Goal: Contribute content: Contribute content

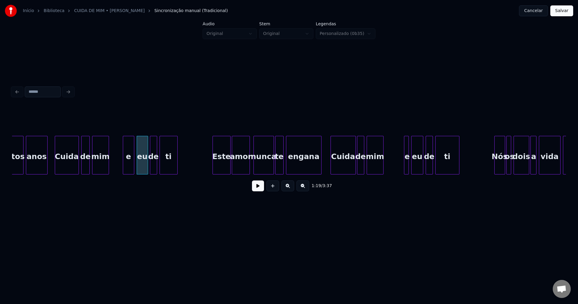
scroll to position [0, 4656]
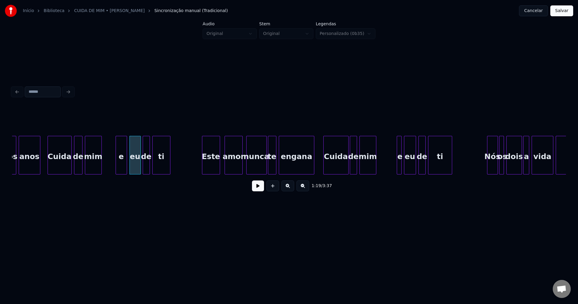
click at [214, 168] on div "Este" at bounding box center [210, 156] width 17 height 41
click at [217, 168] on div at bounding box center [217, 155] width 2 height 38
click at [213, 171] on div "Este" at bounding box center [210, 156] width 16 height 41
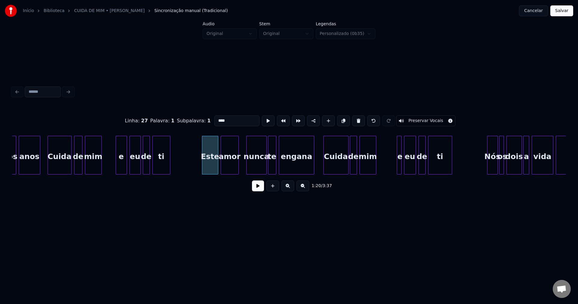
click at [231, 167] on div "amor" at bounding box center [229, 156] width 17 height 41
click at [239, 162] on div at bounding box center [240, 155] width 2 height 38
click at [254, 165] on div "nunca" at bounding box center [254, 156] width 20 height 41
click at [340, 169] on div "Cuida" at bounding box center [334, 156] width 25 height 41
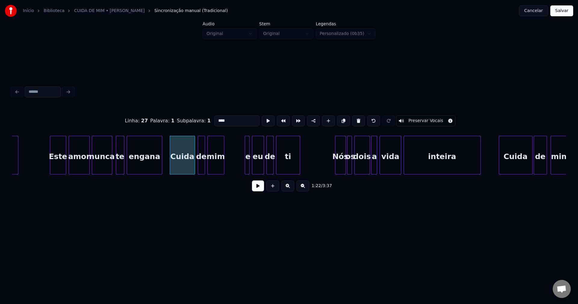
scroll to position [0, 4816]
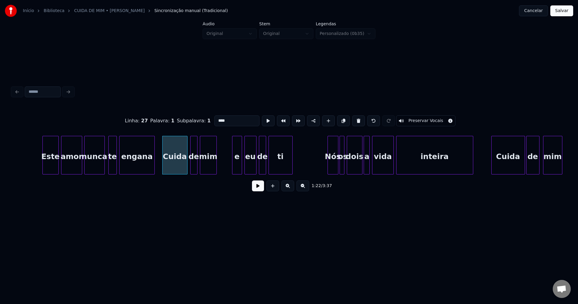
click at [232, 168] on div at bounding box center [233, 155] width 2 height 38
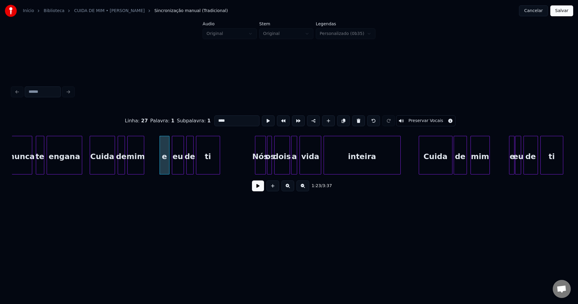
scroll to position [0, 4903]
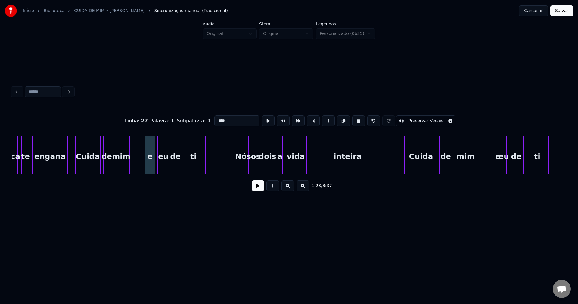
click at [242, 165] on div "Nós" at bounding box center [243, 156] width 10 height 41
click at [249, 165] on div at bounding box center [250, 155] width 2 height 38
click at [318, 165] on div at bounding box center [318, 155] width 2 height 38
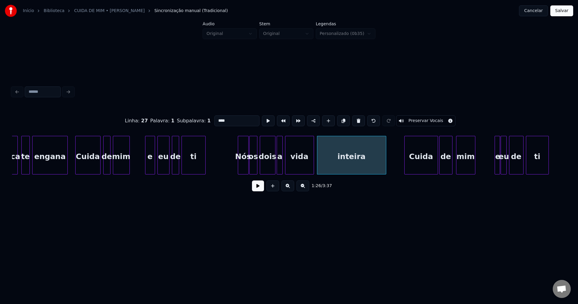
click at [313, 162] on div at bounding box center [313, 155] width 2 height 38
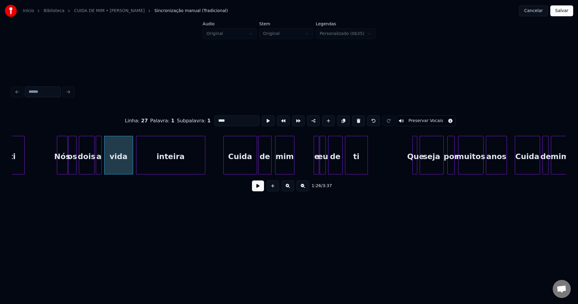
scroll to position [0, 5091]
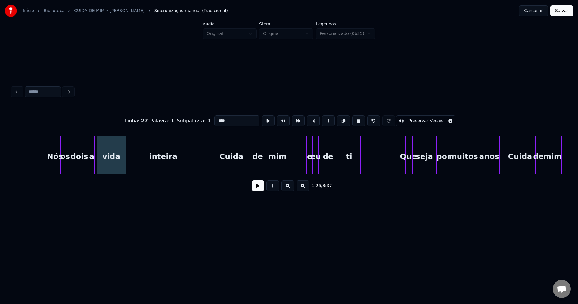
click at [230, 167] on div "Cuida" at bounding box center [231, 156] width 33 height 41
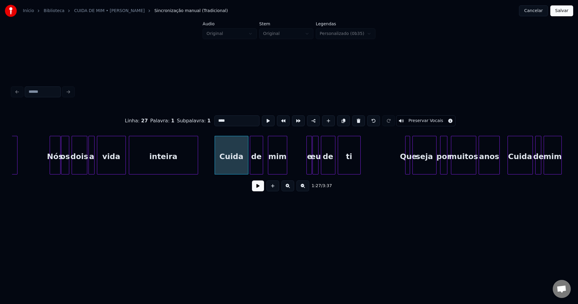
click at [255, 167] on div "de" at bounding box center [256, 156] width 13 height 41
click at [302, 166] on div at bounding box center [302, 155] width 2 height 38
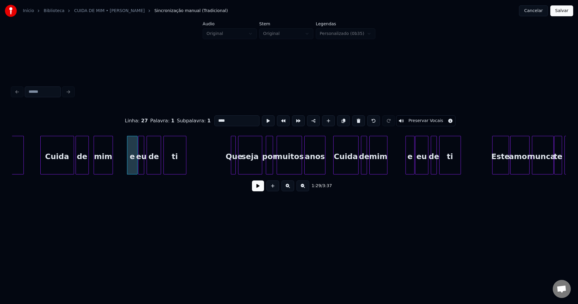
scroll to position [0, 5279]
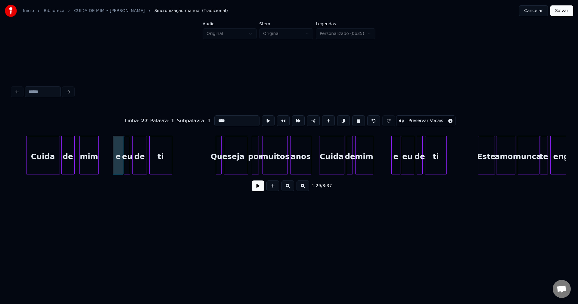
click at [217, 167] on div at bounding box center [217, 155] width 2 height 38
click at [312, 165] on div at bounding box center [313, 155] width 2 height 38
click at [389, 166] on div at bounding box center [390, 155] width 2 height 38
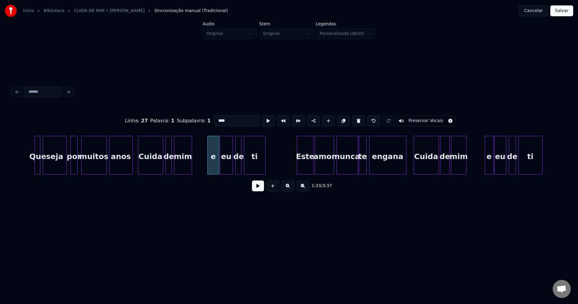
scroll to position [0, 5482]
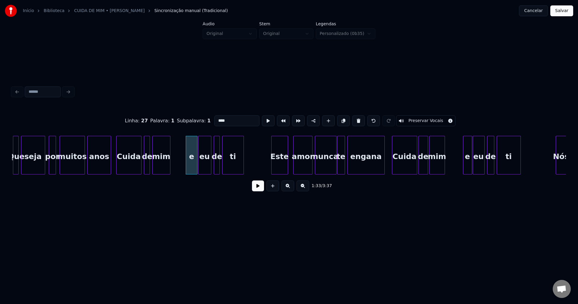
click at [280, 170] on div "Este" at bounding box center [279, 156] width 16 height 41
click at [303, 166] on div "amor" at bounding box center [299, 156] width 19 height 41
click at [355, 166] on div at bounding box center [355, 155] width 2 height 38
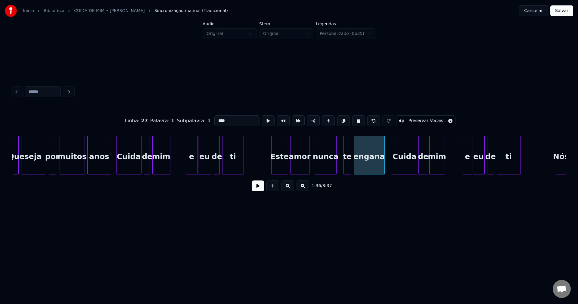
click at [347, 170] on div "te" at bounding box center [347, 156] width 7 height 41
click at [341, 166] on div at bounding box center [342, 155] width 2 height 38
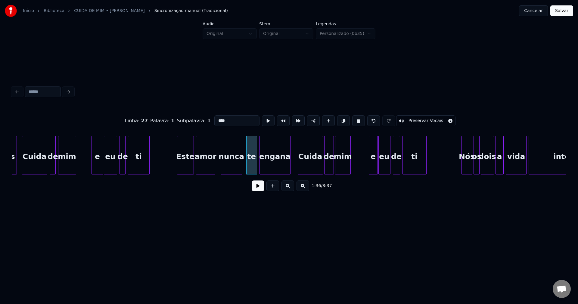
scroll to position [0, 5597]
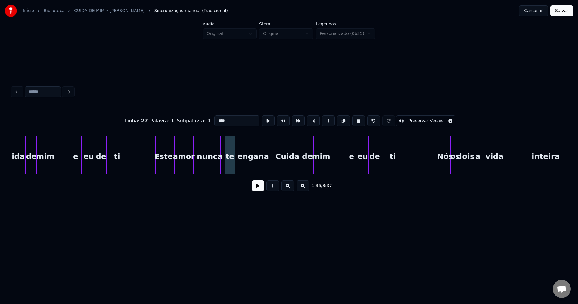
click at [288, 165] on div "Cuida" at bounding box center [287, 156] width 25 height 41
click at [348, 166] on div "e" at bounding box center [349, 156] width 9 height 41
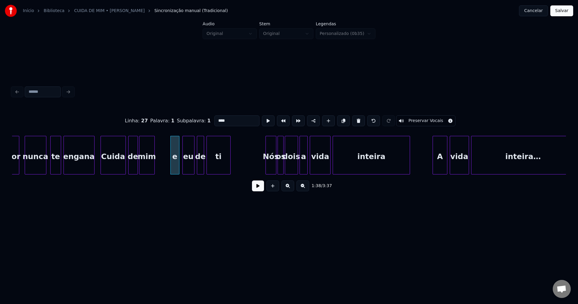
scroll to position [0, 5779]
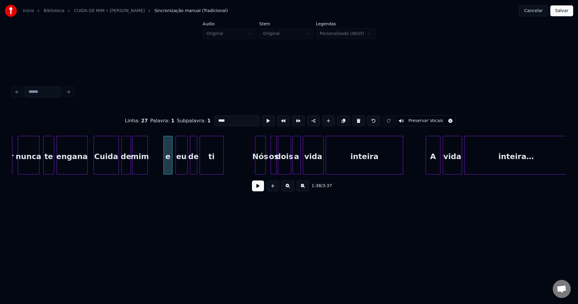
click at [258, 171] on div "Nós" at bounding box center [260, 156] width 10 height 41
click at [275, 167] on div at bounding box center [276, 155] width 2 height 38
click at [271, 169] on div "os" at bounding box center [271, 156] width 6 height 41
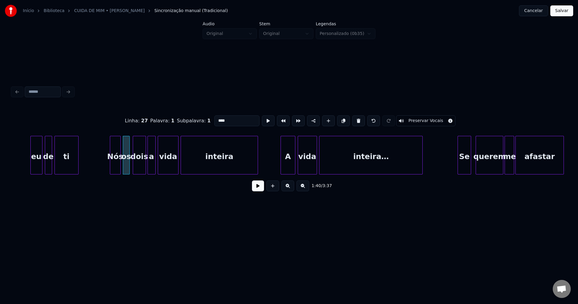
scroll to position [0, 5967]
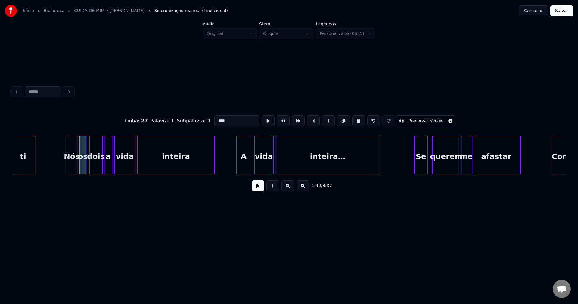
click at [242, 165] on div "A" at bounding box center [243, 156] width 14 height 41
click at [233, 165] on div at bounding box center [234, 155] width 2 height 38
click at [284, 166] on div at bounding box center [284, 155] width 2 height 38
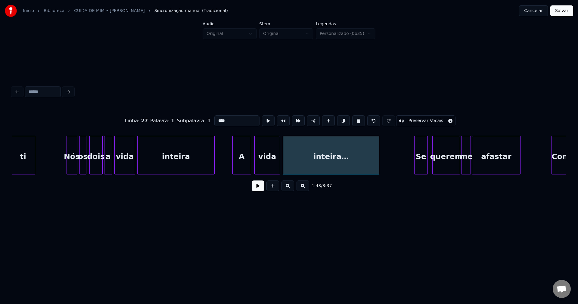
click at [279, 162] on div at bounding box center [279, 155] width 2 height 38
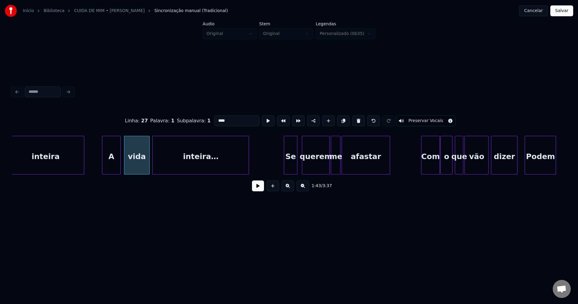
scroll to position [0, 6148]
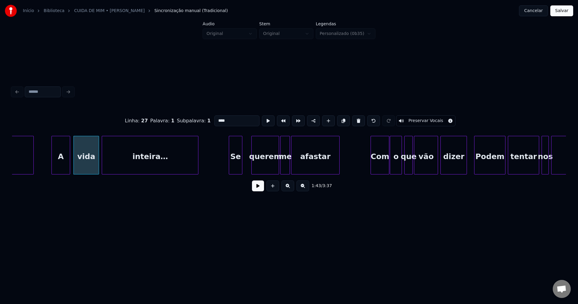
click at [235, 168] on div "Se" at bounding box center [235, 156] width 13 height 41
click at [226, 170] on div at bounding box center [226, 155] width 2 height 38
click at [270, 167] on div "querem" at bounding box center [263, 156] width 27 height 41
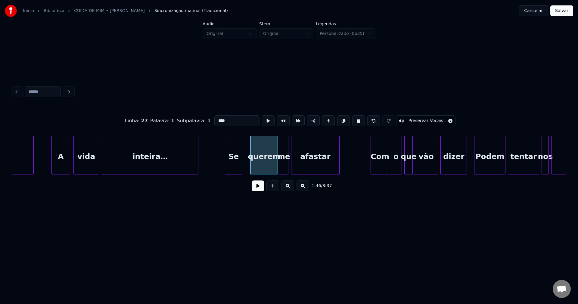
click at [284, 167] on div "me" at bounding box center [283, 156] width 9 height 41
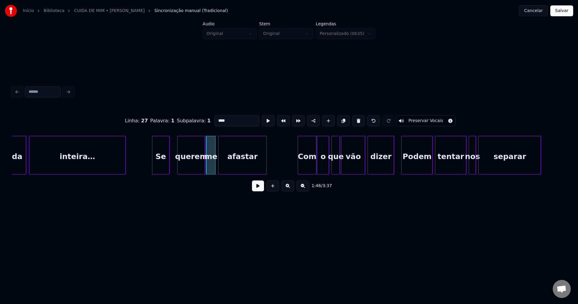
scroll to position [0, 6257]
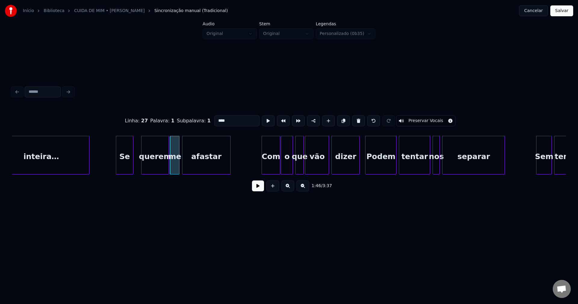
click at [359, 165] on div at bounding box center [358, 155] width 2 height 38
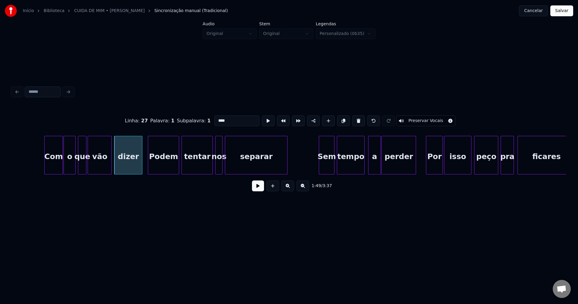
scroll to position [0, 6503]
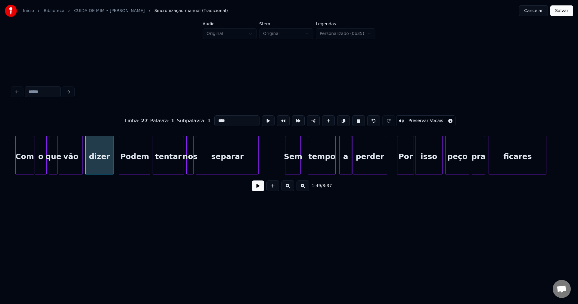
click at [291, 169] on div "Sem" at bounding box center [292, 156] width 15 height 41
click at [329, 169] on div "tempo" at bounding box center [319, 156] width 27 height 41
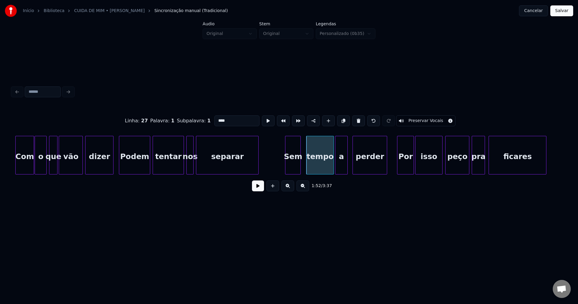
click at [340, 167] on div "a" at bounding box center [341, 156] width 12 height 41
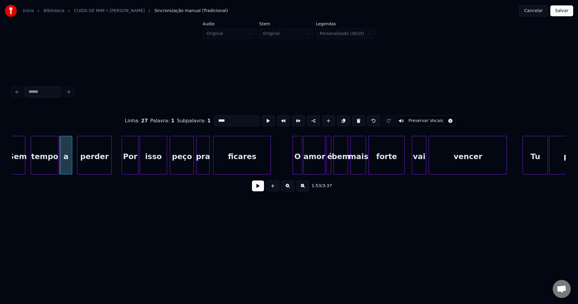
scroll to position [0, 6785]
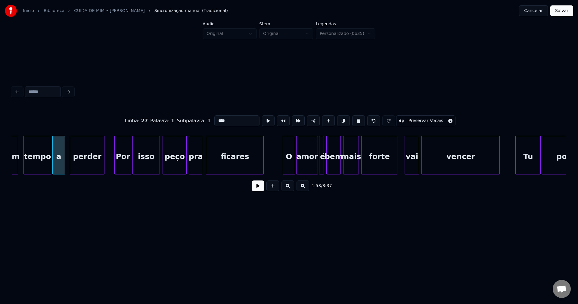
click at [283, 165] on div at bounding box center [284, 155] width 2 height 38
click at [313, 164] on div at bounding box center [314, 155] width 2 height 38
click at [316, 164] on div at bounding box center [317, 155] width 2 height 38
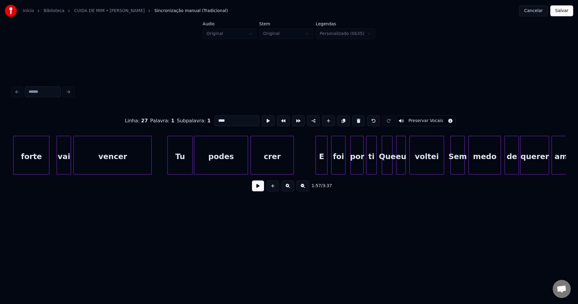
scroll to position [0, 7176]
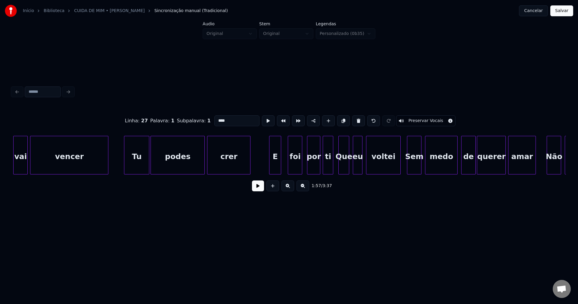
click at [274, 169] on div "E" at bounding box center [274, 156] width 11 height 41
click at [268, 166] on div at bounding box center [268, 155] width 2 height 38
click at [295, 166] on div "foi" at bounding box center [294, 156] width 14 height 41
click at [355, 167] on div "eu" at bounding box center [355, 156] width 9 height 41
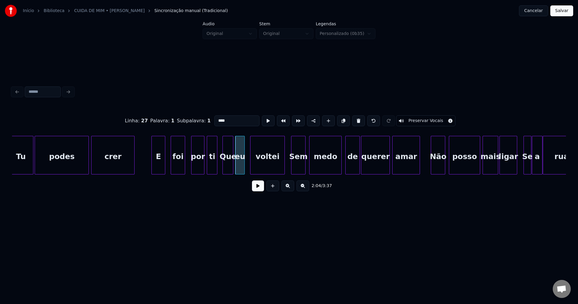
scroll to position [0, 7292]
click at [292, 168] on div at bounding box center [293, 155] width 2 height 38
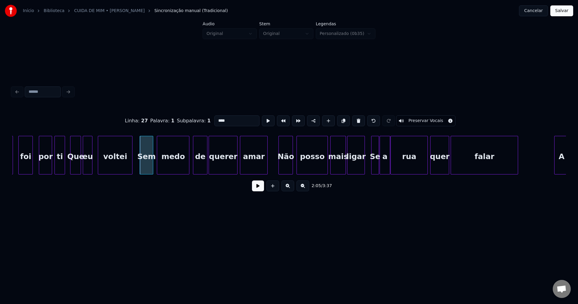
scroll to position [0, 7459]
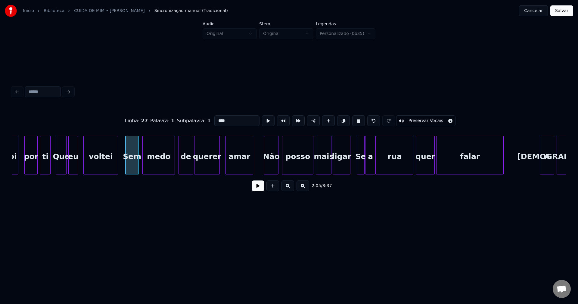
click at [218, 165] on div at bounding box center [218, 155] width 2 height 38
click at [224, 163] on div at bounding box center [223, 155] width 2 height 38
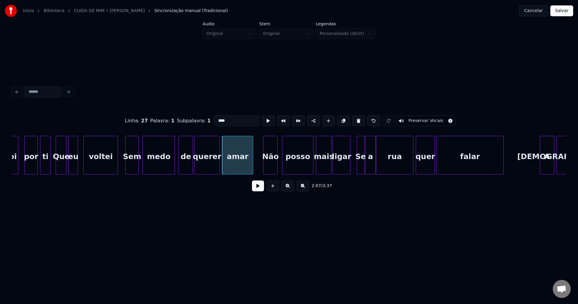
click at [271, 169] on div "Não" at bounding box center [270, 156] width 14 height 41
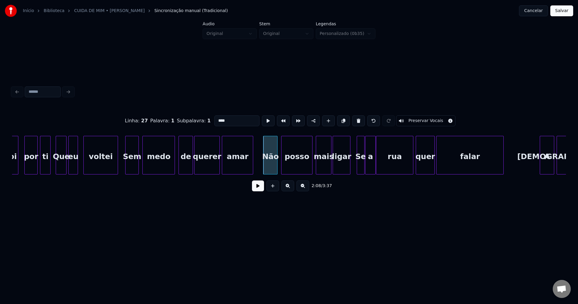
click at [300, 164] on div "posso" at bounding box center [296, 156] width 31 height 41
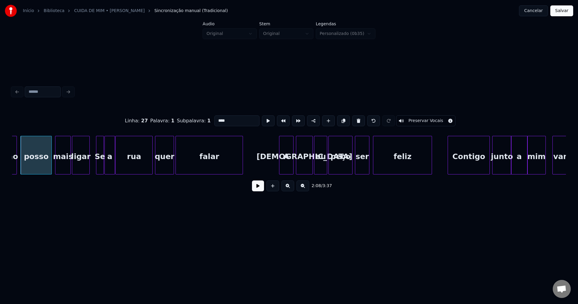
scroll to position [0, 7727]
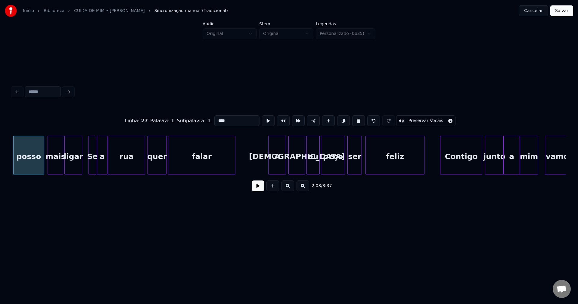
click at [269, 168] on div at bounding box center [269, 155] width 2 height 38
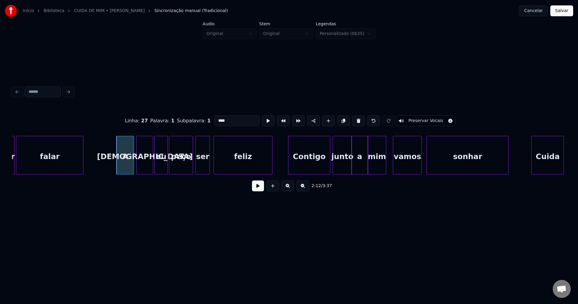
scroll to position [0, 7893]
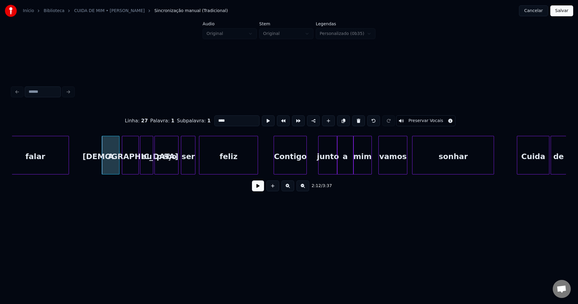
click at [306, 173] on div "falar A Deus eu peço ser feliz Contigo junto a mim vamos sonhar Cuida de" at bounding box center [289, 155] width 554 height 39
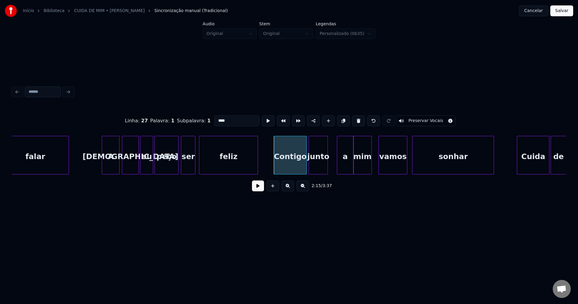
click at [318, 171] on div "junto" at bounding box center [318, 156] width 19 height 41
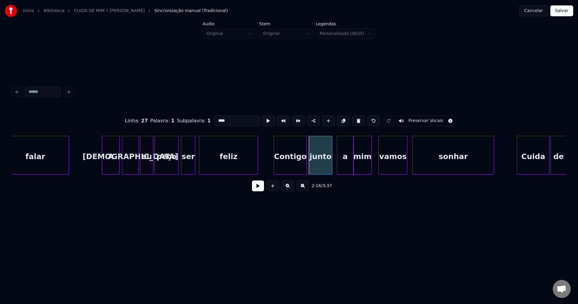
click at [331, 162] on div at bounding box center [331, 155] width 2 height 38
click at [341, 164] on div "a" at bounding box center [343, 156] width 16 height 41
click at [347, 166] on div at bounding box center [348, 155] width 2 height 38
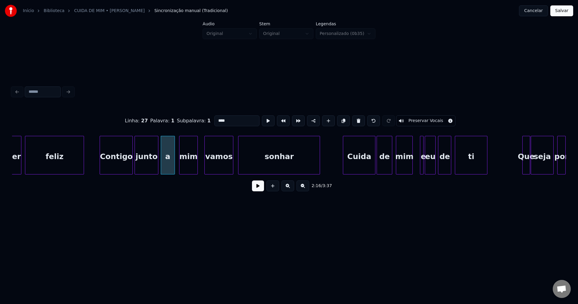
scroll to position [0, 8147]
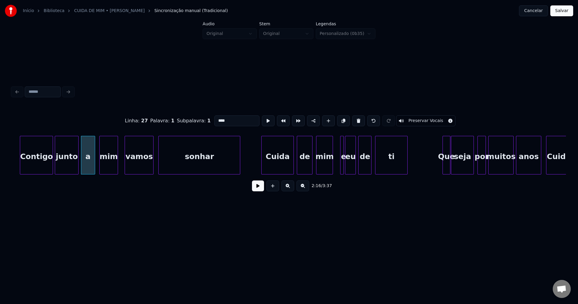
click at [281, 165] on div "Cuida" at bounding box center [277, 156] width 32 height 41
click at [349, 166] on div at bounding box center [349, 155] width 2 height 38
click at [345, 167] on div at bounding box center [345, 155] width 2 height 38
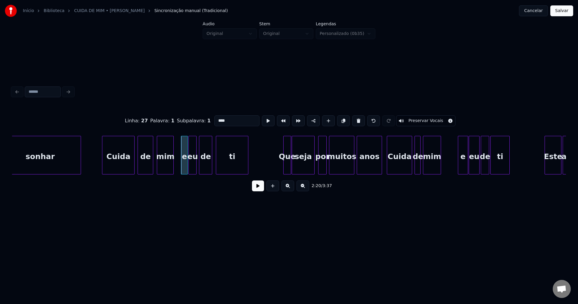
scroll to position [0, 8321]
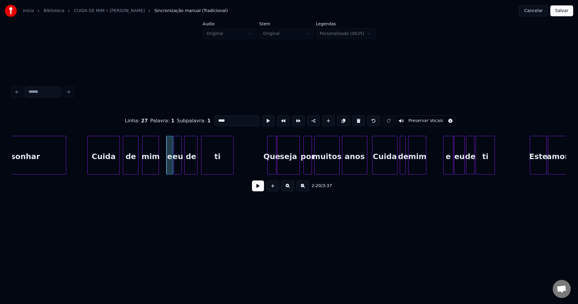
click at [267, 166] on div at bounding box center [268, 155] width 2 height 38
click at [373, 165] on div at bounding box center [372, 155] width 2 height 38
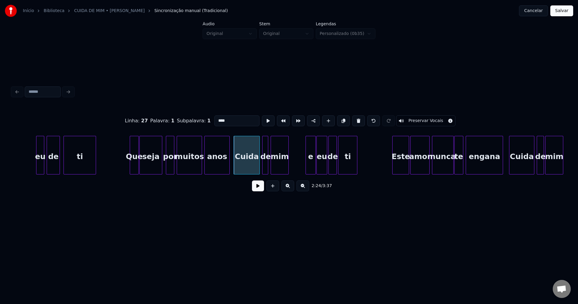
scroll to position [0, 8487]
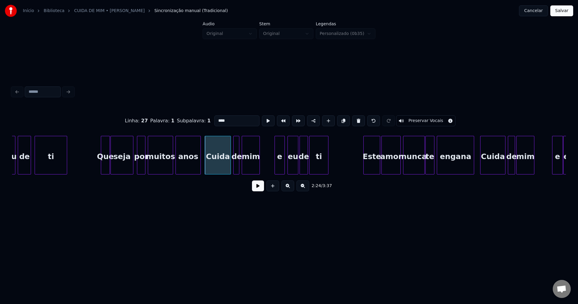
click at [281, 167] on div "e" at bounding box center [279, 156] width 9 height 41
click at [291, 167] on div "eu" at bounding box center [291, 156] width 10 height 41
click at [372, 174] on div "eu de ti Que seja por muitos anos Cuida de mim e eu de ti Este amor nunca te en…" at bounding box center [289, 155] width 554 height 39
click at [374, 171] on div at bounding box center [374, 155] width 2 height 38
click at [391, 166] on div "amor" at bounding box center [388, 156] width 19 height 41
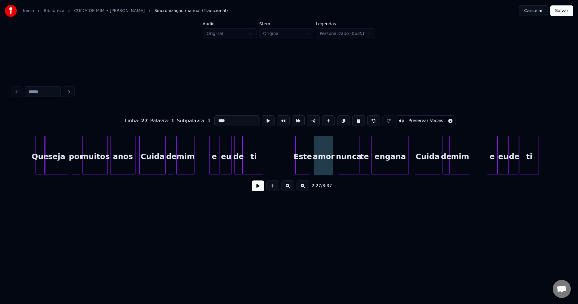
scroll to position [0, 8574]
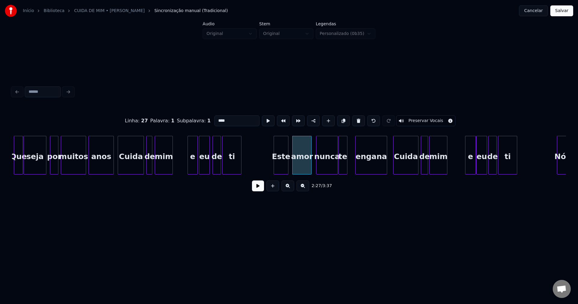
click at [356, 162] on div at bounding box center [356, 155] width 2 height 38
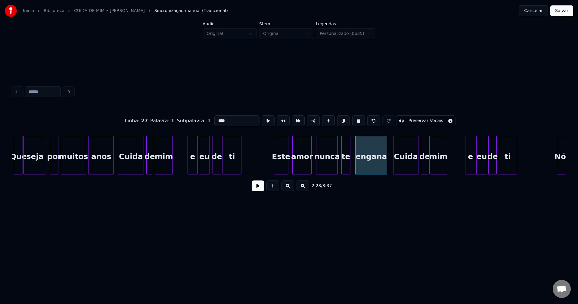
click at [345, 165] on div "te" at bounding box center [345, 156] width 9 height 41
click at [350, 164] on div at bounding box center [351, 155] width 2 height 38
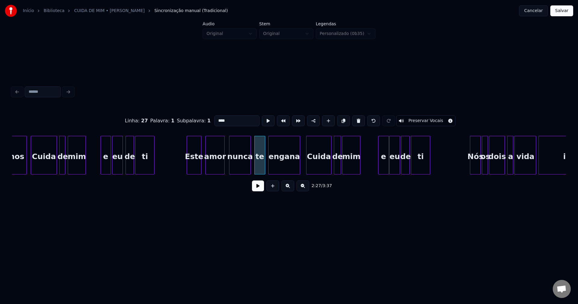
scroll to position [0, 8675]
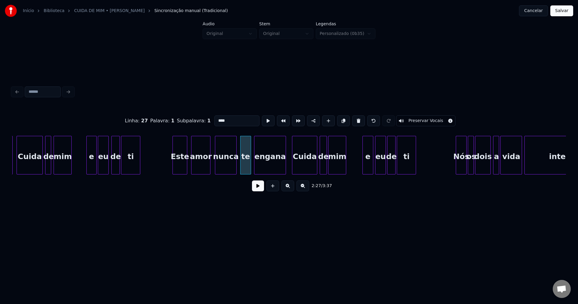
click at [368, 166] on div "e" at bounding box center [367, 156] width 10 height 41
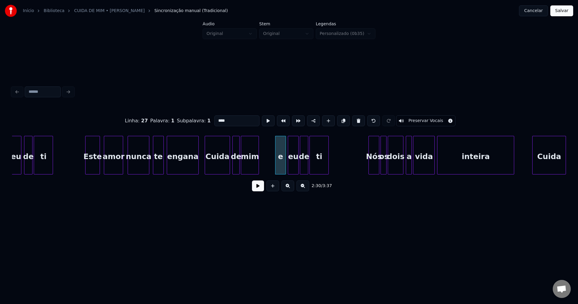
scroll to position [0, 8813]
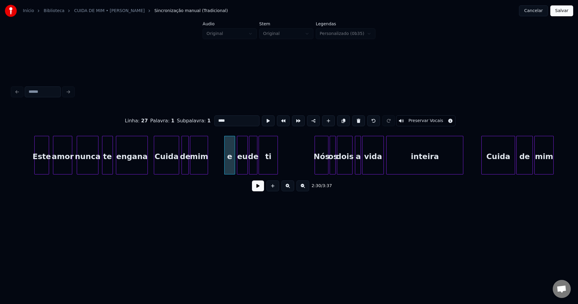
click at [315, 171] on div at bounding box center [316, 155] width 2 height 38
click at [348, 171] on div at bounding box center [349, 155] width 2 height 38
click at [353, 170] on div at bounding box center [353, 155] width 2 height 38
click at [396, 163] on div at bounding box center [396, 155] width 2 height 38
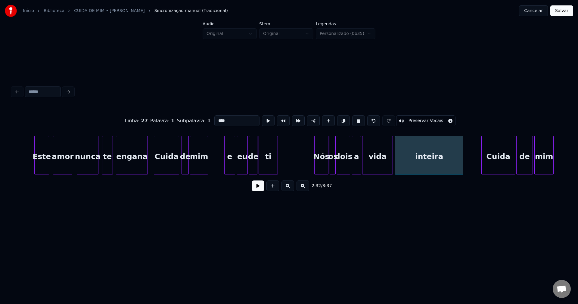
click at [392, 161] on div at bounding box center [391, 155] width 2 height 38
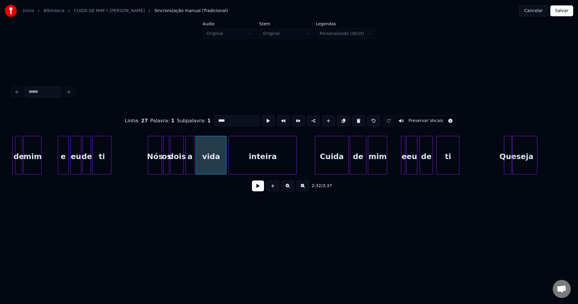
scroll to position [0, 8987]
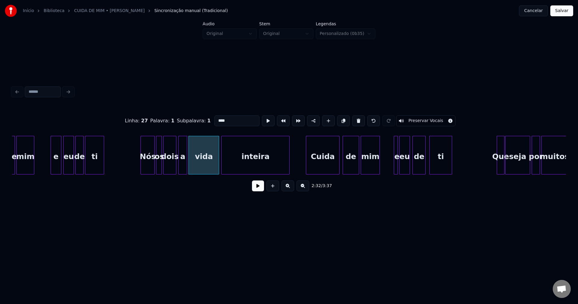
click at [325, 168] on div "Cuida" at bounding box center [322, 156] width 33 height 41
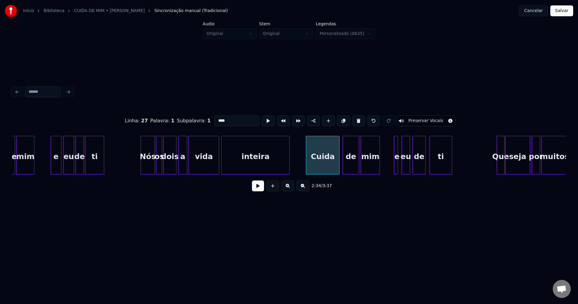
click at [402, 162] on div at bounding box center [403, 155] width 2 height 38
click at [399, 163] on div at bounding box center [400, 155] width 2 height 38
click at [393, 164] on div at bounding box center [394, 155] width 2 height 38
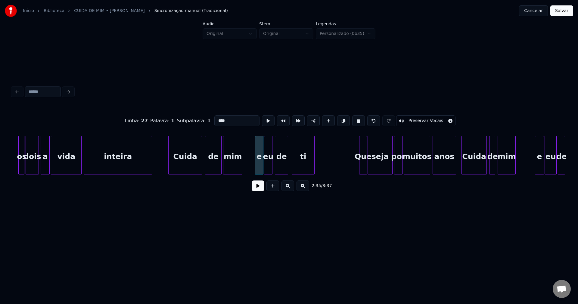
scroll to position [0, 9146]
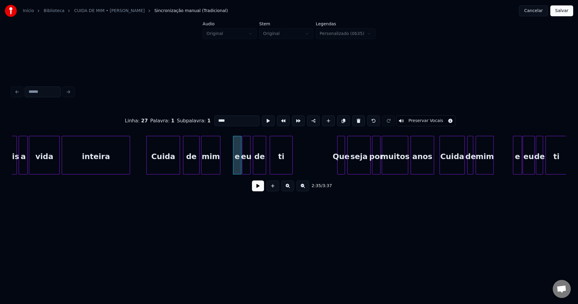
click at [348, 167] on div at bounding box center [348, 155] width 2 height 38
click at [347, 165] on div at bounding box center [346, 155] width 2 height 38
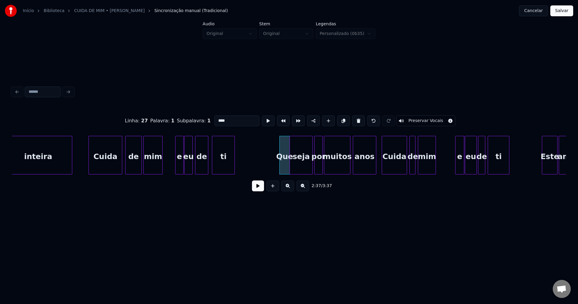
scroll to position [0, 9305]
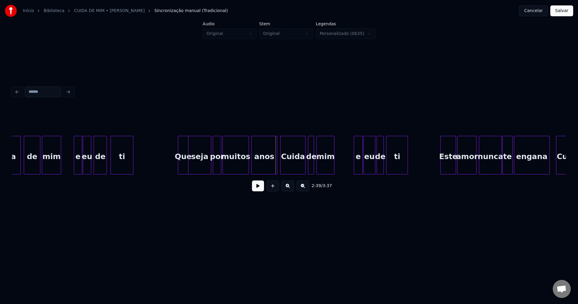
click at [276, 162] on div at bounding box center [276, 155] width 2 height 38
click at [275, 164] on div at bounding box center [275, 155] width 2 height 38
click at [351, 171] on div at bounding box center [351, 155] width 2 height 38
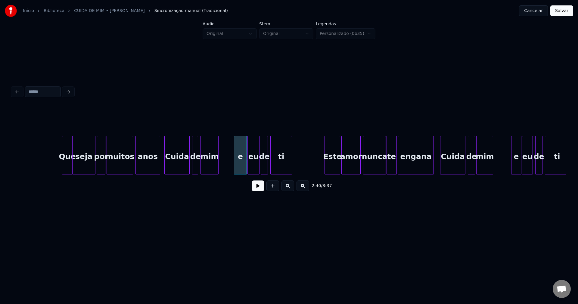
scroll to position [0, 9457]
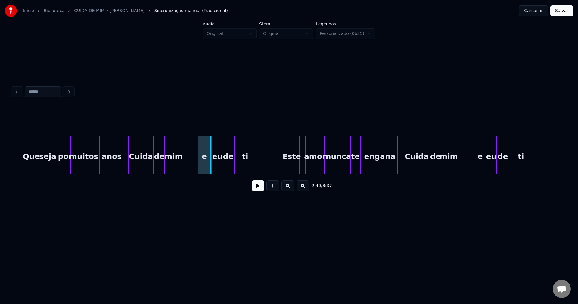
click at [293, 168] on div "Este" at bounding box center [291, 156] width 15 height 41
click at [311, 169] on div "amor" at bounding box center [312, 156] width 19 height 41
click at [339, 173] on div "Que seja por muitos anos Cuida de mim e eu de ti Este amor nunca te engana Cuid…" at bounding box center [289, 155] width 554 height 39
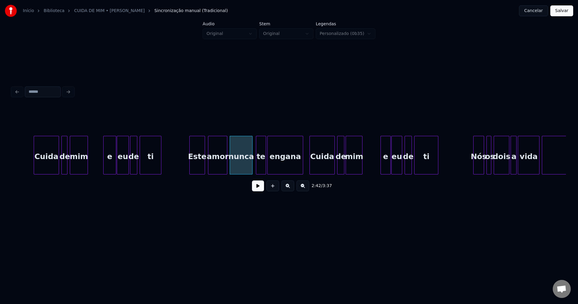
scroll to position [0, 9595]
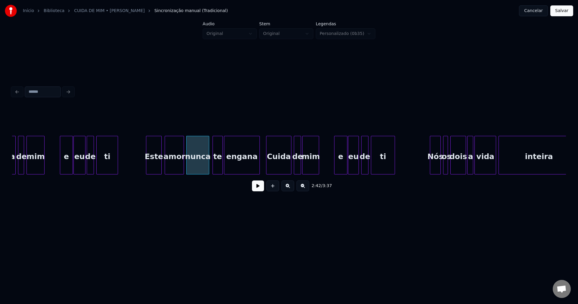
click at [336, 168] on div at bounding box center [335, 155] width 2 height 38
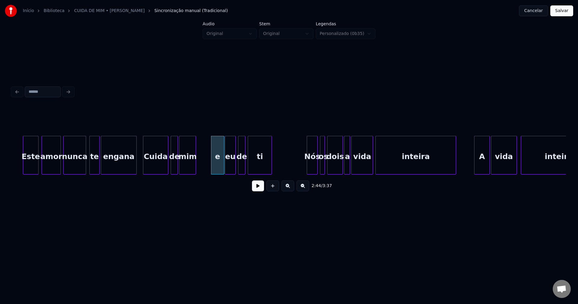
scroll to position [0, 9732]
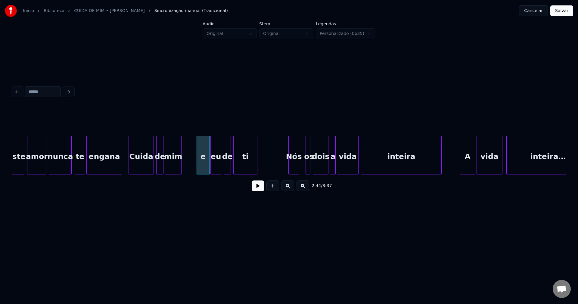
click at [295, 168] on div "Nós" at bounding box center [293, 156] width 10 height 41
click at [301, 171] on div at bounding box center [301, 155] width 2 height 38
click at [325, 169] on div at bounding box center [325, 155] width 2 height 38
click at [327, 168] on div at bounding box center [328, 155] width 2 height 38
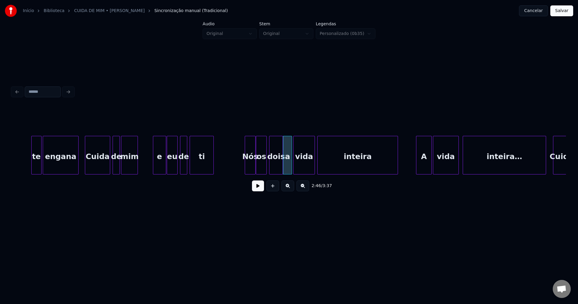
scroll to position [0, 9812]
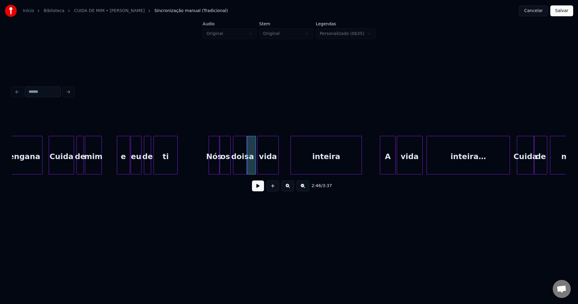
click at [291, 161] on div at bounding box center [292, 155] width 2 height 38
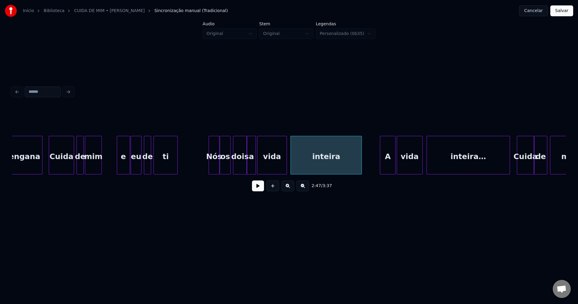
click at [285, 160] on div at bounding box center [286, 155] width 2 height 38
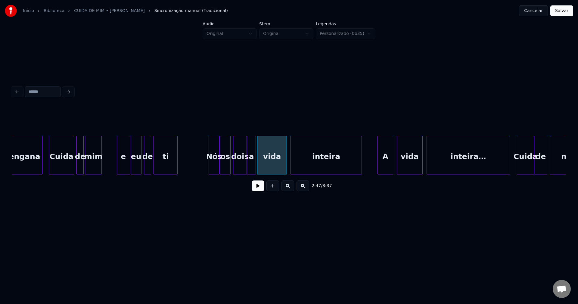
click at [385, 170] on div "A" at bounding box center [385, 156] width 15 height 41
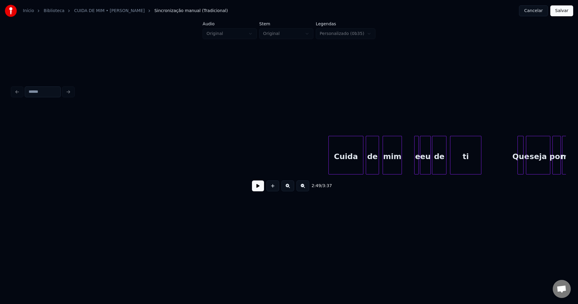
scroll to position [0, 10913]
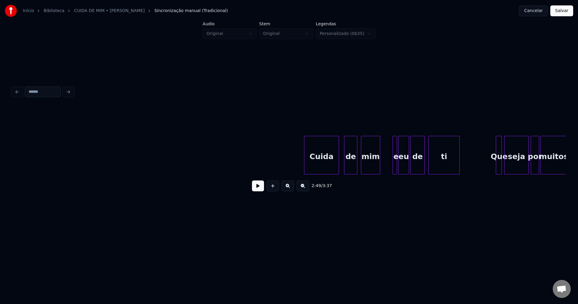
click at [331, 167] on div "Cuida" at bounding box center [321, 156] width 34 height 41
click at [350, 167] on div "de" at bounding box center [348, 156] width 13 height 41
click at [390, 168] on div at bounding box center [391, 155] width 2 height 38
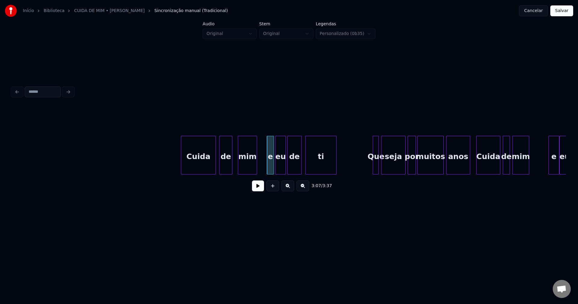
scroll to position [0, 11065]
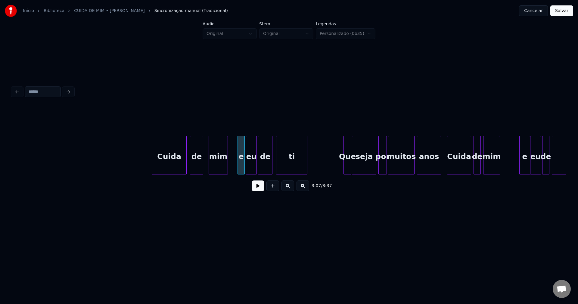
click at [350, 168] on div at bounding box center [350, 155] width 2 height 38
click at [344, 168] on div at bounding box center [343, 155] width 2 height 38
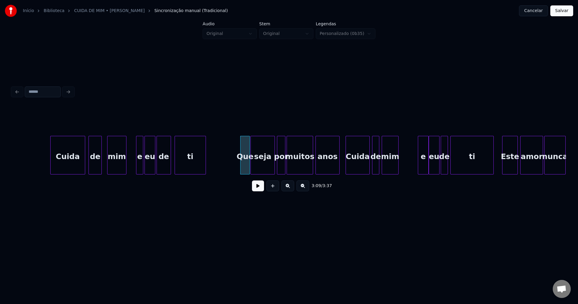
scroll to position [0, 11174]
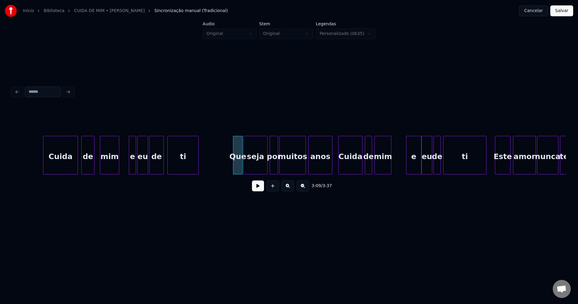
click at [408, 168] on div at bounding box center [407, 155] width 2 height 38
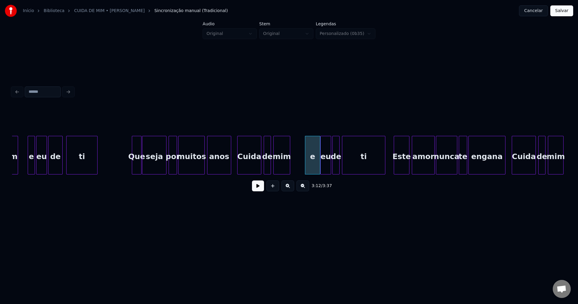
scroll to position [0, 11311]
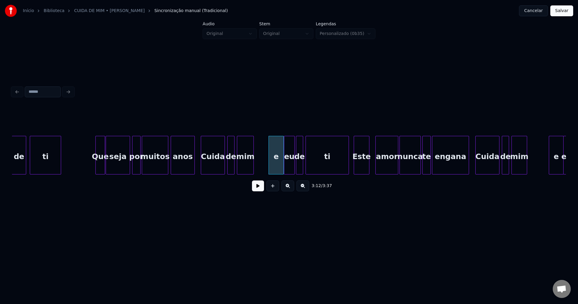
click at [360, 171] on div "Este" at bounding box center [361, 156] width 15 height 41
click at [385, 171] on div "amor" at bounding box center [384, 156] width 22 height 41
click at [411, 172] on div "de ti Que seja por muitos anos Cuida de mim e eu de ti Este amor nunca te engan…" at bounding box center [289, 155] width 554 height 39
click at [437, 165] on div at bounding box center [437, 155] width 2 height 38
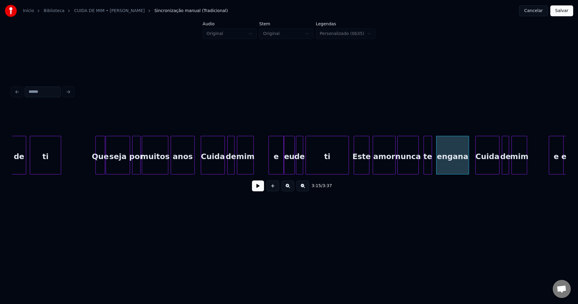
click at [427, 168] on div "te" at bounding box center [428, 156] width 8 height 41
click at [433, 164] on div at bounding box center [433, 155] width 2 height 38
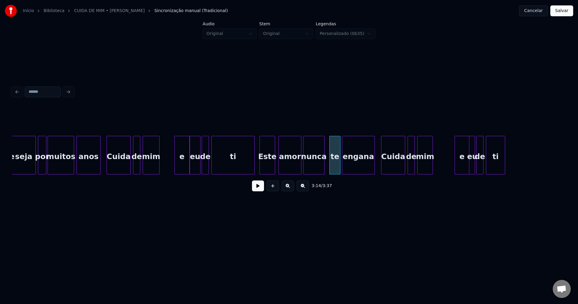
scroll to position [0, 11412]
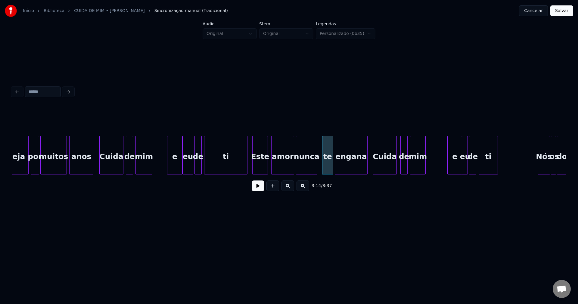
click at [381, 164] on div "Cuida" at bounding box center [384, 156] width 23 height 41
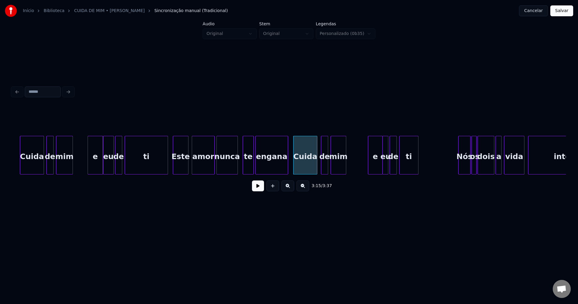
scroll to position [0, 11499]
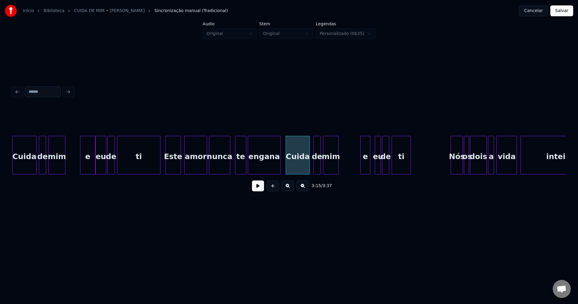
click at [368, 167] on div at bounding box center [369, 155] width 2 height 38
click at [362, 171] on div "e" at bounding box center [361, 156] width 9 height 41
click at [372, 168] on div "eu" at bounding box center [373, 156] width 6 height 41
click at [378, 164] on div at bounding box center [379, 155] width 2 height 38
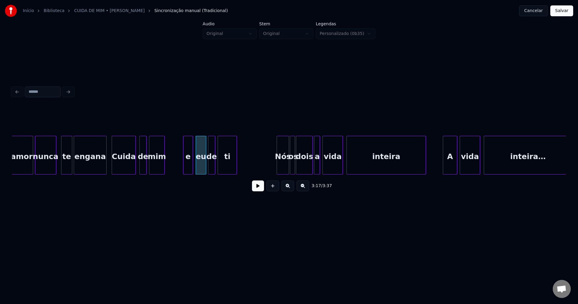
scroll to position [0, 11680]
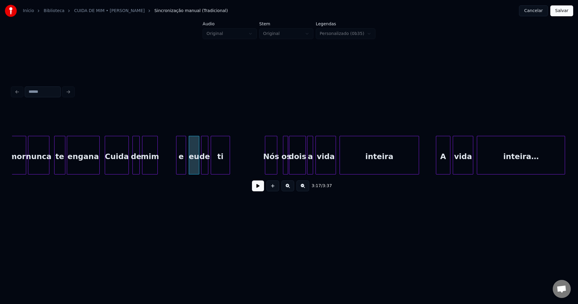
click at [271, 164] on div "Nós" at bounding box center [271, 156] width 12 height 41
click at [279, 164] on div at bounding box center [280, 155] width 2 height 38
click at [301, 168] on div at bounding box center [302, 155] width 2 height 38
click at [305, 168] on div at bounding box center [305, 155] width 2 height 38
click at [347, 161] on div at bounding box center [348, 155] width 2 height 38
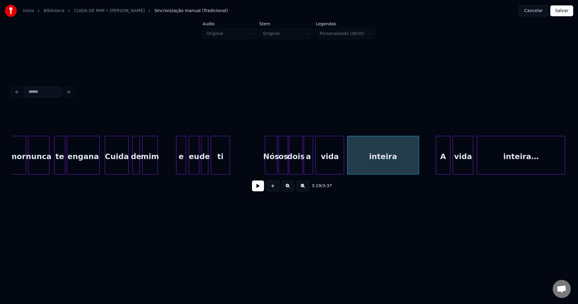
click at [344, 160] on div at bounding box center [343, 155] width 2 height 38
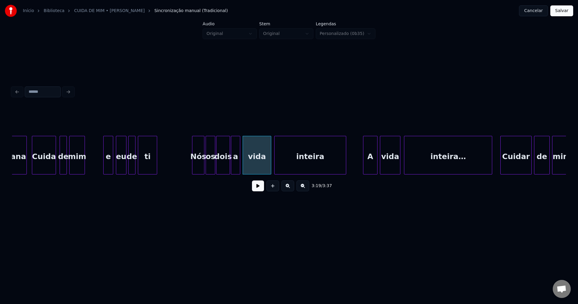
scroll to position [0, 11782]
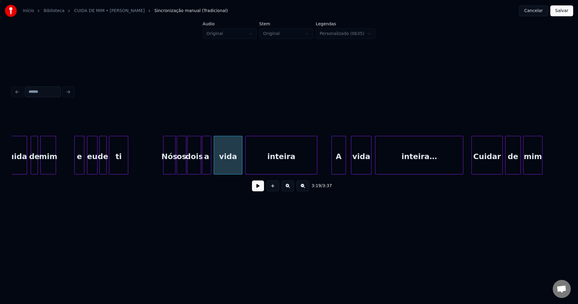
click at [339, 167] on div "A" at bounding box center [339, 156] width 14 height 41
click at [343, 164] on div "A" at bounding box center [339, 156] width 14 height 41
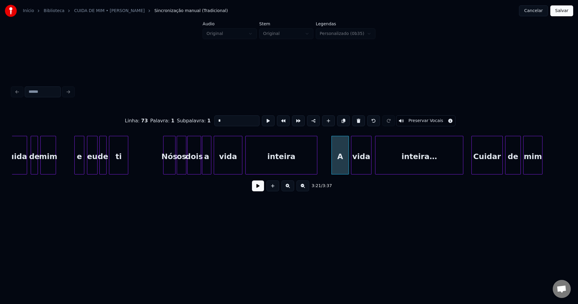
click at [347, 163] on div at bounding box center [348, 155] width 2 height 38
click at [381, 159] on div at bounding box center [382, 155] width 2 height 38
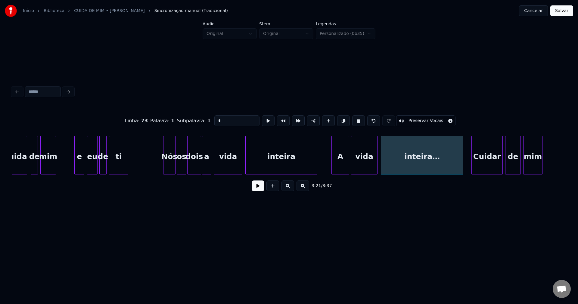
click at [377, 160] on div at bounding box center [376, 155] width 2 height 38
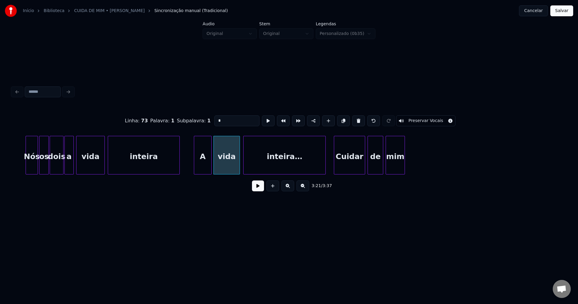
scroll to position [0, 11912]
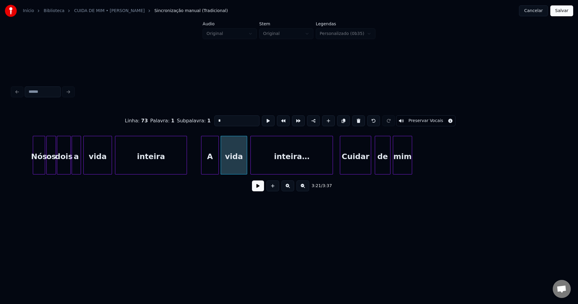
click at [358, 163] on div "Cuidar" at bounding box center [355, 156] width 31 height 41
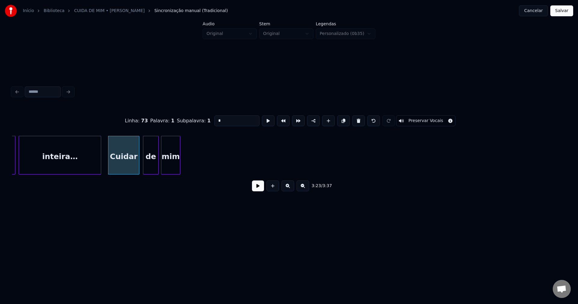
scroll to position [0, 12158]
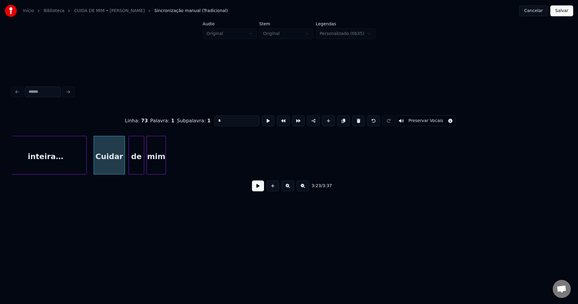
click at [564, 16] on button "Salvar" at bounding box center [561, 10] width 23 height 11
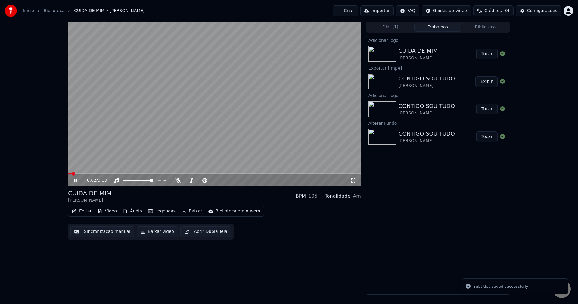
click at [74, 180] on icon at bounding box center [80, 180] width 14 height 5
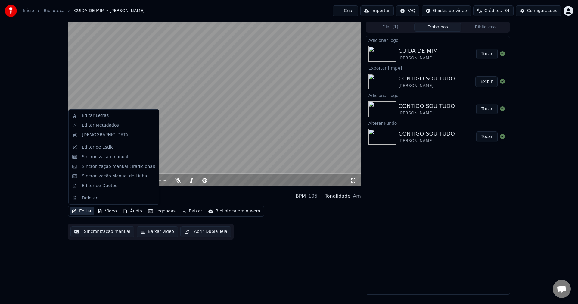
click at [82, 212] on button "Editar" at bounding box center [81, 211] width 24 height 8
click at [105, 123] on div "Editar Metadados" at bounding box center [100, 125] width 37 height 6
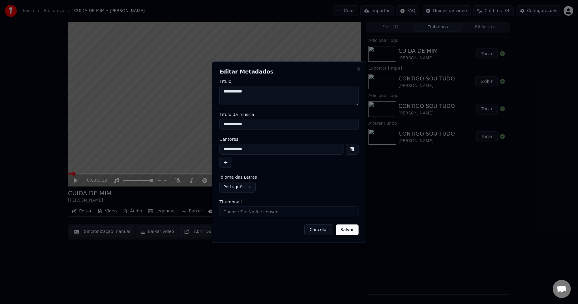
click at [239, 211] on input "Thumbnail" at bounding box center [288, 211] width 139 height 11
type input "**********"
click at [349, 230] on button "Salvar" at bounding box center [346, 229] width 23 height 11
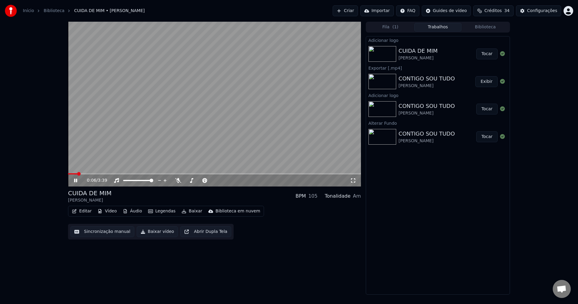
click at [131, 173] on span at bounding box center [214, 173] width 293 height 1
click at [74, 180] on icon at bounding box center [75, 180] width 3 height 4
click at [157, 230] on button "Baixar vídeo" at bounding box center [157, 231] width 41 height 11
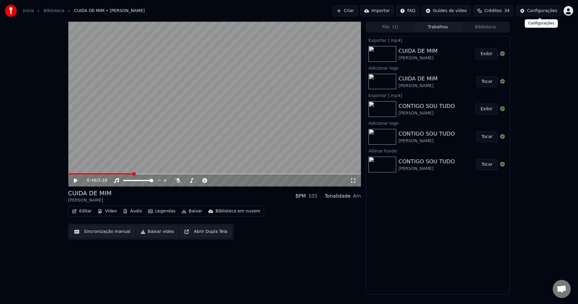
click at [546, 11] on div "Configurações" at bounding box center [542, 11] width 30 height 6
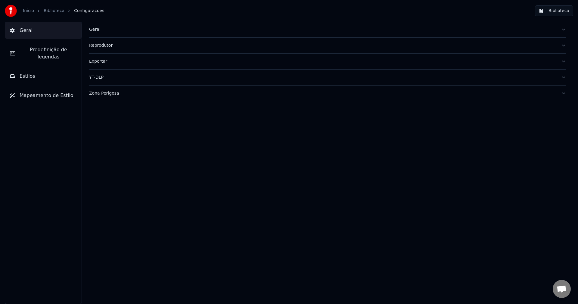
click at [100, 29] on div "Geral" at bounding box center [322, 29] width 467 height 6
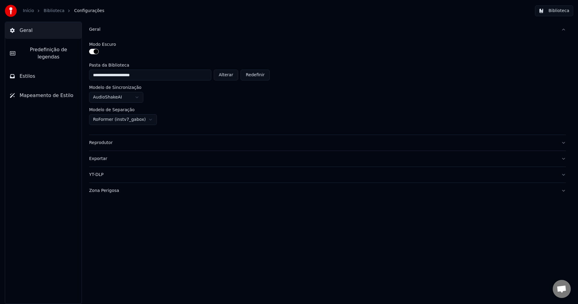
click at [236, 77] on button "Alterar" at bounding box center [226, 74] width 25 height 11
type input "**********"
click at [554, 15] on button "Biblioteca" at bounding box center [554, 10] width 38 height 11
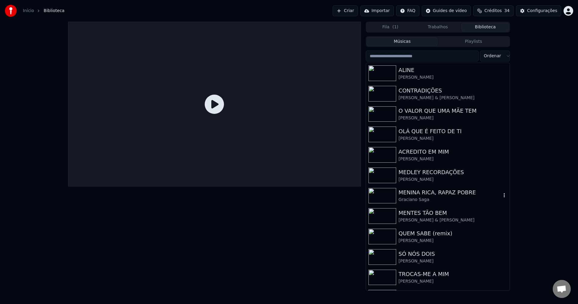
click at [445, 193] on div "MENINA RICA, RAPAZ POBRE" at bounding box center [449, 192] width 103 height 8
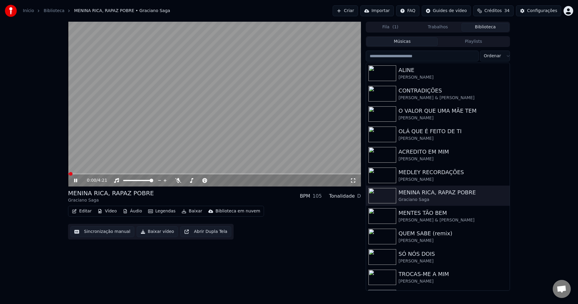
click at [76, 179] on icon at bounding box center [80, 180] width 14 height 5
click at [433, 176] on div "[PERSON_NAME]" at bounding box center [449, 179] width 103 height 6
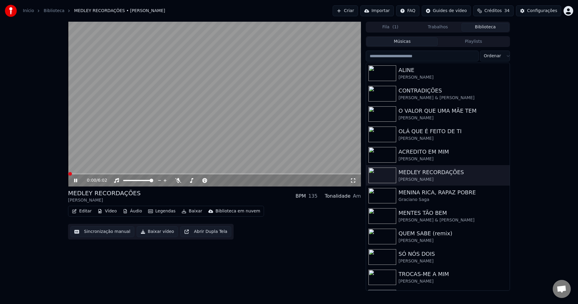
click at [76, 180] on icon at bounding box center [75, 180] width 3 height 4
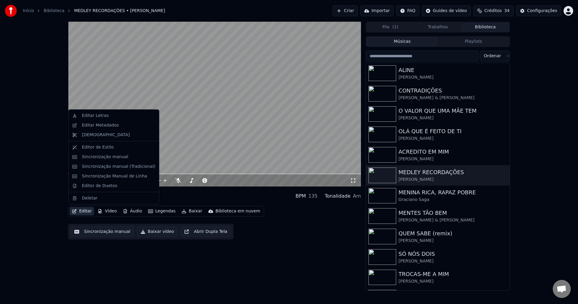
click at [86, 212] on button "Editar" at bounding box center [81, 211] width 24 height 8
click at [104, 169] on div "Sincronização manual (Tradicional)" at bounding box center [114, 167] width 88 height 10
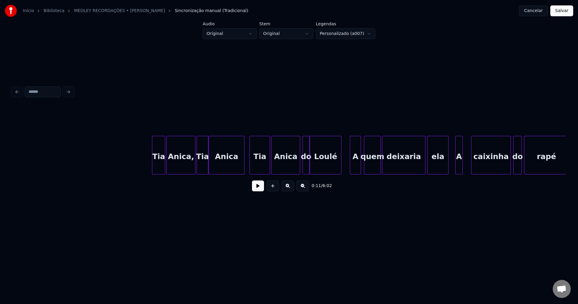
scroll to position [0, 4217]
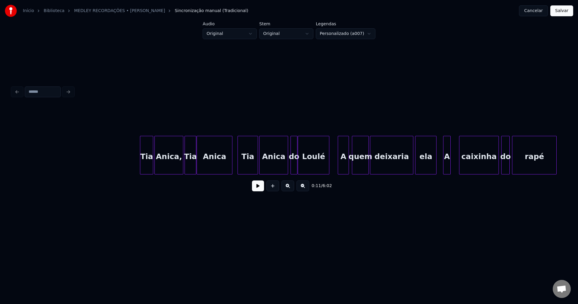
click at [539, 11] on button "Cancelar" at bounding box center [533, 10] width 29 height 11
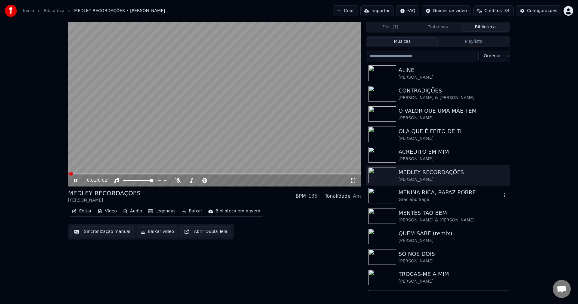
click at [437, 192] on div "MENINA RICA, RAPAZ POBRE" at bounding box center [449, 192] width 103 height 8
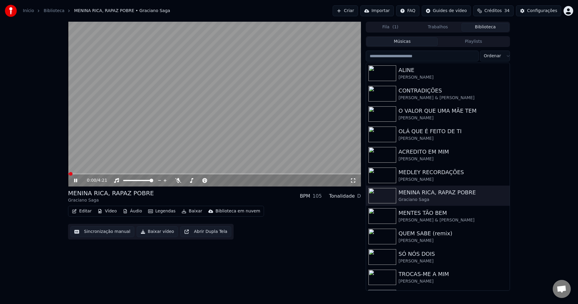
click at [85, 209] on button "Editar" at bounding box center [81, 211] width 24 height 8
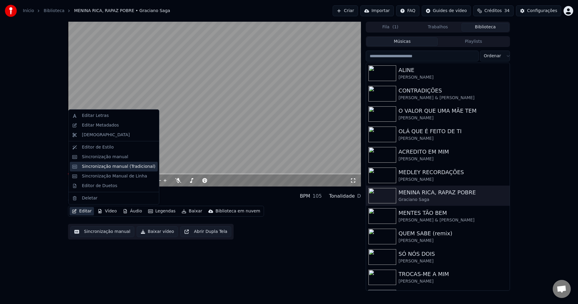
click at [107, 166] on div "Sincronização manual (Tradicional)" at bounding box center [118, 166] width 73 height 6
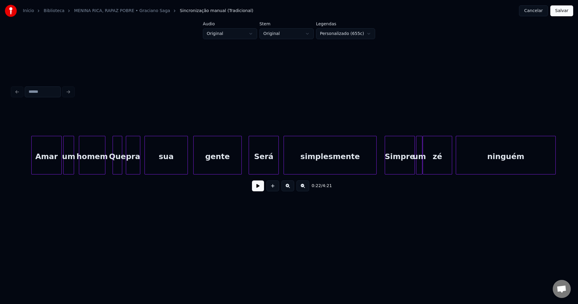
scroll to position [0, 1892]
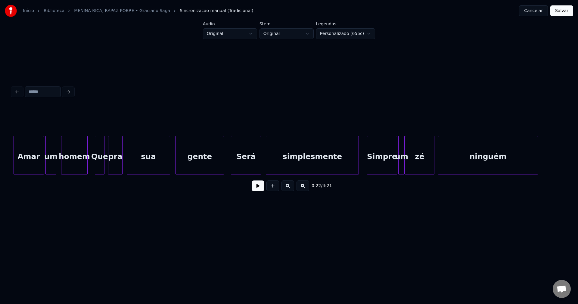
click at [382, 167] on div "Simpre" at bounding box center [381, 156] width 29 height 41
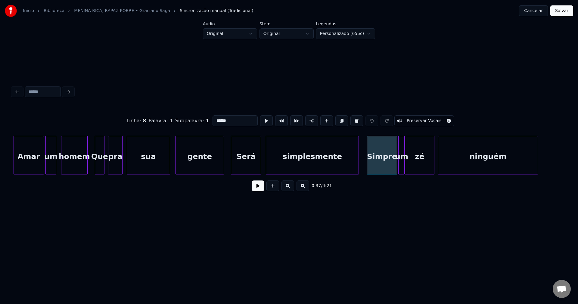
click at [216, 118] on input "******" at bounding box center [234, 120] width 45 height 11
type input "******"
click at [562, 13] on button "Salvar" at bounding box center [561, 10] width 23 height 11
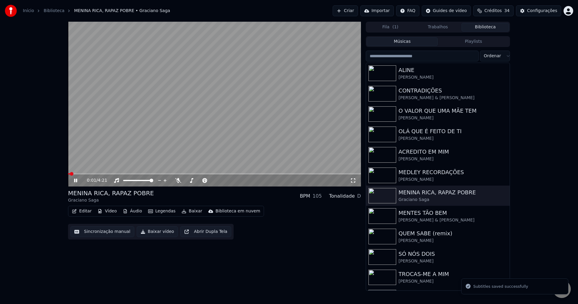
click at [78, 182] on icon at bounding box center [80, 180] width 14 height 5
click at [151, 233] on button "Baixar vídeo" at bounding box center [157, 231] width 41 height 11
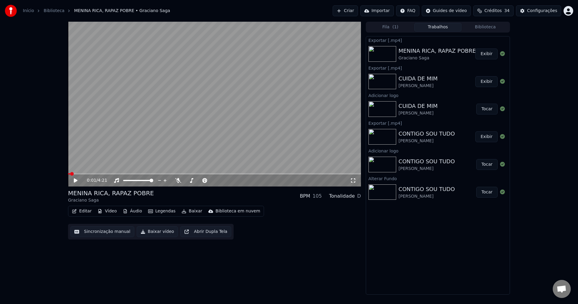
click at [543, 12] on div "Configurações" at bounding box center [542, 11] width 30 height 6
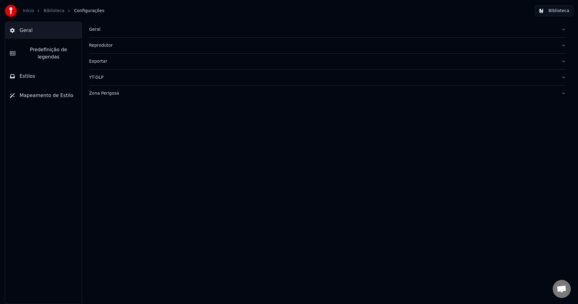
click at [36, 51] on span "Predefinição de legendas" at bounding box center [48, 53] width 57 height 14
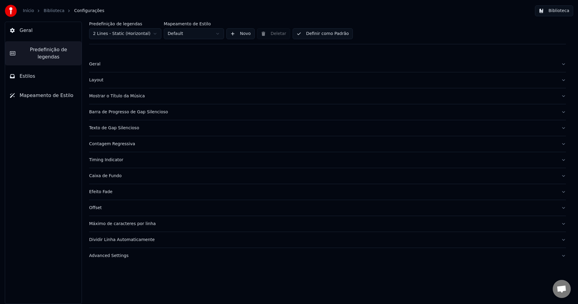
click at [118, 256] on div "Advanced Settings" at bounding box center [322, 255] width 467 height 6
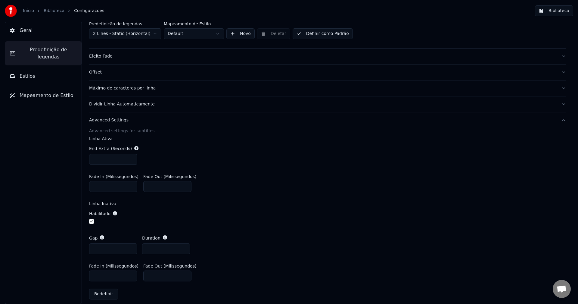
scroll to position [140, 0]
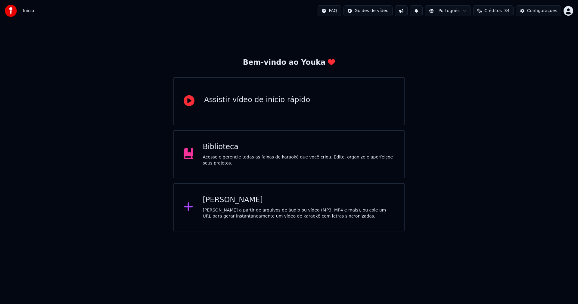
click at [227, 156] on div "Biblioteca Acesse e gerencie todas as faixas de karaokê que você criou. Edite, …" at bounding box center [299, 154] width 192 height 24
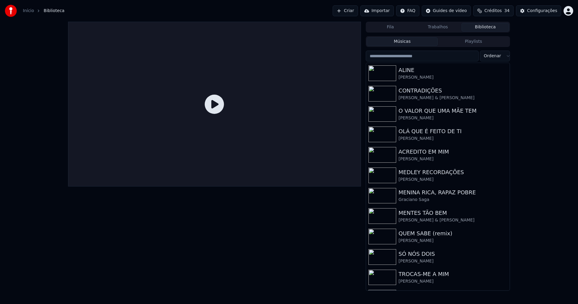
click at [29, 8] on link "Início" at bounding box center [28, 11] width 11 height 6
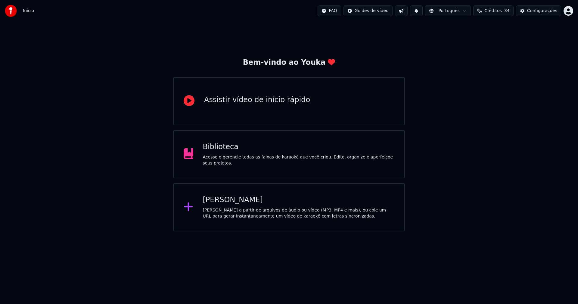
click at [229, 202] on div "[PERSON_NAME]" at bounding box center [299, 200] width 192 height 10
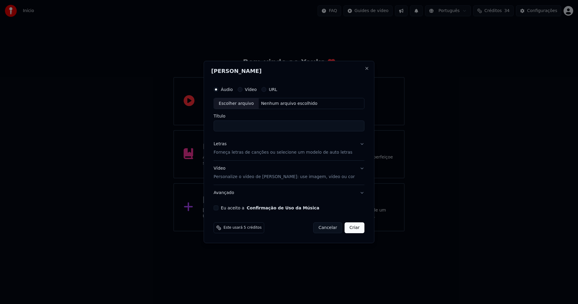
click at [243, 102] on div "Escolher arquivo" at bounding box center [236, 103] width 45 height 11
type input "**********"
click at [223, 145] on div "Letras" at bounding box center [220, 144] width 13 height 6
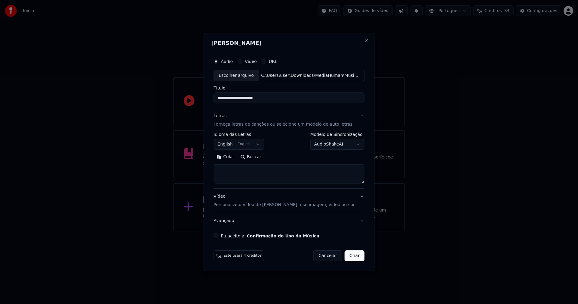
click at [233, 157] on button "Colar" at bounding box center [226, 157] width 24 height 10
type textarea "**********"
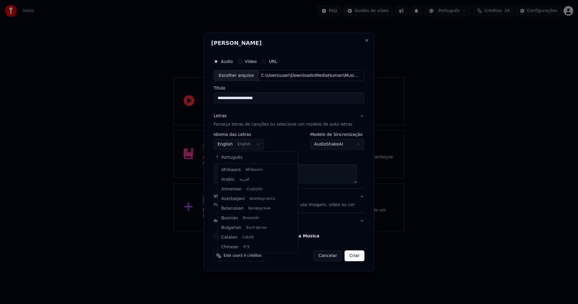
click at [237, 144] on body "**********" at bounding box center [289, 115] width 578 height 231
select select "**"
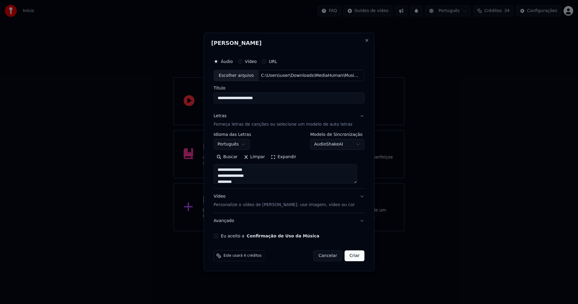
click at [226, 195] on div "Vídeo Personalize o vídeo de karaokê: use imagem, vídeo ou cor" at bounding box center [284, 200] width 141 height 14
type textarea "**********"
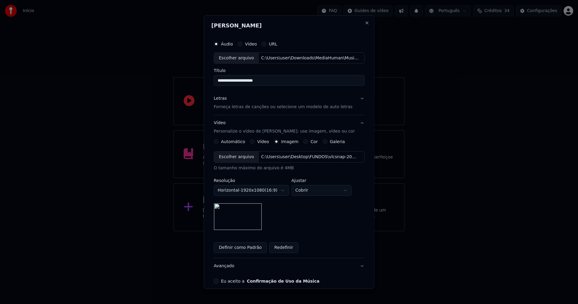
click at [236, 158] on div "Escolher arquivo" at bounding box center [236, 156] width 45 height 11
click at [249, 248] on button "Definir como Padrão" at bounding box center [240, 247] width 53 height 11
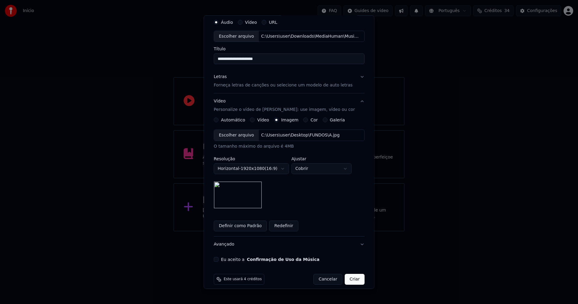
scroll to position [27, 0]
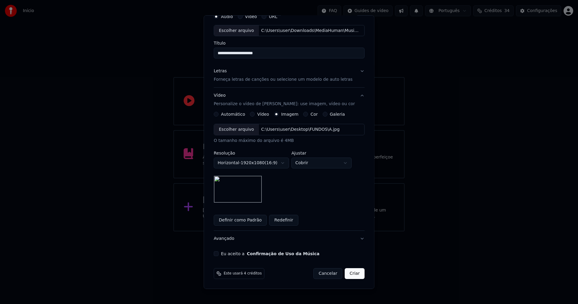
click at [220, 254] on div "Eu aceito a Confirmação de Uso da Música" at bounding box center [289, 253] width 151 height 5
click at [217, 253] on button "Eu aceito a Confirmação de Uso da Música" at bounding box center [216, 253] width 5 height 5
drag, startPoint x: 350, startPoint y: 276, endPoint x: 344, endPoint y: 275, distance: 6.6
click at [350, 275] on button "Criar" at bounding box center [354, 273] width 20 height 11
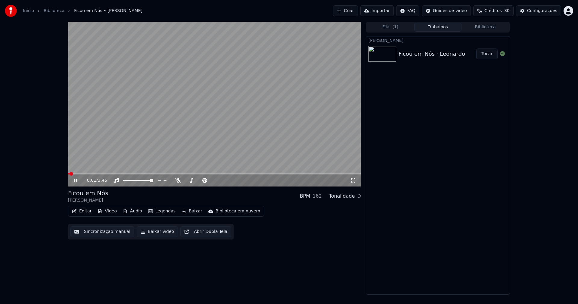
click at [75, 182] on icon at bounding box center [75, 180] width 3 height 4
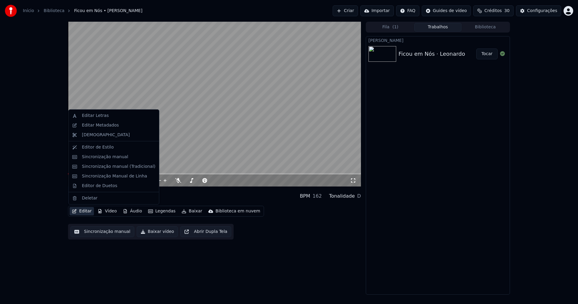
click at [86, 212] on button "Editar" at bounding box center [81, 211] width 24 height 8
click at [106, 127] on div "Editar Metadados" at bounding box center [100, 125] width 37 height 6
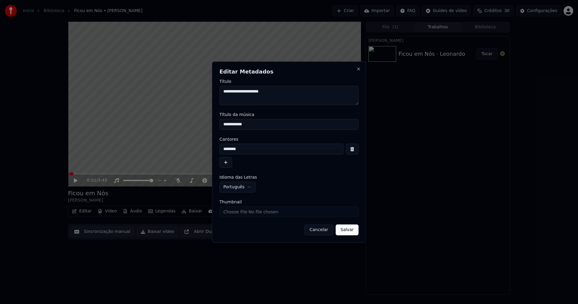
drag, startPoint x: 252, startPoint y: 123, endPoint x: 192, endPoint y: 126, distance: 59.9
click at [192, 126] on body "**********" at bounding box center [289, 152] width 578 height 304
type input "**********"
click at [345, 230] on button "Salvar" at bounding box center [346, 229] width 23 height 11
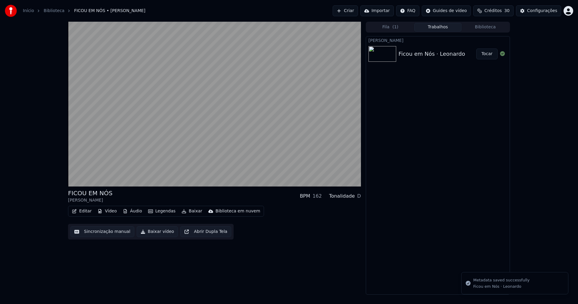
click at [131, 211] on button "Áudio" at bounding box center [132, 211] width 24 height 8
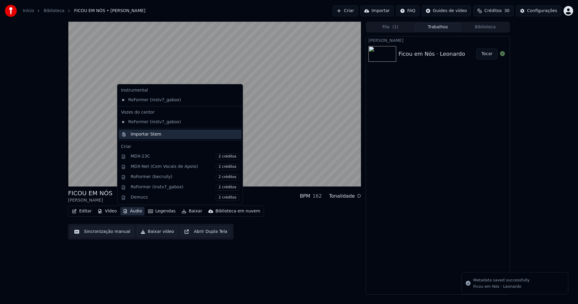
click at [143, 135] on div "Importar Stem" at bounding box center [146, 134] width 31 height 6
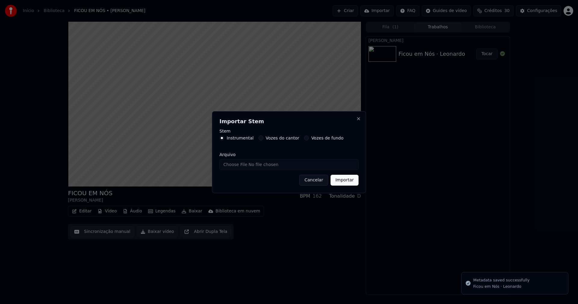
click at [242, 166] on input "Arquivo" at bounding box center [288, 164] width 139 height 11
type input "**********"
click at [344, 181] on button "Importar" at bounding box center [344, 179] width 28 height 11
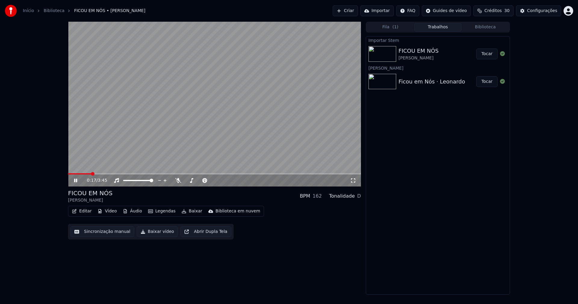
click at [133, 207] on button "Áudio" at bounding box center [132, 211] width 24 height 8
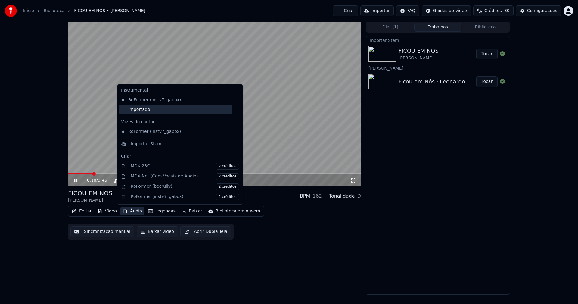
click at [127, 112] on div "Importado" at bounding box center [176, 110] width 114 height 10
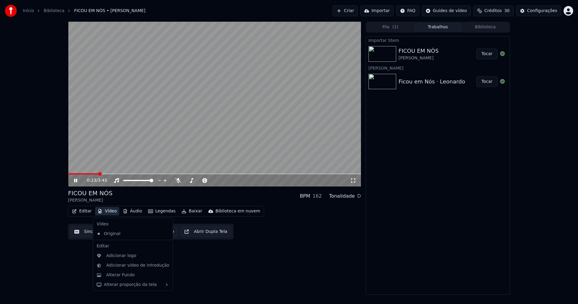
click at [107, 211] on button "Vídeo" at bounding box center [107, 211] width 24 height 8
click at [119, 257] on div "Adicionar logo" at bounding box center [121, 255] width 30 height 6
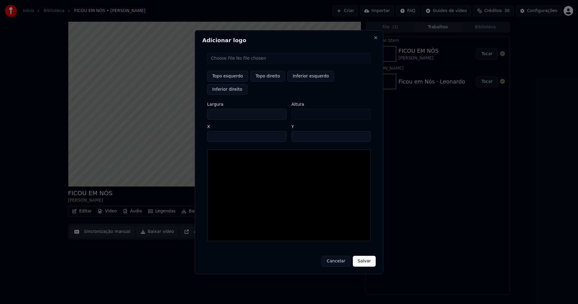
click at [228, 63] on input "file" at bounding box center [289, 58] width 164 height 11
type input "**********"
type input "***"
click at [269, 82] on button "Topo direito" at bounding box center [267, 76] width 35 height 11
type input "****"
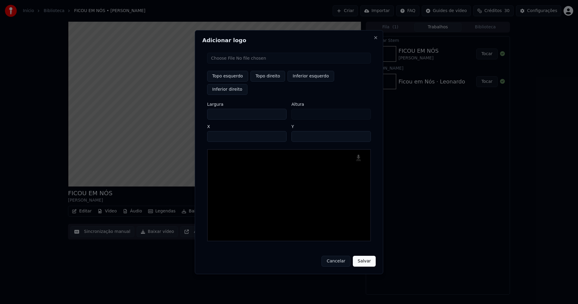
drag, startPoint x: 217, startPoint y: 107, endPoint x: 183, endPoint y: 109, distance: 33.7
click at [184, 110] on body "Início Biblioteca FICOU EM NÓS • [PERSON_NAME] Importar FAQ Guides de vídeo Cré…" at bounding box center [289, 152] width 578 height 304
type input "**"
type input "***"
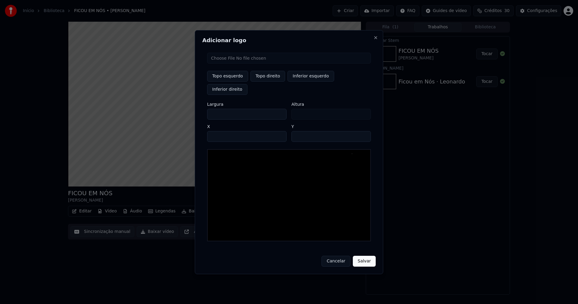
type input "***"
click at [219, 131] on input "****" at bounding box center [246, 136] width 79 height 11
type input "****"
click at [362, 131] on input "**" at bounding box center [330, 136] width 79 height 11
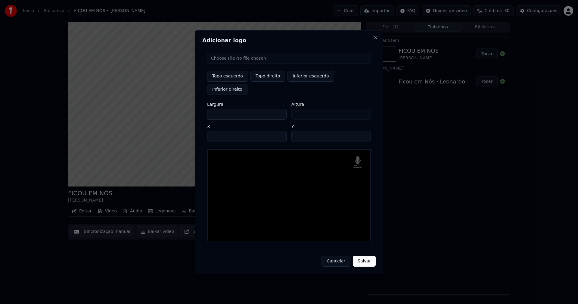
click at [362, 131] on input "**" at bounding box center [330, 136] width 79 height 11
type input "**"
click at [362, 131] on input "**" at bounding box center [330, 136] width 79 height 11
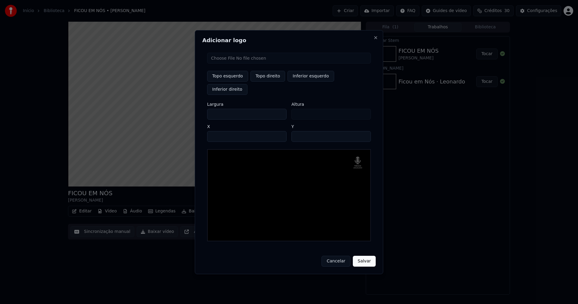
click at [367, 255] on button "Salvar" at bounding box center [364, 260] width 23 height 11
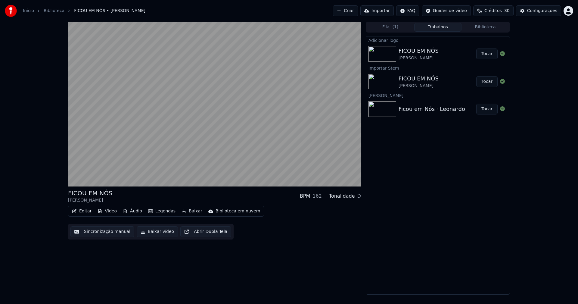
click at [491, 53] on button "Tocar" at bounding box center [486, 53] width 21 height 11
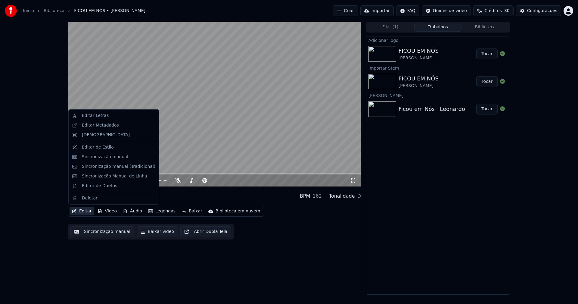
click at [86, 212] on button "Editar" at bounding box center [81, 211] width 24 height 8
click at [103, 165] on div "Sincronização manual (Tradicional)" at bounding box center [118, 166] width 73 height 6
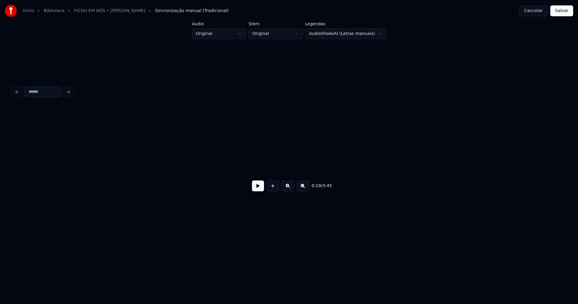
scroll to position [0, 1165]
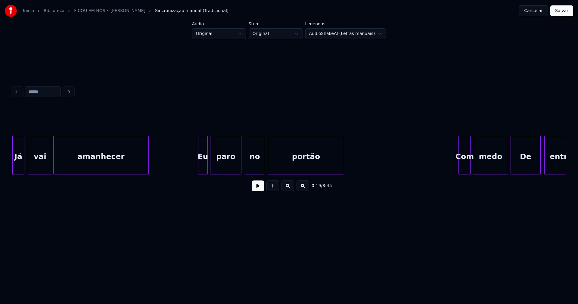
drag, startPoint x: 83, startPoint y: 177, endPoint x: 77, endPoint y: 179, distance: 6.5
click at [77, 179] on div "0:19 / 3:45" at bounding box center [289, 185] width 554 height 23
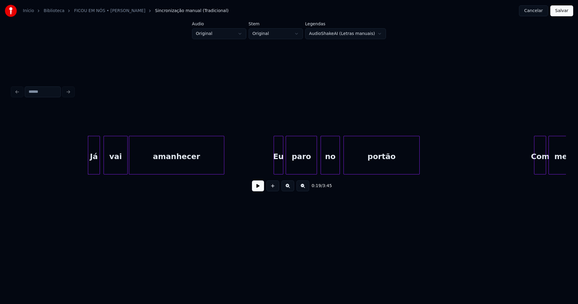
scroll to position [0, 1075]
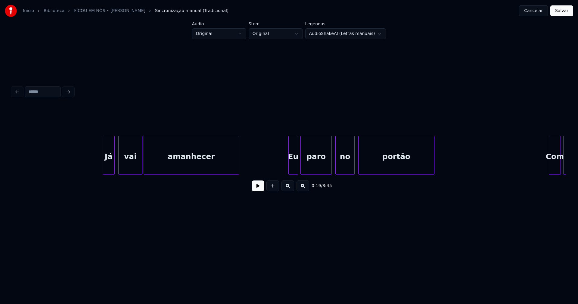
drag, startPoint x: 257, startPoint y: 188, endPoint x: 202, endPoint y: 180, distance: 55.0
click at [255, 188] on button at bounding box center [258, 185] width 12 height 11
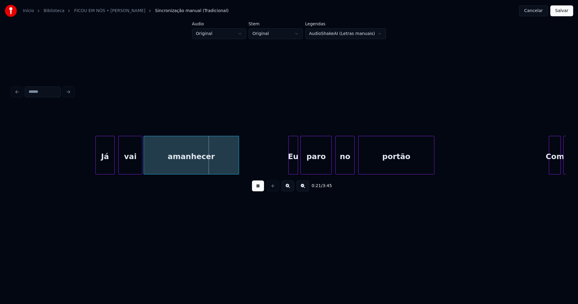
click at [97, 168] on div at bounding box center [97, 155] width 2 height 38
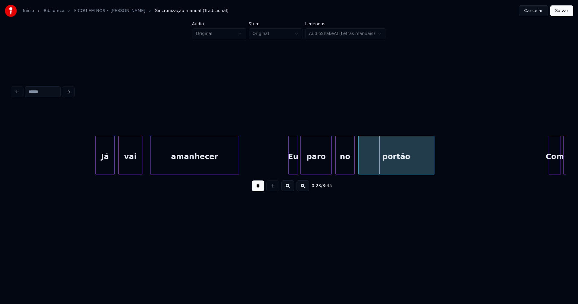
click at [152, 162] on div at bounding box center [151, 155] width 2 height 38
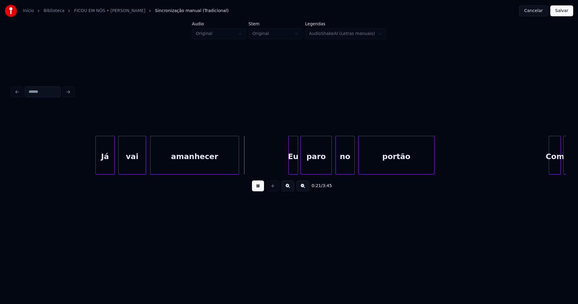
click at [145, 162] on div at bounding box center [145, 155] width 2 height 38
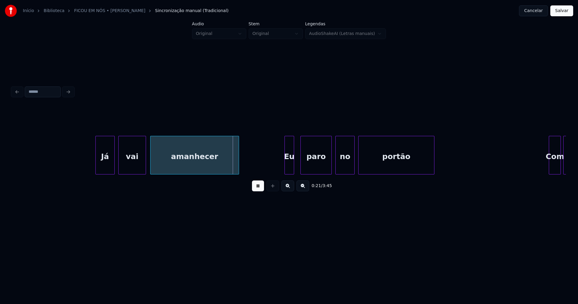
click at [290, 168] on div "Eu" at bounding box center [289, 156] width 9 height 41
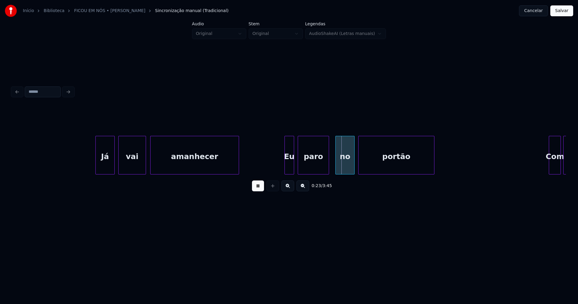
click at [313, 163] on div "paro" at bounding box center [313, 156] width 31 height 41
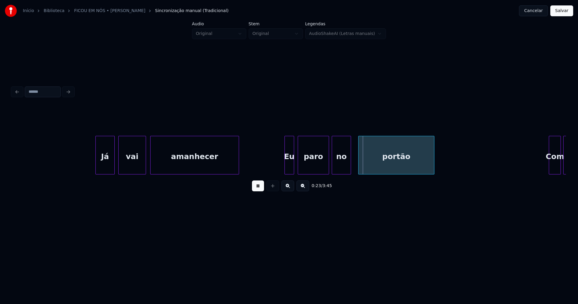
click at [338, 164] on div "no" at bounding box center [341, 156] width 19 height 41
click at [394, 165] on div "portão" at bounding box center [392, 156] width 75 height 41
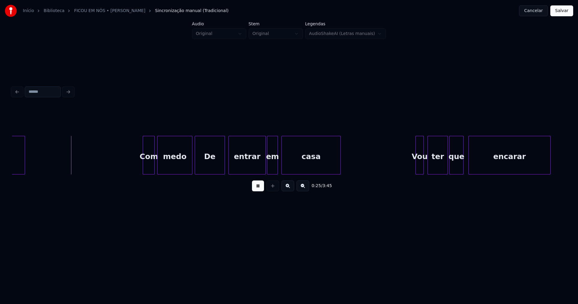
scroll to position [0, 1488]
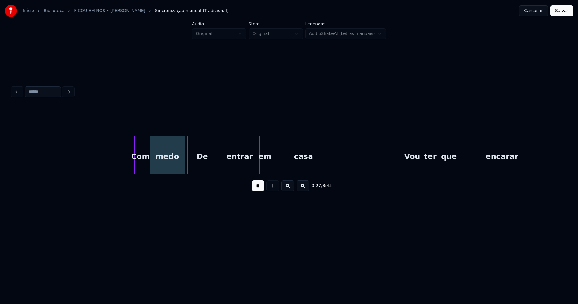
click at [140, 163] on div "Com" at bounding box center [139, 156] width 11 height 41
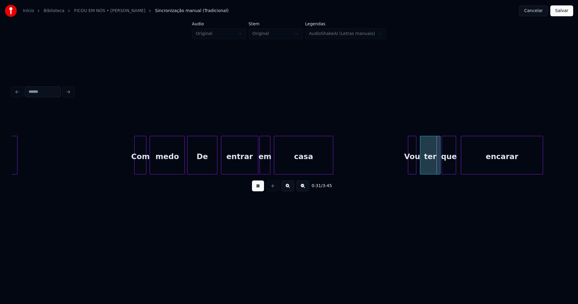
drag, startPoint x: 255, startPoint y: 190, endPoint x: 236, endPoint y: 167, distance: 29.9
click at [255, 190] on button at bounding box center [258, 185] width 12 height 11
click at [227, 163] on div at bounding box center [227, 155] width 2 height 38
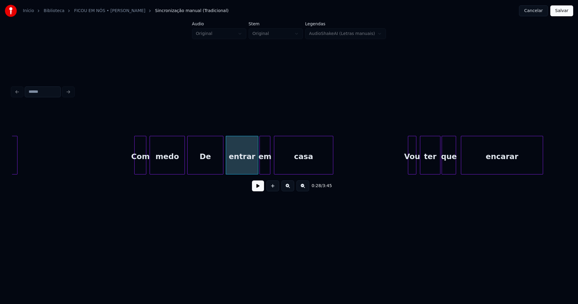
click at [221, 161] on div at bounding box center [222, 155] width 2 height 38
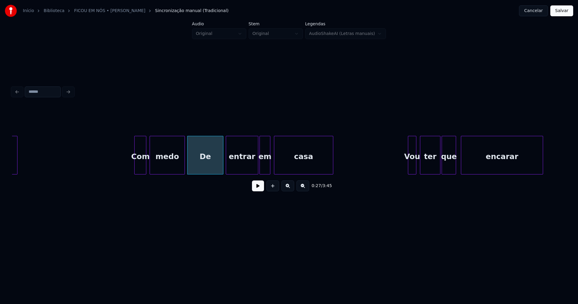
click at [258, 190] on button at bounding box center [258, 185] width 12 height 11
click at [178, 166] on div at bounding box center [178, 155] width 2 height 38
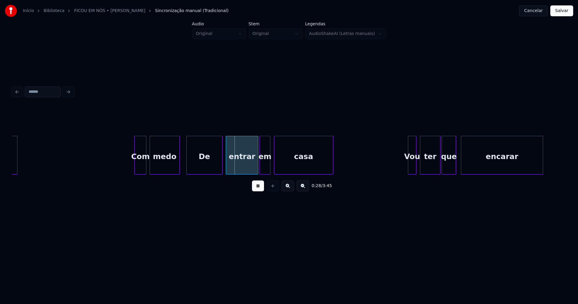
click at [203, 161] on div "De" at bounding box center [204, 156] width 35 height 41
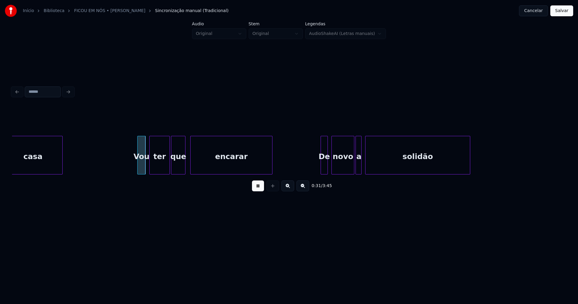
scroll to position [0, 1789]
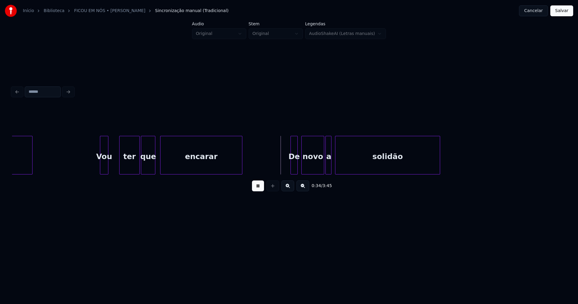
click at [103, 170] on div "Vou" at bounding box center [104, 156] width 8 height 41
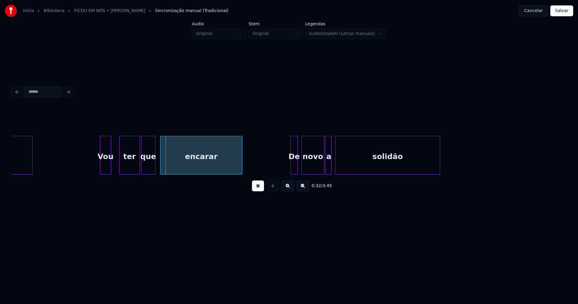
click at [111, 163] on div at bounding box center [110, 155] width 2 height 38
click at [122, 169] on div "ter" at bounding box center [124, 156] width 20 height 41
click at [147, 166] on div "que" at bounding box center [145, 156] width 14 height 41
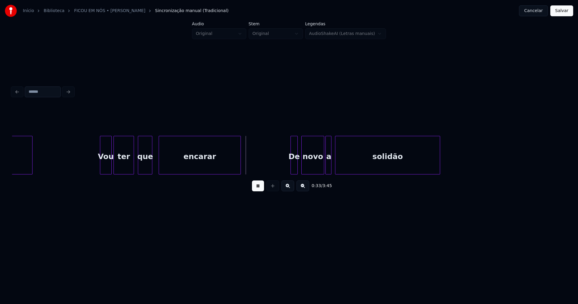
click at [176, 167] on div "encarar" at bounding box center [199, 156] width 81 height 41
click at [284, 169] on div at bounding box center [285, 155] width 2 height 38
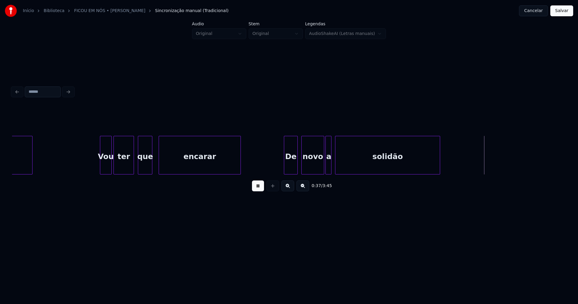
click at [331, 164] on div at bounding box center [330, 155] width 2 height 38
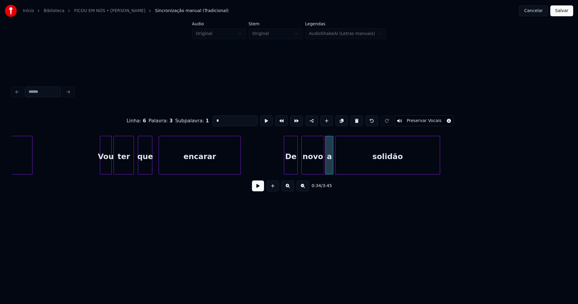
click at [332, 164] on div at bounding box center [332, 155] width 2 height 38
click at [254, 191] on button at bounding box center [258, 185] width 12 height 11
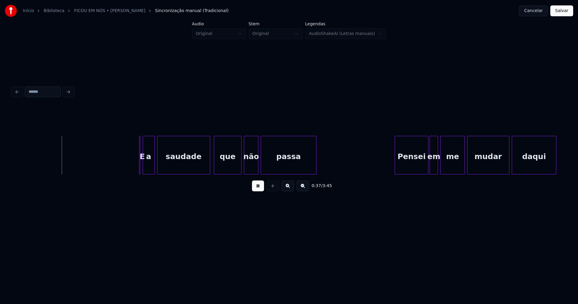
scroll to position [0, 2225]
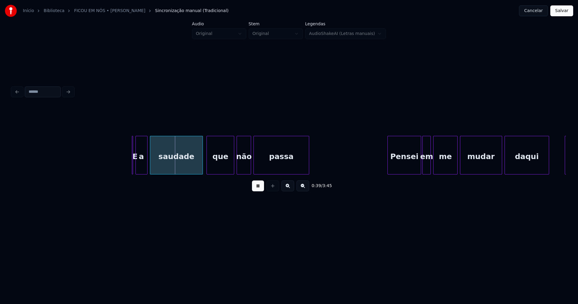
click at [256, 189] on button at bounding box center [258, 185] width 12 height 11
click at [133, 171] on div "E" at bounding box center [134, 155] width 4 height 39
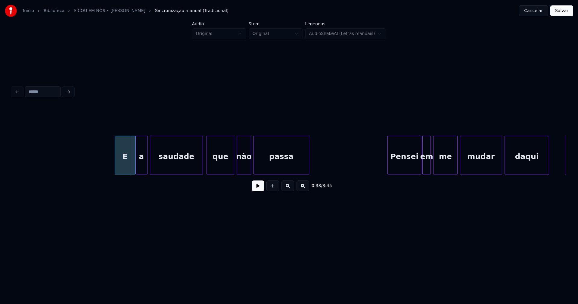
click at [115, 167] on div at bounding box center [116, 155] width 2 height 38
click at [259, 189] on button at bounding box center [258, 185] width 12 height 11
click at [126, 173] on div "E a saudade que não passa Pensei em me mudar daqui Ganhar" at bounding box center [289, 155] width 554 height 39
click at [135, 170] on div "a" at bounding box center [133, 156] width 11 height 41
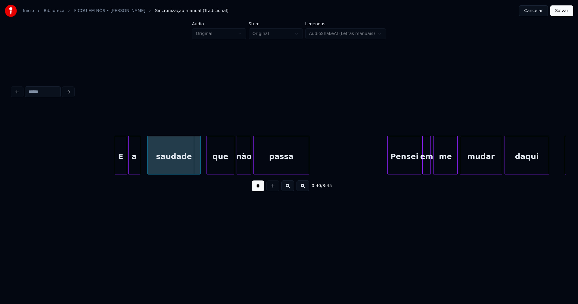
click at [167, 166] on div "saudade" at bounding box center [174, 156] width 52 height 41
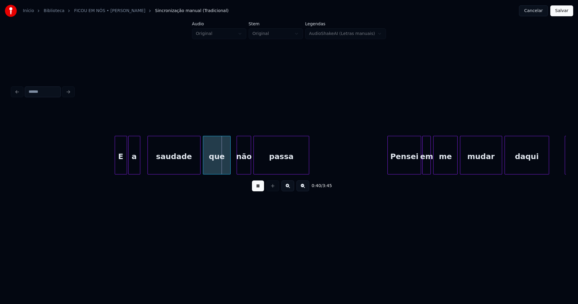
click at [214, 166] on div "que" at bounding box center [216, 156] width 27 height 41
click at [237, 168] on div "não" at bounding box center [239, 156] width 14 height 41
click at [262, 162] on div "passa" at bounding box center [281, 156] width 55 height 41
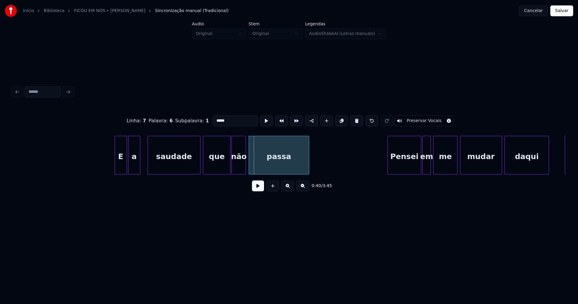
click at [250, 165] on div at bounding box center [250, 155] width 2 height 38
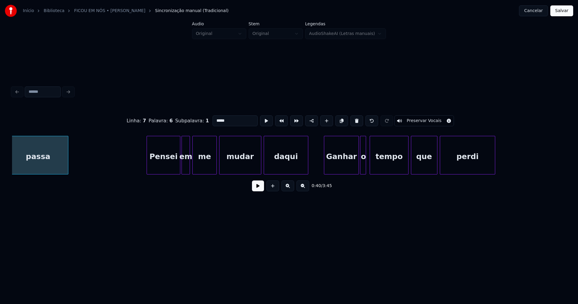
scroll to position [0, 2488]
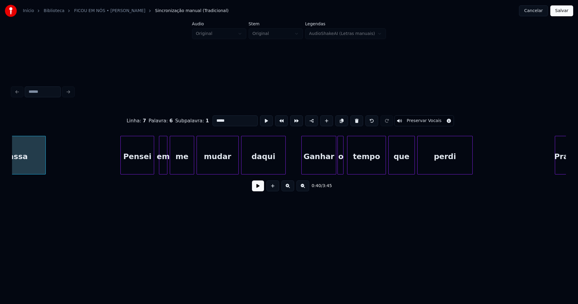
click at [138, 167] on div "Pensei" at bounding box center [137, 156] width 33 height 41
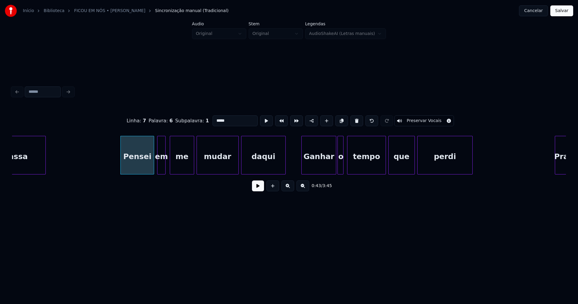
click at [161, 166] on div "em" at bounding box center [161, 156] width 8 height 41
click at [147, 170] on div at bounding box center [147, 155] width 2 height 38
click at [153, 170] on div "em" at bounding box center [154, 156] width 8 height 41
click at [162, 163] on div at bounding box center [162, 155] width 2 height 38
click at [175, 167] on div "me" at bounding box center [176, 156] width 23 height 41
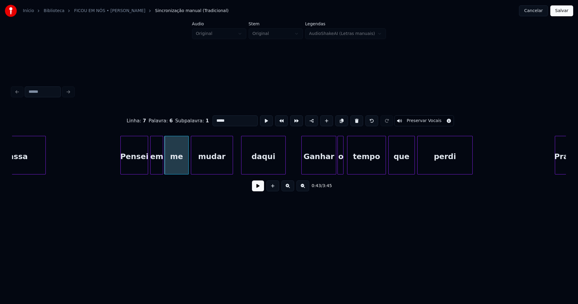
click at [202, 167] on div "mudar" at bounding box center [212, 156] width 42 height 41
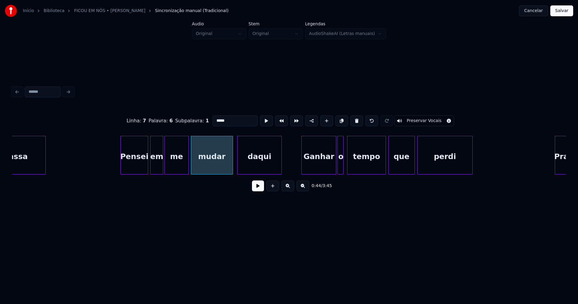
click at [245, 169] on div "daqui" at bounding box center [259, 156] width 44 height 41
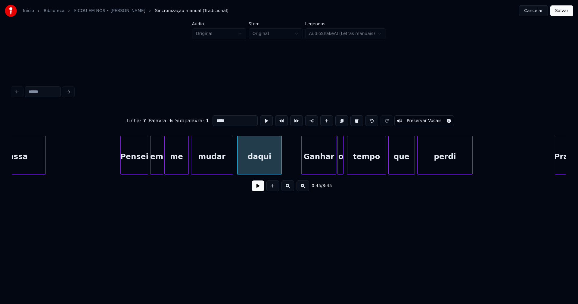
click at [258, 190] on button at bounding box center [258, 185] width 12 height 11
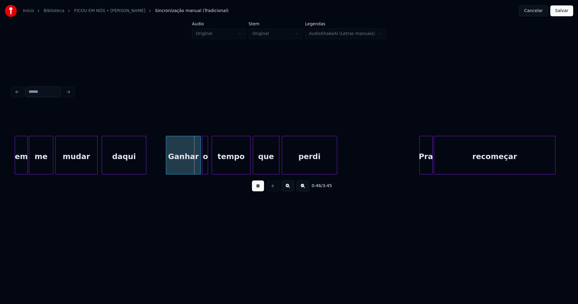
scroll to position [0, 2669]
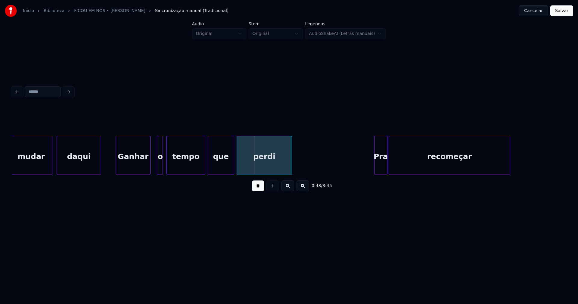
click at [129, 169] on div "Ganhar" at bounding box center [133, 156] width 34 height 41
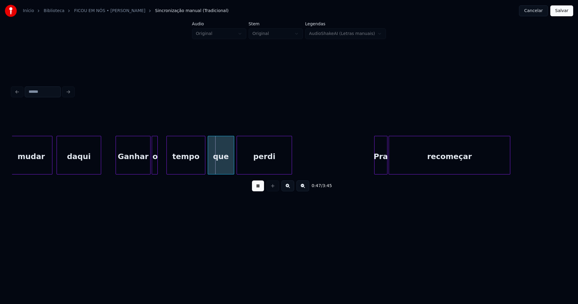
click at [154, 169] on div "o" at bounding box center [155, 156] width 6 height 41
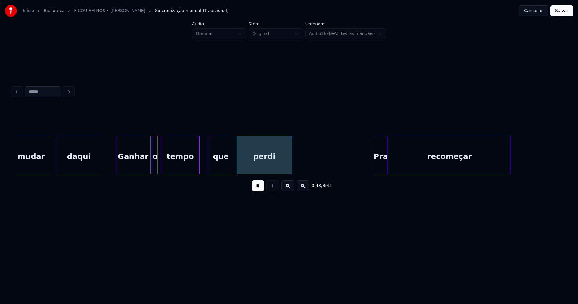
click at [168, 169] on div "tempo" at bounding box center [180, 156] width 38 height 41
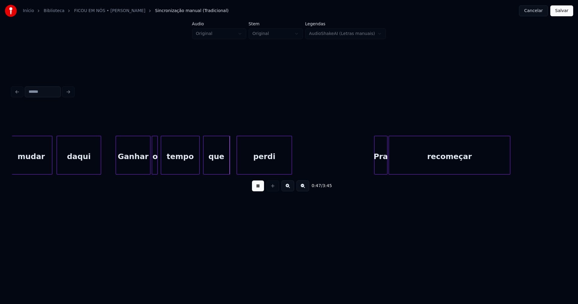
click at [209, 169] on div "que" at bounding box center [216, 156] width 26 height 41
click at [233, 168] on div at bounding box center [233, 155] width 2 height 38
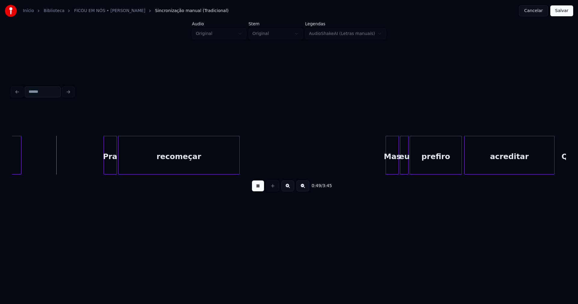
scroll to position [0, 2947]
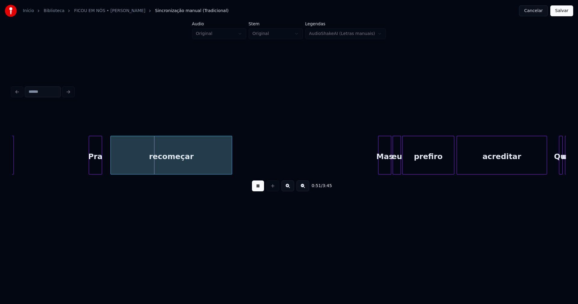
click at [94, 167] on div "Pra" at bounding box center [95, 156] width 13 height 41
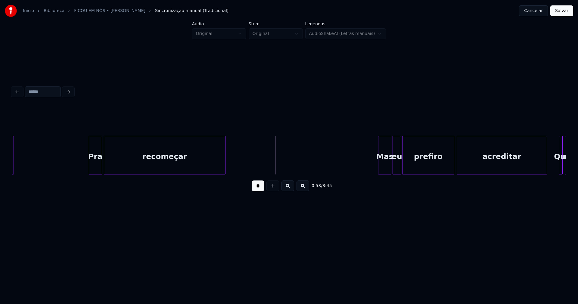
click at [125, 168] on div "recomeçar" at bounding box center [164, 156] width 121 height 41
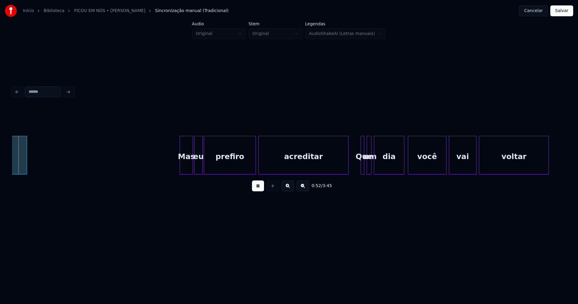
scroll to position [0, 3147]
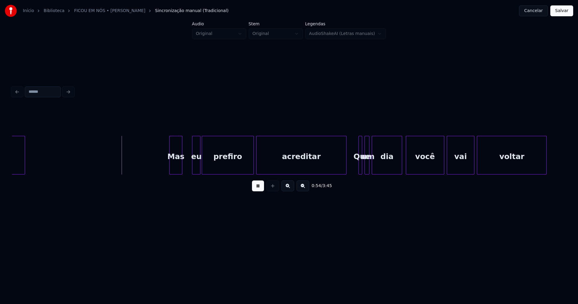
click at [176, 170] on div "Mas" at bounding box center [175, 156] width 13 height 41
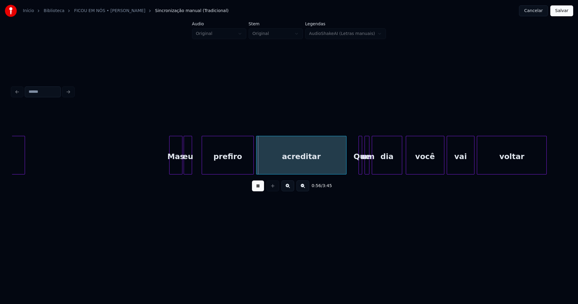
click at [189, 170] on div "eu" at bounding box center [188, 156] width 8 height 41
click at [216, 163] on div "prefiro" at bounding box center [228, 156] width 51 height 41
click at [195, 166] on div at bounding box center [196, 155] width 2 height 38
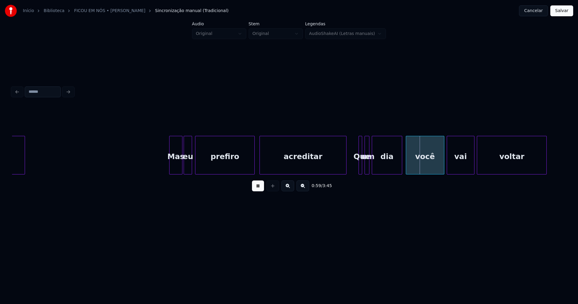
click at [260, 159] on div at bounding box center [261, 155] width 2 height 38
click at [342, 162] on div at bounding box center [342, 155] width 2 height 38
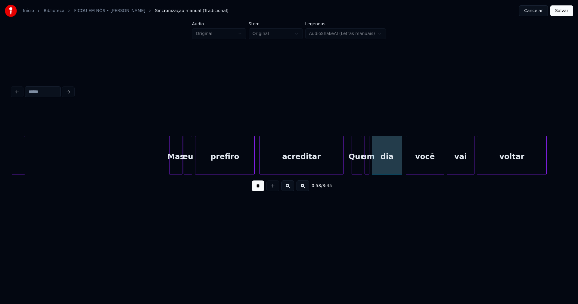
click at [352, 167] on div at bounding box center [353, 155] width 2 height 38
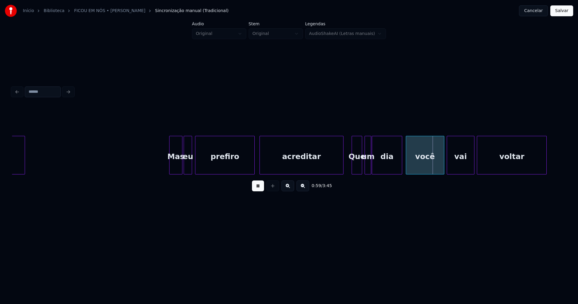
click at [370, 164] on div at bounding box center [370, 155] width 2 height 38
click at [364, 167] on div at bounding box center [364, 155] width 2 height 38
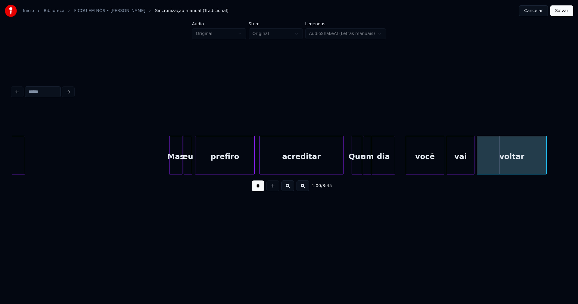
click at [393, 170] on div at bounding box center [394, 155] width 2 height 38
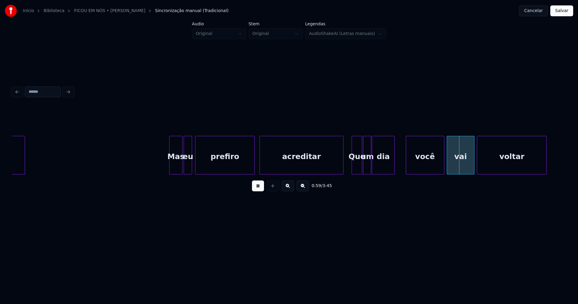
click at [406, 162] on div at bounding box center [407, 155] width 2 height 38
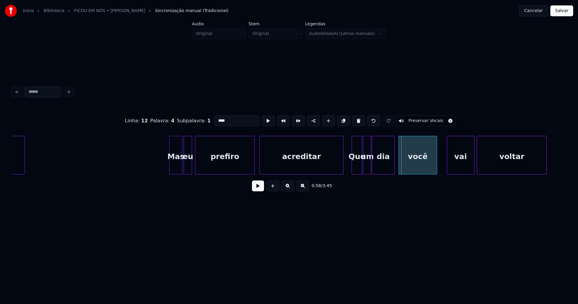
click at [409, 166] on div "você" at bounding box center [418, 156] width 38 height 41
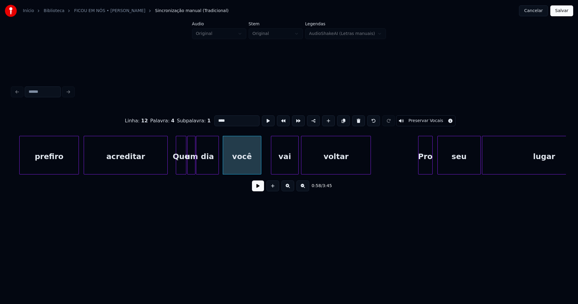
scroll to position [0, 3390]
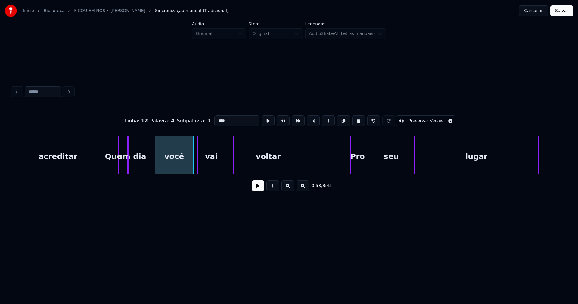
click at [207, 165] on div "vai" at bounding box center [211, 156] width 27 height 41
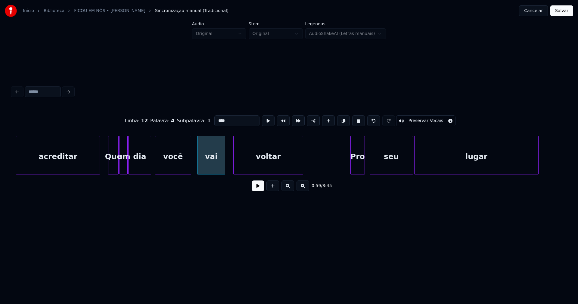
click at [190, 163] on div at bounding box center [190, 155] width 2 height 38
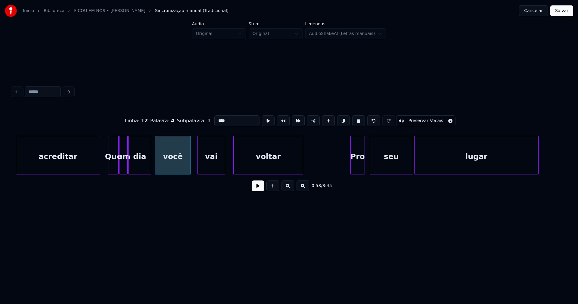
click at [264, 187] on div "0:58 / 3:45" at bounding box center [289, 185] width 544 height 13
click at [256, 188] on button at bounding box center [258, 185] width 12 height 11
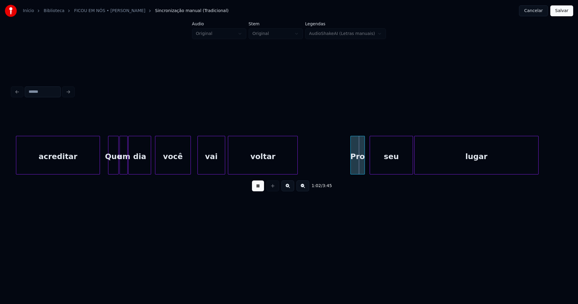
click at [247, 165] on div "voltar" at bounding box center [262, 156] width 69 height 41
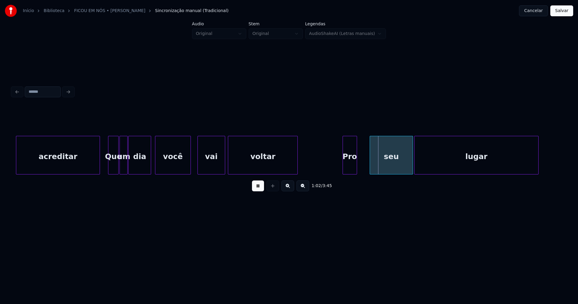
click at [350, 170] on div "Pro" at bounding box center [350, 156] width 14 height 41
click at [385, 168] on div "seu" at bounding box center [387, 156] width 43 height 41
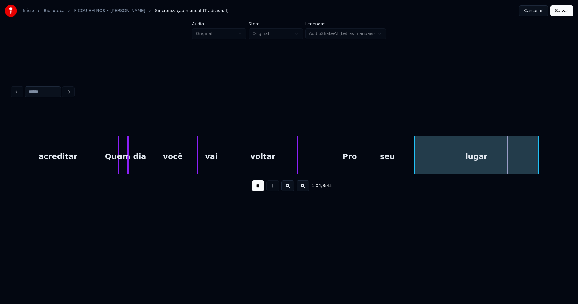
drag, startPoint x: 329, startPoint y: 162, endPoint x: 346, endPoint y: 162, distance: 16.2
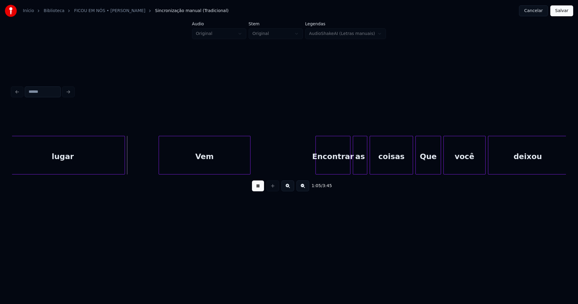
scroll to position [0, 3856]
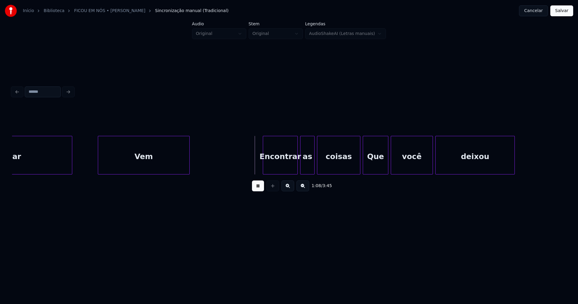
click at [128, 168] on div "Vem" at bounding box center [143, 156] width 91 height 41
click at [272, 168] on div "Encontrar" at bounding box center [270, 156] width 34 height 41
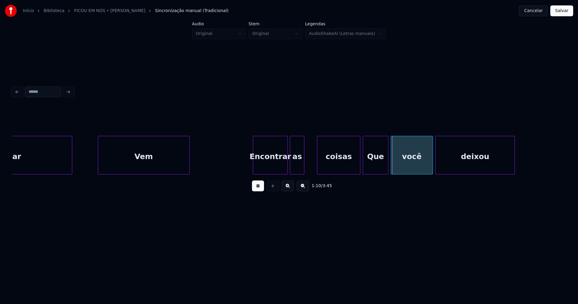
click at [296, 173] on div "lugar Vem Encontrar as coisas Que você deixou" at bounding box center [289, 155] width 554 height 39
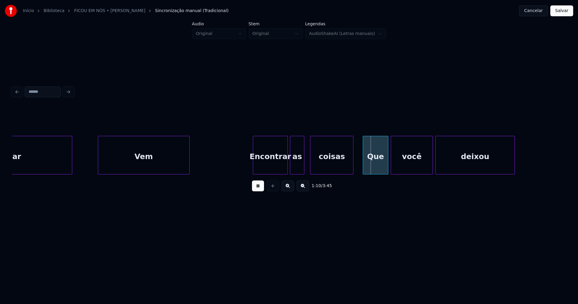
click at [332, 171] on div "coisas" at bounding box center [331, 156] width 43 height 41
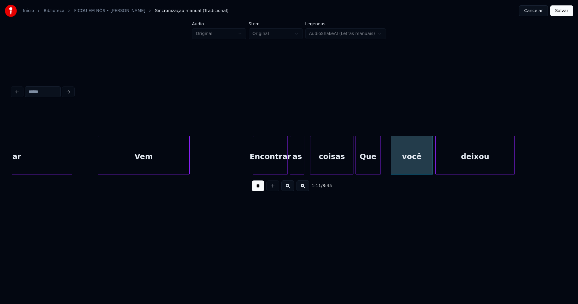
click at [368, 174] on div "lugar Vem Encontrar as coisas Que você deixou" at bounding box center [289, 155] width 554 height 39
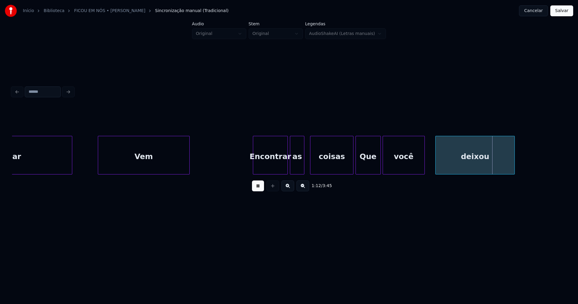
click at [396, 169] on div "você" at bounding box center [404, 156] width 42 height 41
click at [436, 166] on div "deixou" at bounding box center [466, 156] width 79 height 41
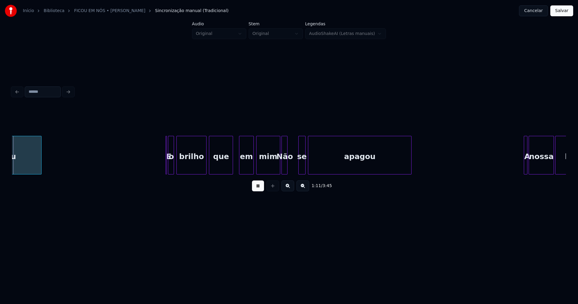
scroll to position [0, 4324]
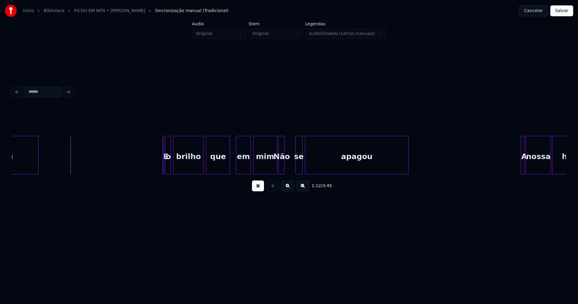
click at [258, 187] on button at bounding box center [258, 185] width 12 height 11
click at [164, 165] on div at bounding box center [164, 155] width 2 height 38
click at [152, 167] on div "E" at bounding box center [153, 155] width 2 height 39
click at [158, 165] on div at bounding box center [158, 155] width 2 height 38
click at [162, 168] on div "o" at bounding box center [163, 156] width 6 height 41
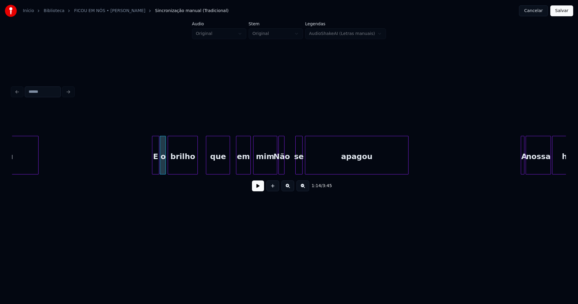
click at [183, 168] on div "brilho" at bounding box center [182, 156] width 29 height 41
click at [192, 168] on div at bounding box center [192, 155] width 2 height 38
click at [214, 167] on div "que" at bounding box center [208, 156] width 23 height 41
click at [234, 169] on div "em" at bounding box center [232, 156] width 14 height 41
click at [254, 169] on div "mim" at bounding box center [255, 156] width 23 height 41
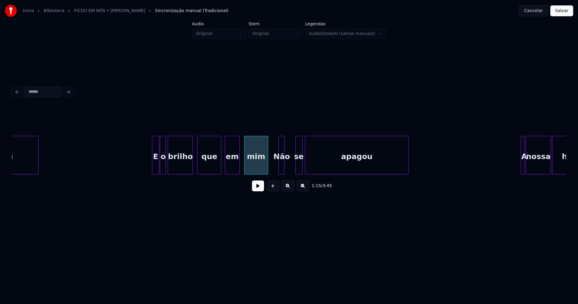
drag, startPoint x: 135, startPoint y: 161, endPoint x: 260, endPoint y: 192, distance: 129.0
click at [257, 189] on button at bounding box center [258, 185] width 12 height 11
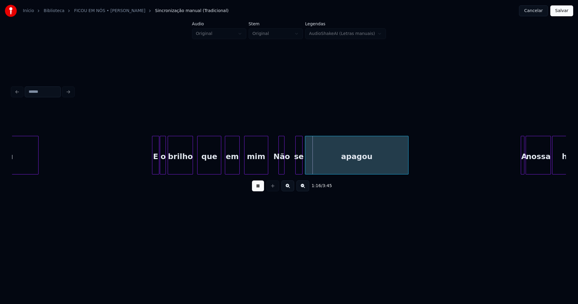
drag, startPoint x: 258, startPoint y: 190, endPoint x: 261, endPoint y: 189, distance: 3.4
click at [259, 190] on button at bounding box center [258, 185] width 12 height 11
click at [274, 168] on div at bounding box center [274, 155] width 2 height 38
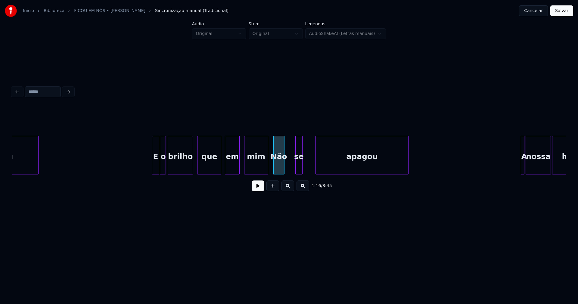
click at [317, 160] on div at bounding box center [317, 155] width 2 height 38
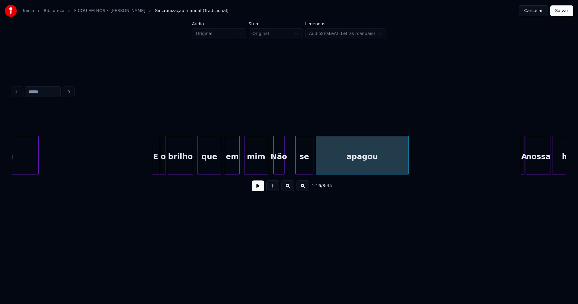
click at [312, 160] on div at bounding box center [312, 155] width 2 height 38
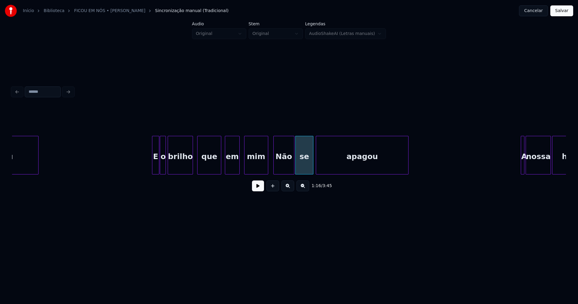
click at [294, 161] on div at bounding box center [293, 155] width 2 height 38
click at [256, 190] on button at bounding box center [258, 185] width 12 height 11
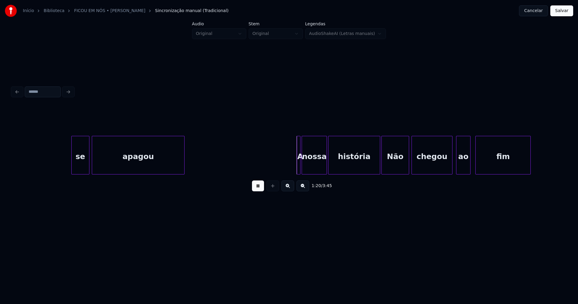
scroll to position [0, 4661]
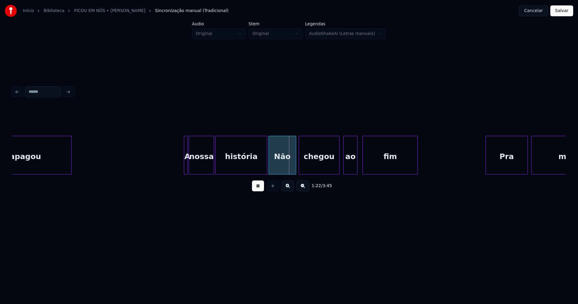
click at [184, 165] on div "A" at bounding box center [186, 155] width 4 height 39
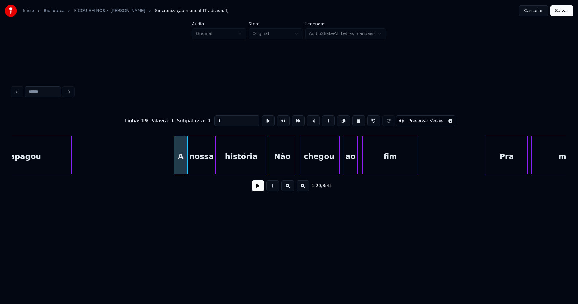
click at [174, 168] on div at bounding box center [175, 155] width 2 height 38
click at [259, 190] on button at bounding box center [258, 185] width 12 height 11
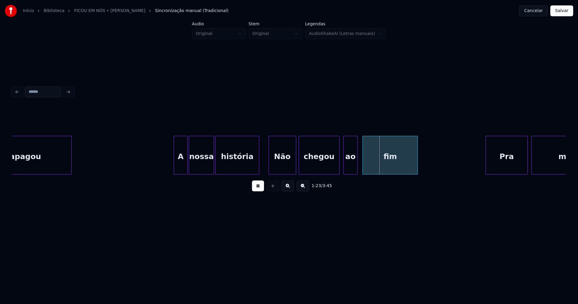
click at [258, 174] on div "apagou A nossa história Não chegou ao fim Pra mim" at bounding box center [289, 155] width 554 height 39
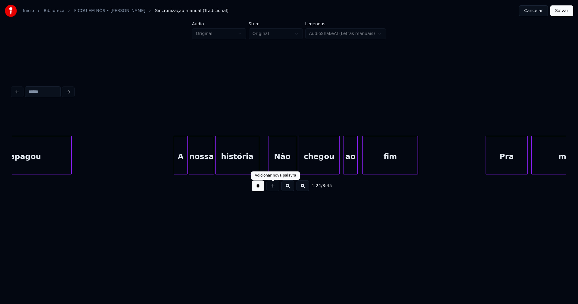
click at [259, 188] on button at bounding box center [258, 185] width 12 height 11
click at [286, 171] on div at bounding box center [286, 155] width 2 height 38
click at [299, 169] on div "chegou" at bounding box center [312, 156] width 40 height 41
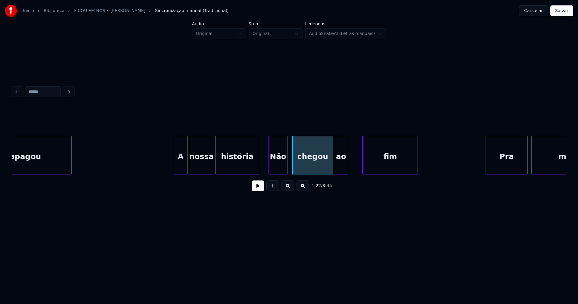
click at [340, 169] on div "ao" at bounding box center [341, 156] width 14 height 41
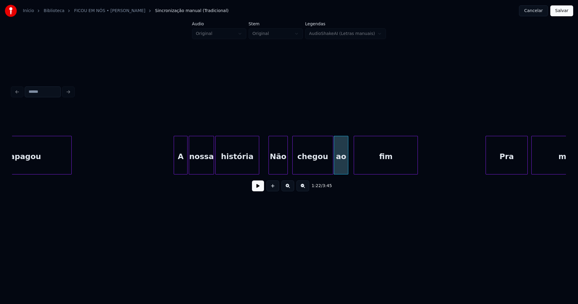
click at [354, 167] on div at bounding box center [355, 155] width 2 height 38
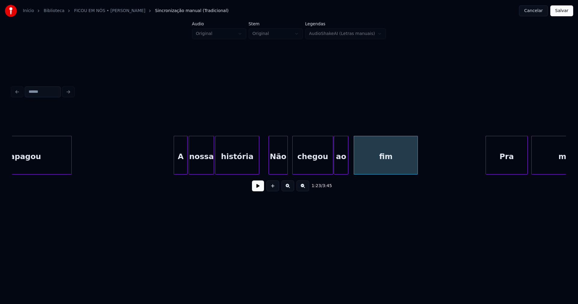
click at [258, 188] on button at bounding box center [258, 185] width 12 height 11
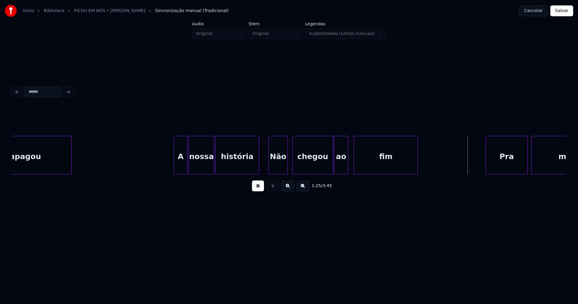
click at [254, 190] on button at bounding box center [258, 185] width 12 height 11
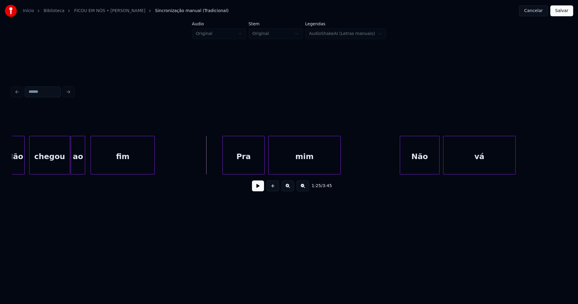
scroll to position [0, 4931]
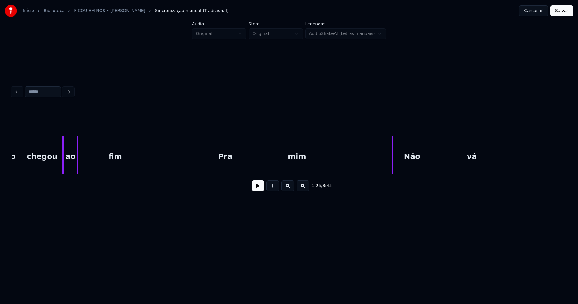
click at [221, 167] on div "Pra" at bounding box center [225, 156] width 42 height 41
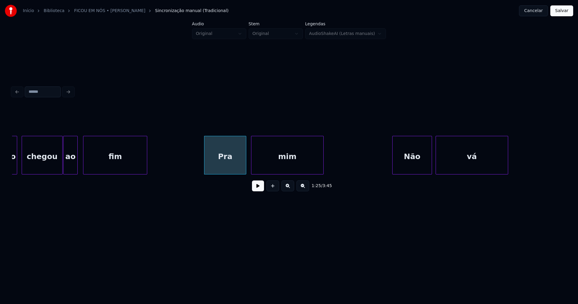
click at [273, 165] on div "mim" at bounding box center [287, 156] width 72 height 41
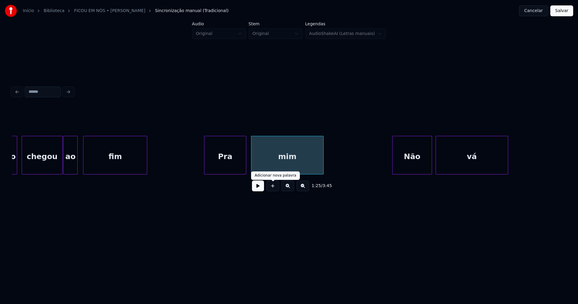
click at [260, 191] on button at bounding box center [258, 185] width 12 height 11
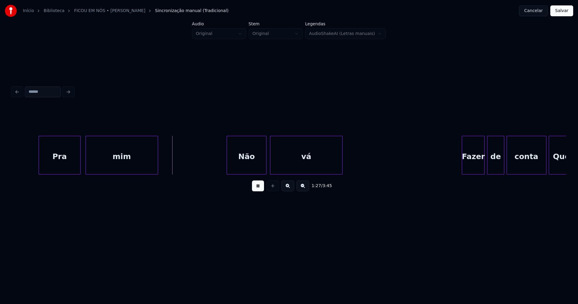
scroll to position [0, 5119]
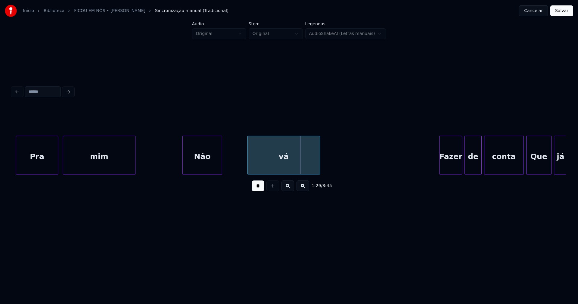
click at [202, 169] on div "Não" at bounding box center [202, 156] width 39 height 41
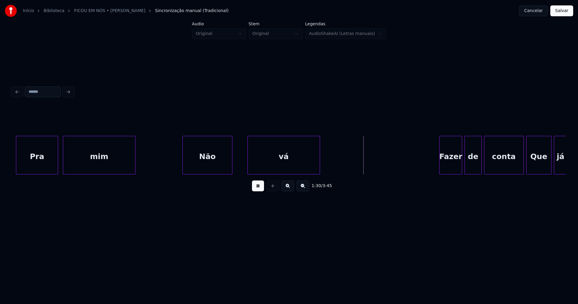
click at [232, 160] on div at bounding box center [231, 155] width 2 height 38
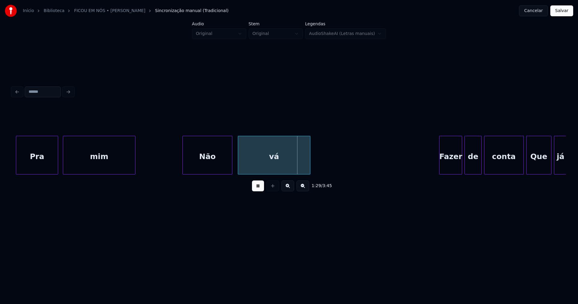
click at [249, 163] on div "vá" at bounding box center [274, 156] width 72 height 41
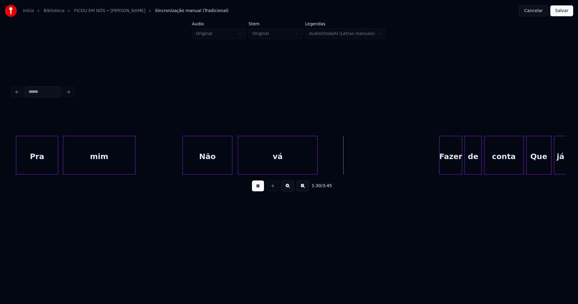
click at [316, 159] on div at bounding box center [316, 155] width 2 height 38
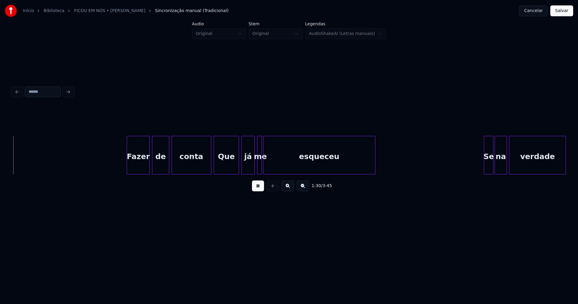
scroll to position [0, 5440]
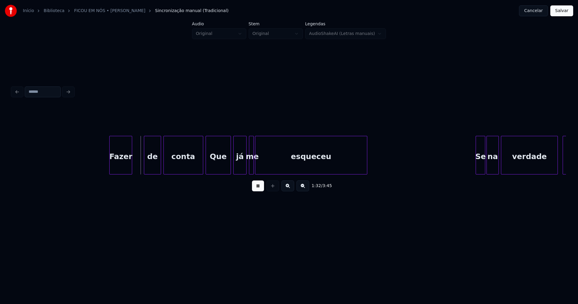
click at [126, 168] on div "Fazer" at bounding box center [121, 156] width 22 height 41
click at [143, 169] on div "de" at bounding box center [141, 156] width 16 height 41
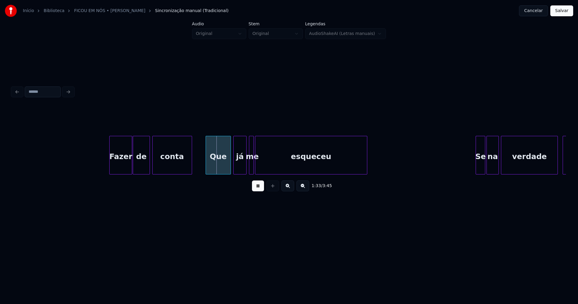
click at [161, 165] on div "conta" at bounding box center [172, 156] width 39 height 41
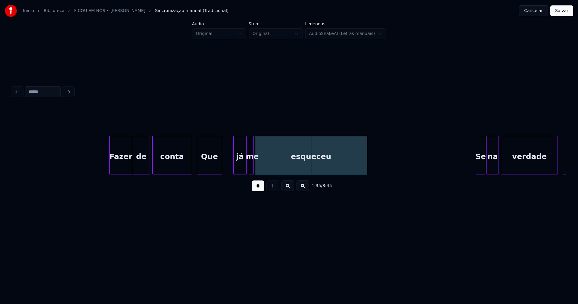
click at [201, 168] on div "Que" at bounding box center [209, 156] width 25 height 41
click at [229, 167] on div "já" at bounding box center [230, 156] width 13 height 41
click at [238, 168] on div at bounding box center [239, 155] width 2 height 38
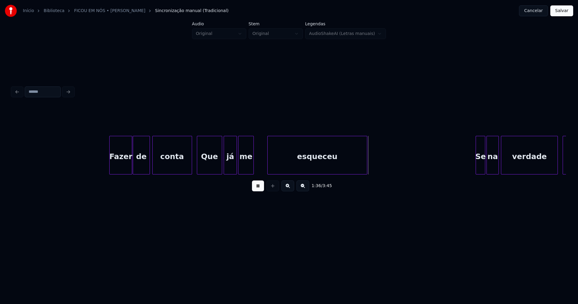
click at [268, 162] on div at bounding box center [268, 155] width 2 height 38
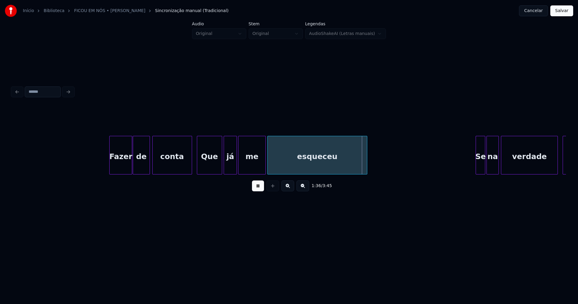
click at [264, 161] on div at bounding box center [265, 155] width 2 height 38
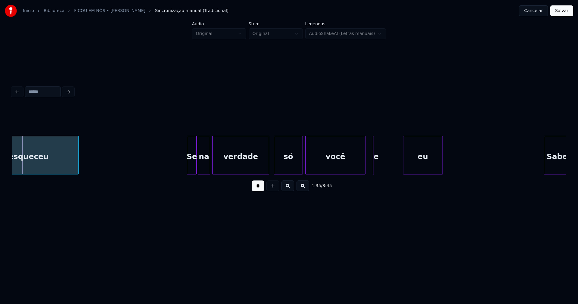
scroll to position [0, 5746]
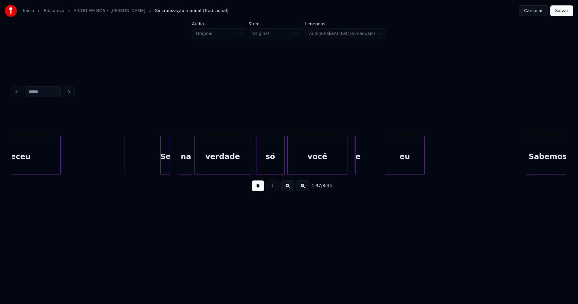
click at [165, 170] on div "Se" at bounding box center [165, 156] width 9 height 41
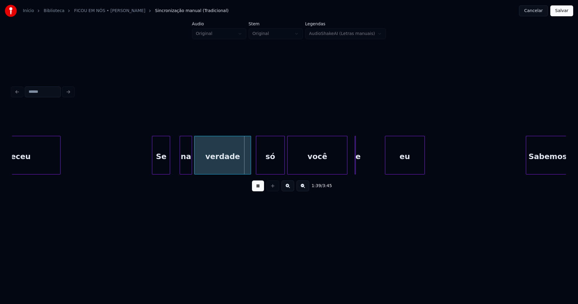
click at [152, 168] on div at bounding box center [153, 155] width 2 height 38
click at [177, 168] on div "na" at bounding box center [175, 156] width 11 height 41
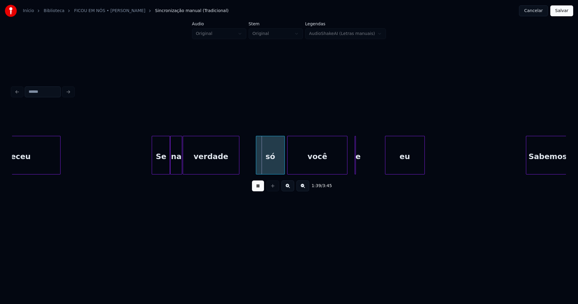
click at [197, 167] on div "verdade" at bounding box center [211, 156] width 56 height 41
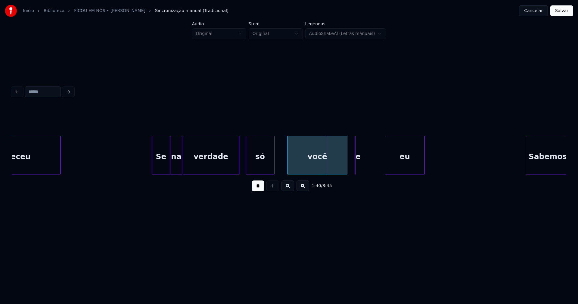
click at [259, 168] on div "só" at bounding box center [260, 156] width 28 height 41
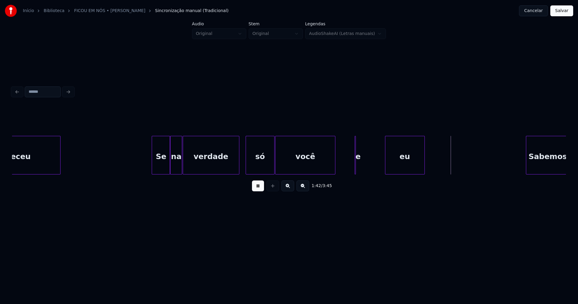
click at [288, 171] on div "você" at bounding box center [305, 156] width 60 height 41
click at [325, 168] on div at bounding box center [325, 155] width 2 height 38
click at [257, 190] on button at bounding box center [258, 185] width 12 height 11
click at [332, 174] on div "esqueceu Se na verdade só você e eu Sabemos" at bounding box center [289, 155] width 554 height 39
click at [260, 190] on button at bounding box center [258, 185] width 12 height 11
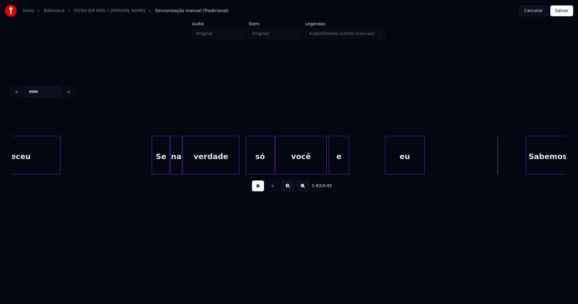
click at [348, 165] on div at bounding box center [348, 155] width 2 height 38
click at [338, 170] on div at bounding box center [337, 155] width 2 height 38
click at [344, 169] on div at bounding box center [344, 155] width 2 height 38
drag, startPoint x: 258, startPoint y: 192, endPoint x: 400, endPoint y: 163, distance: 145.2
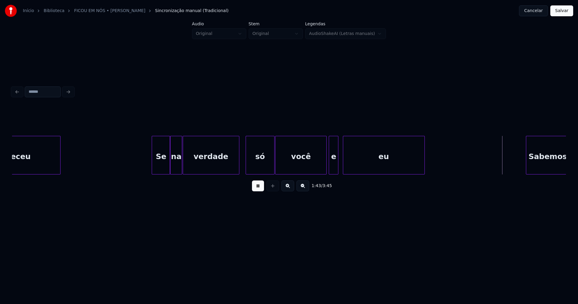
click at [258, 191] on button at bounding box center [258, 185] width 12 height 11
click at [415, 162] on div at bounding box center [416, 155] width 2 height 38
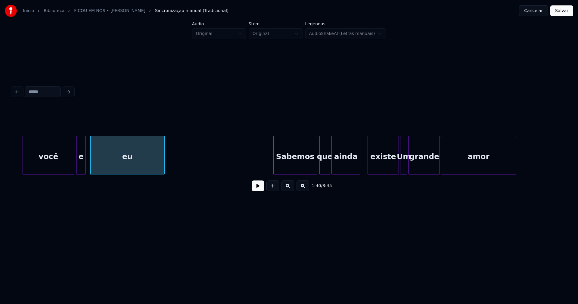
scroll to position [0, 6036]
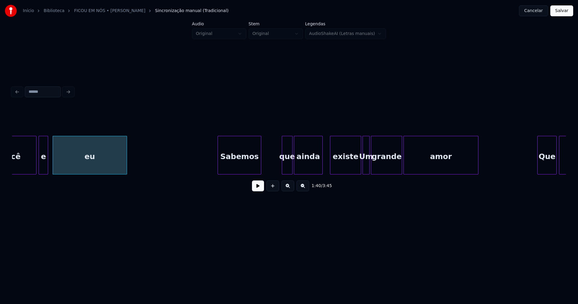
click at [239, 171] on div "Sabemos" at bounding box center [239, 156] width 43 height 41
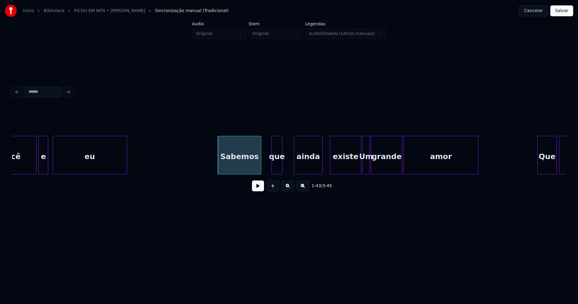
click at [276, 170] on div "que" at bounding box center [277, 156] width 10 height 41
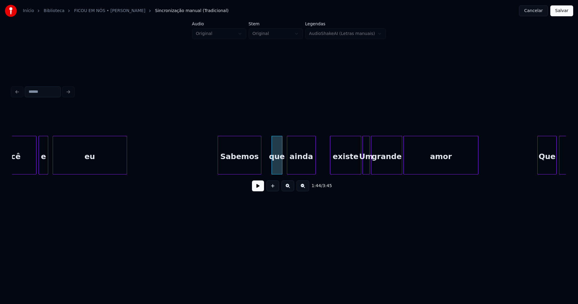
click at [301, 173] on div "você e eu Sabemos que ainda existe Um grande amor Que ficou" at bounding box center [289, 155] width 554 height 39
click at [258, 188] on button at bounding box center [258, 185] width 12 height 11
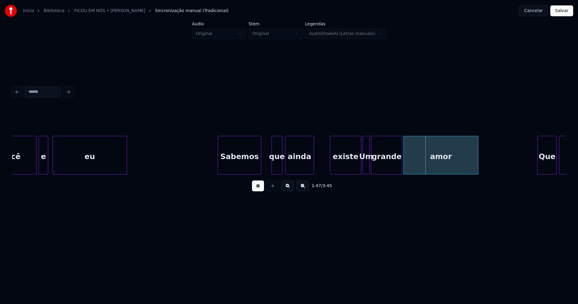
click at [293, 161] on div "ainda" at bounding box center [299, 156] width 28 height 41
click at [335, 168] on div "existe" at bounding box center [331, 156] width 31 height 41
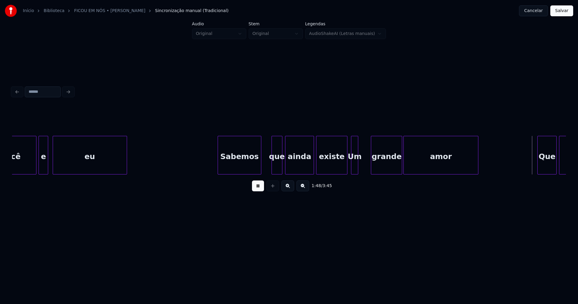
click at [351, 171] on div "Um" at bounding box center [354, 155] width 7 height 39
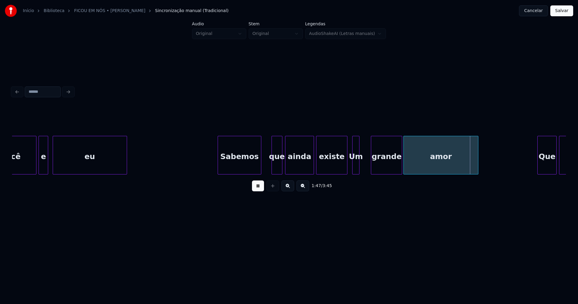
click at [356, 168] on div "Um" at bounding box center [355, 156] width 7 height 41
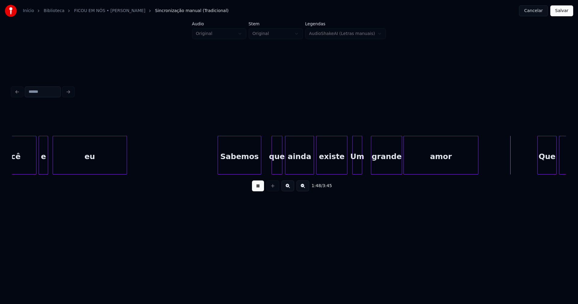
click at [360, 167] on div at bounding box center [361, 155] width 2 height 38
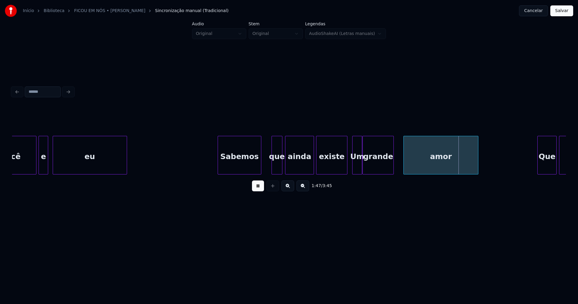
click at [371, 166] on div "grande" at bounding box center [377, 156] width 31 height 41
click at [356, 168] on div at bounding box center [357, 155] width 2 height 38
click at [372, 163] on div "grande" at bounding box center [376, 156] width 31 height 41
click at [385, 163] on div at bounding box center [385, 155] width 2 height 38
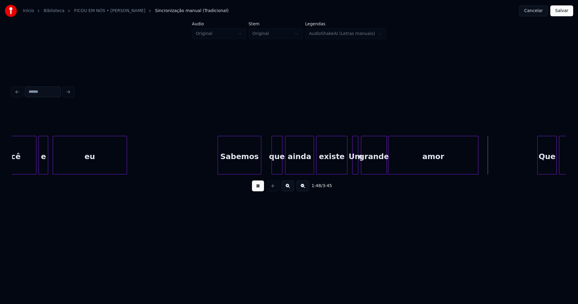
click at [389, 165] on div at bounding box center [389, 155] width 2 height 38
click at [265, 162] on div at bounding box center [265, 155] width 2 height 38
click at [340, 168] on div at bounding box center [341, 155] width 2 height 38
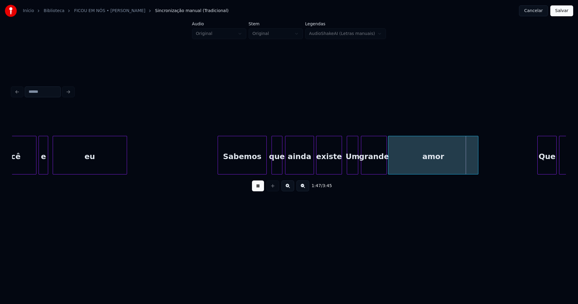
click at [348, 166] on div at bounding box center [348, 155] width 2 height 38
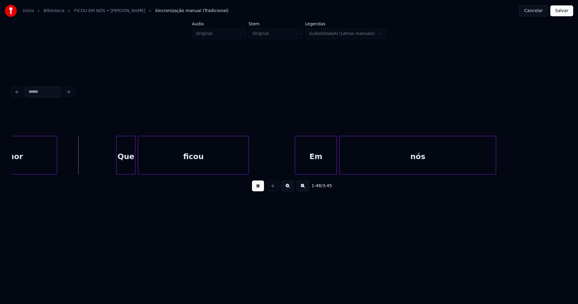
scroll to position [0, 6457]
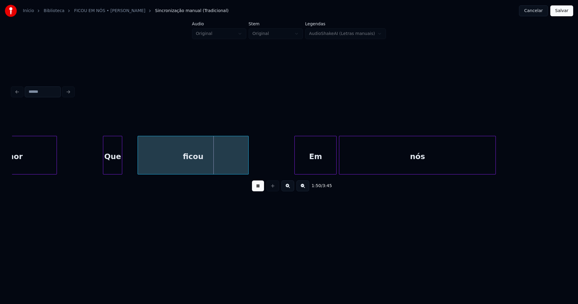
click at [113, 168] on div "Que" at bounding box center [112, 156] width 19 height 41
click at [128, 166] on div at bounding box center [128, 155] width 2 height 38
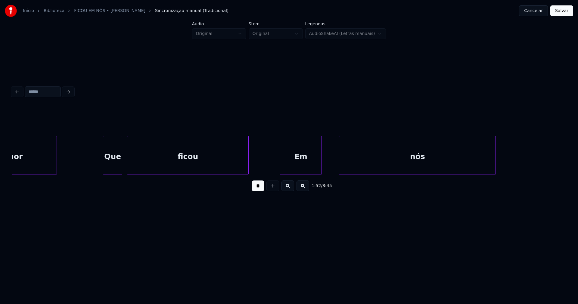
click at [294, 167] on div "Em" at bounding box center [301, 156] width 42 height 41
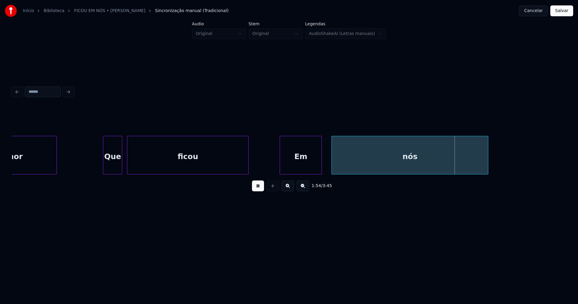
click at [347, 159] on div "nós" at bounding box center [410, 156] width 156 height 41
click at [273, 160] on div "amor Que ficou Em nós" at bounding box center [341, 155] width 13573 height 39
click at [345, 161] on div "nós" at bounding box center [403, 156] width 156 height 41
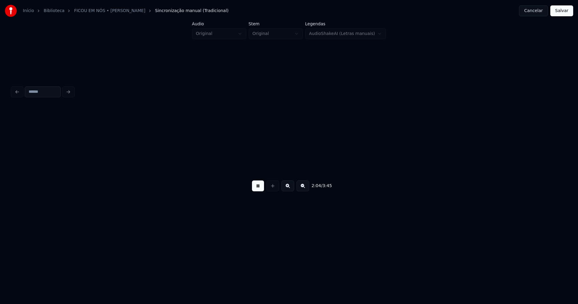
scroll to position [0, 7507]
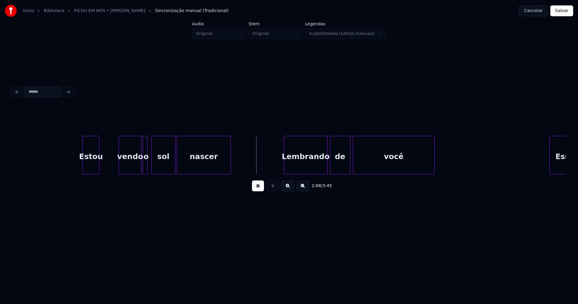
click at [89, 179] on div "2:08 / 3:45" at bounding box center [289, 151] width 554 height 91
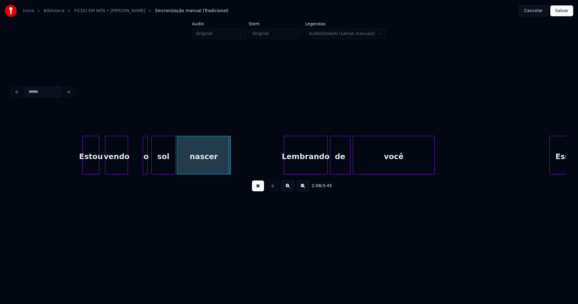
click at [116, 169] on div "vendo" at bounding box center [116, 156] width 22 height 41
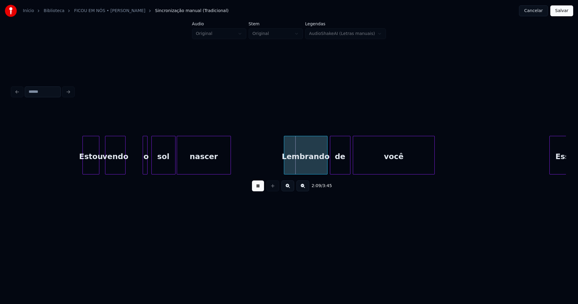
click at [125, 166] on div at bounding box center [124, 155] width 2 height 38
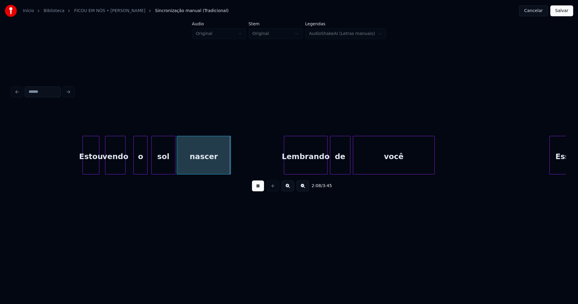
click at [134, 164] on div at bounding box center [135, 155] width 2 height 38
click at [135, 167] on div "o" at bounding box center [133, 156] width 14 height 41
click at [149, 166] on div "sol" at bounding box center [152, 156] width 23 height 41
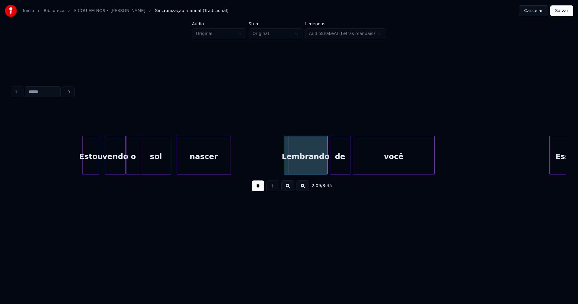
click at [169, 161] on div at bounding box center [170, 155] width 2 height 38
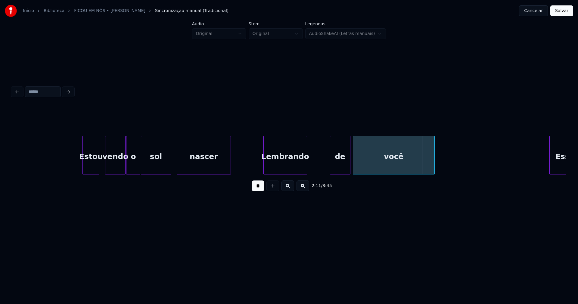
click at [278, 171] on div "Lembrando" at bounding box center [285, 156] width 43 height 41
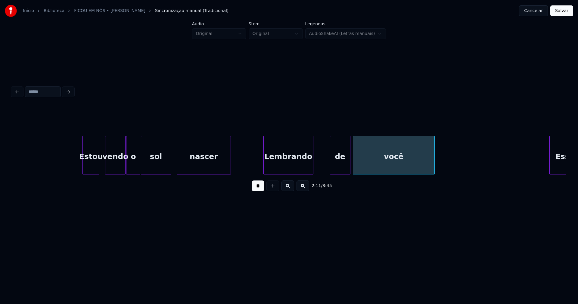
click at [313, 162] on div at bounding box center [312, 155] width 2 height 38
click at [325, 162] on div "de" at bounding box center [326, 156] width 20 height 41
click at [339, 163] on div at bounding box center [340, 155] width 2 height 38
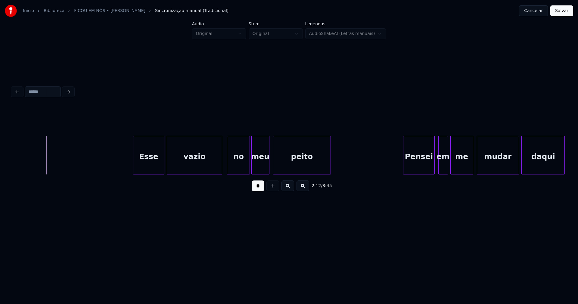
scroll to position [0, 7938]
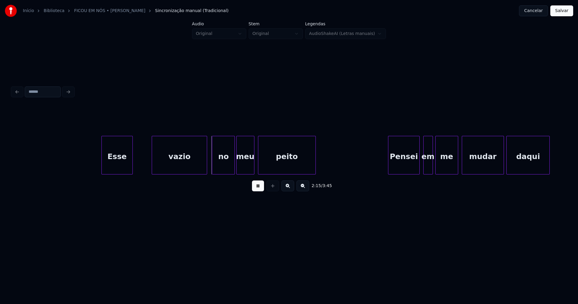
click at [118, 171] on div "Esse" at bounding box center [117, 156] width 31 height 41
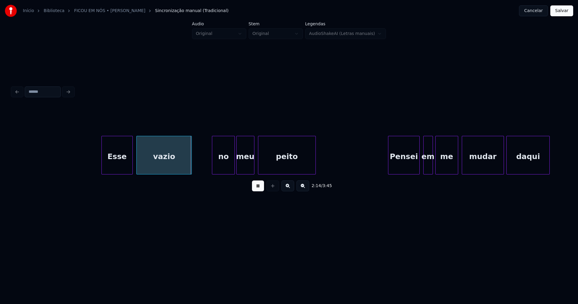
click at [162, 174] on div "Esse vazio no meu peito Pensei em me mudar daqui" at bounding box center [289, 155] width 554 height 39
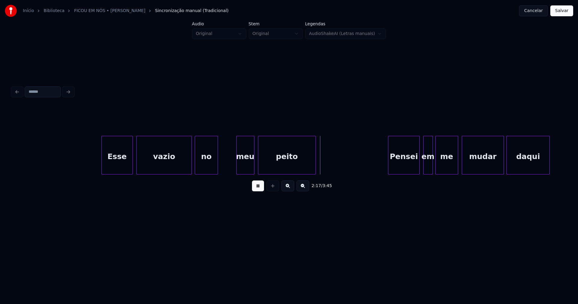
click at [208, 173] on div "Esse vazio no meu peito Pensei em me mudar daqui" at bounding box center [289, 155] width 554 height 39
click at [229, 169] on div "meu" at bounding box center [229, 156] width 17 height 41
click at [249, 168] on div "peito" at bounding box center [271, 156] width 57 height 41
click at [312, 159] on div at bounding box center [312, 155] width 2 height 38
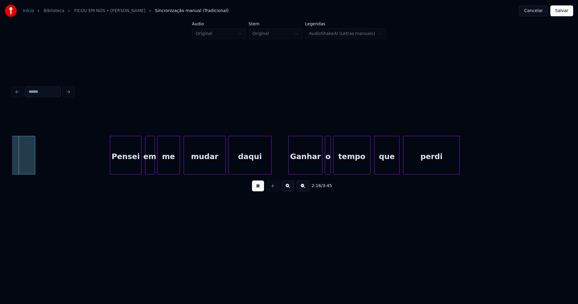
scroll to position [0, 8216]
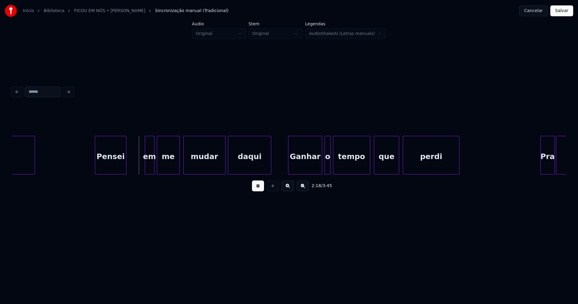
click at [111, 169] on div "Pensei" at bounding box center [110, 156] width 31 height 41
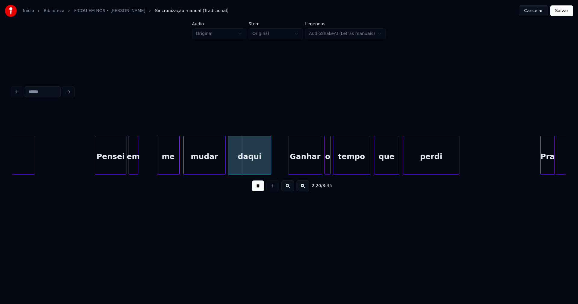
click at [134, 171] on div "em" at bounding box center [133, 156] width 9 height 41
click at [149, 170] on div "me" at bounding box center [152, 156] width 22 height 41
click at [178, 172] on div "peito Pensei em me mudar daqui Ganhar o tempo que perdi Pra recomeçar" at bounding box center [289, 155] width 554 height 39
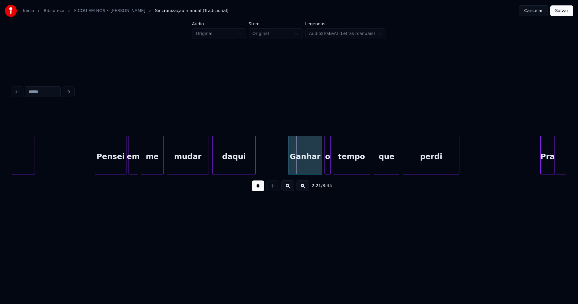
click at [225, 171] on div "daqui" at bounding box center [233, 156] width 43 height 41
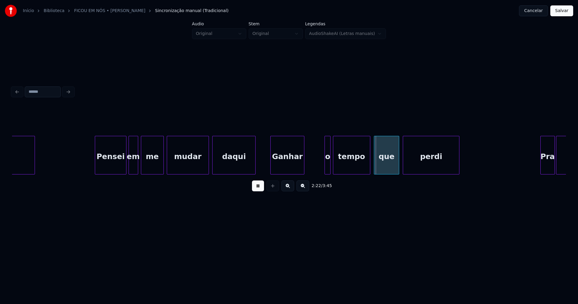
click at [292, 172] on div "peito Pensei em me mudar daqui Ganhar o tempo que perdi Pra recomeçar" at bounding box center [289, 155] width 554 height 39
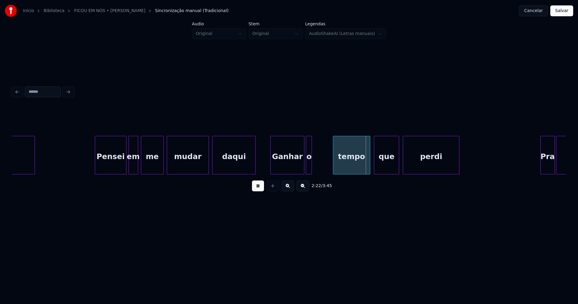
click at [309, 171] on div "o" at bounding box center [309, 156] width 6 height 41
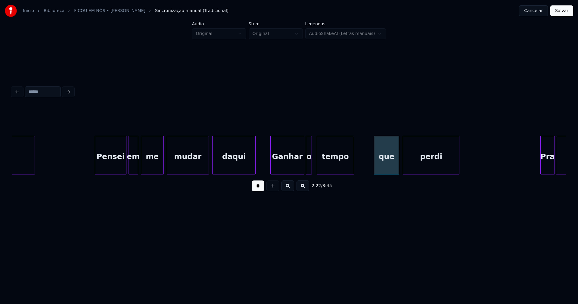
click at [327, 169] on div "tempo" at bounding box center [335, 156] width 37 height 41
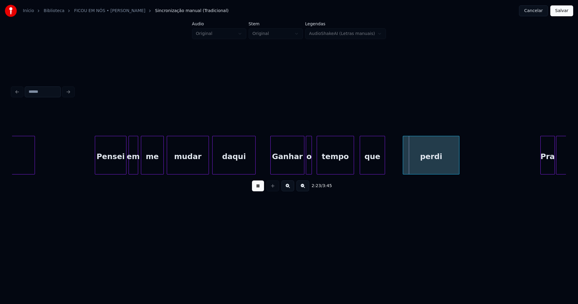
click at [365, 168] on div "que" at bounding box center [372, 156] width 25 height 41
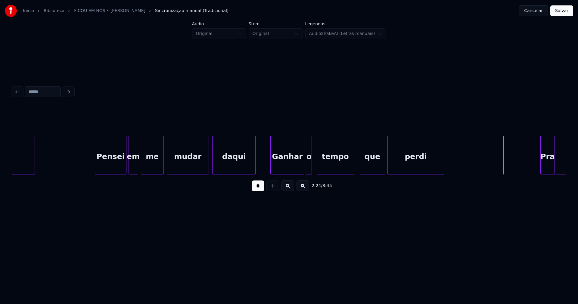
click at [403, 168] on div "perdi" at bounding box center [415, 156] width 56 height 41
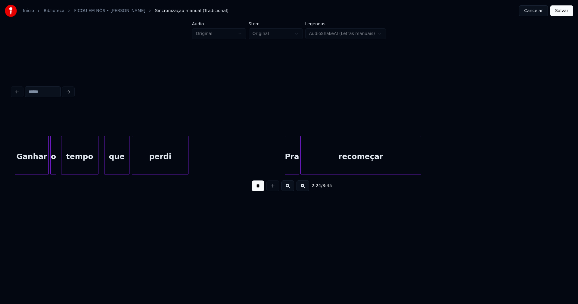
scroll to position [0, 8502]
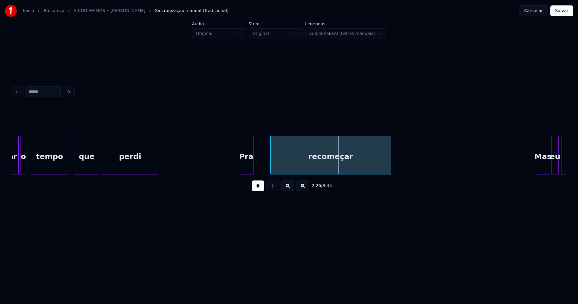
click at [246, 171] on div "Pra" at bounding box center [246, 156] width 14 height 41
click at [276, 168] on div "recomeçar" at bounding box center [314, 156] width 120 height 41
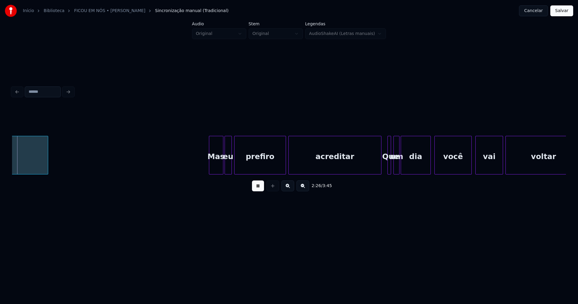
scroll to position [0, 8842]
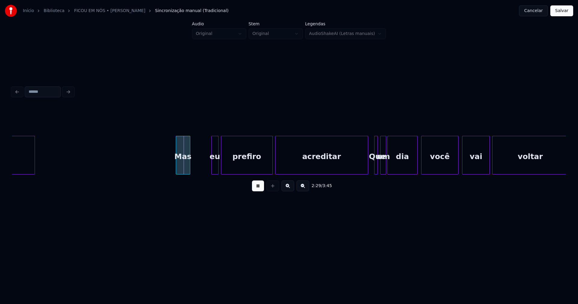
click at [184, 172] on div "recomeçar Mas eu prefiro acreditar Que um dia você vai voltar" at bounding box center [289, 155] width 554 height 39
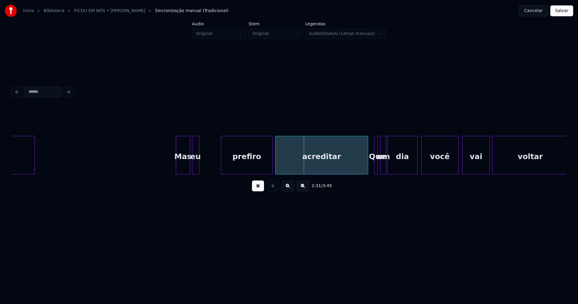
click at [195, 170] on div "eu" at bounding box center [195, 156] width 7 height 41
click at [225, 171] on div "prefiro" at bounding box center [227, 156] width 51 height 41
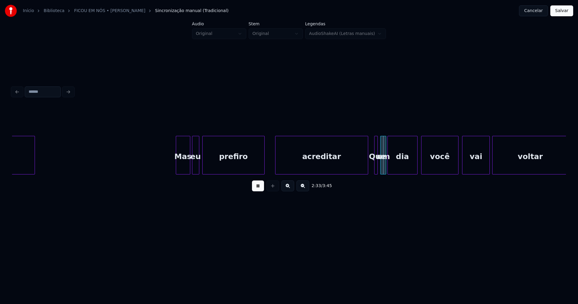
click at [263, 160] on div at bounding box center [263, 155] width 2 height 38
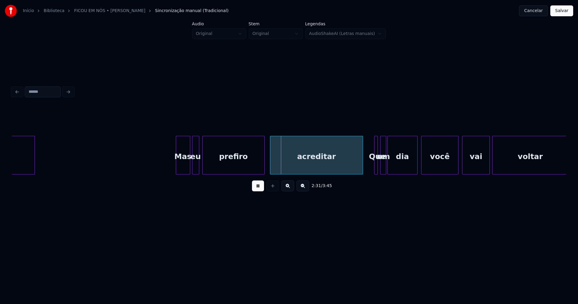
click at [277, 161] on div "acreditar" at bounding box center [316, 156] width 92 height 41
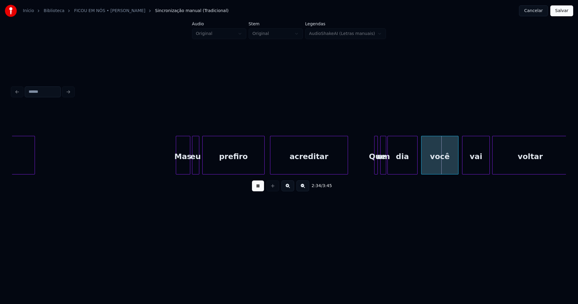
click at [346, 168] on div at bounding box center [347, 155] width 2 height 38
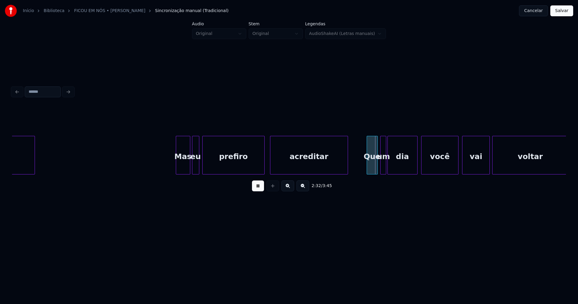
click at [367, 163] on div at bounding box center [368, 155] width 2 height 38
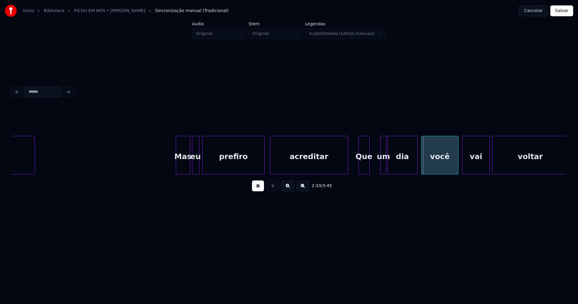
click at [364, 165] on div "Que" at bounding box center [364, 156] width 11 height 41
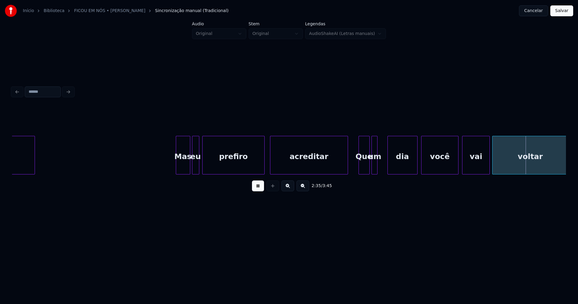
click at [374, 165] on div "um" at bounding box center [375, 156] width 6 height 41
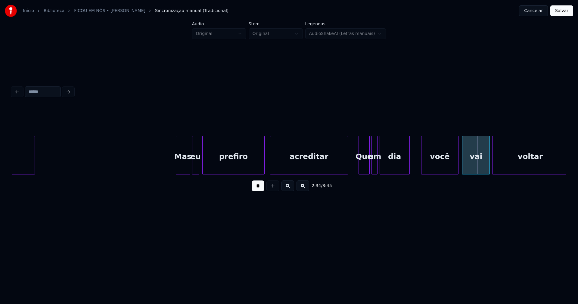
click at [389, 166] on div "dia" at bounding box center [394, 156] width 29 height 41
click at [400, 167] on div at bounding box center [400, 155] width 2 height 38
click at [415, 168] on div "você" at bounding box center [422, 156] width 37 height 41
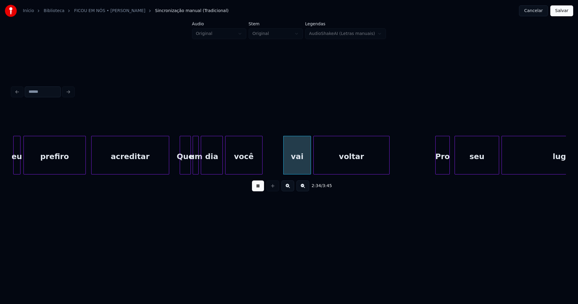
scroll to position [0, 9051]
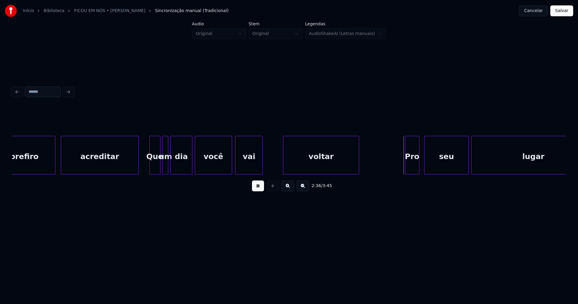
click at [247, 169] on div "vai" at bounding box center [248, 156] width 27 height 41
click at [288, 166] on div "voltar" at bounding box center [305, 156] width 75 height 41
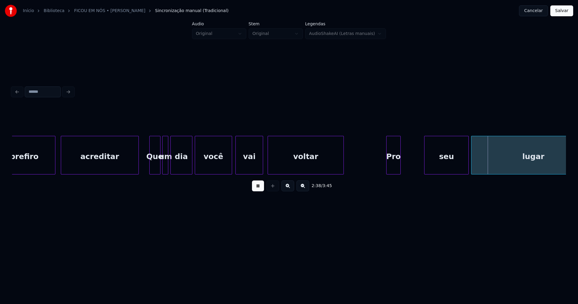
click at [397, 173] on div "prefiro acreditar Que um dia você vai voltar Pro seu lugar" at bounding box center [289, 155] width 554 height 39
click at [431, 168] on div "seu" at bounding box center [434, 156] width 44 height 41
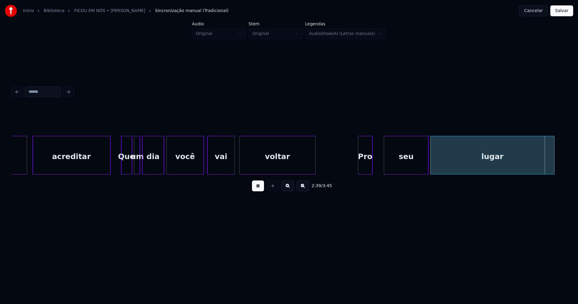
click at [466, 170] on div "lugar" at bounding box center [492, 156] width 124 height 41
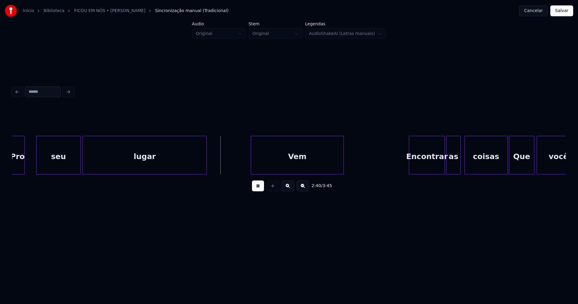
scroll to position [0, 9434]
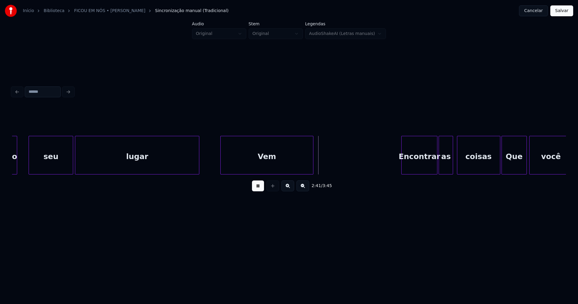
click at [260, 168] on div "Vem" at bounding box center [267, 156] width 92 height 41
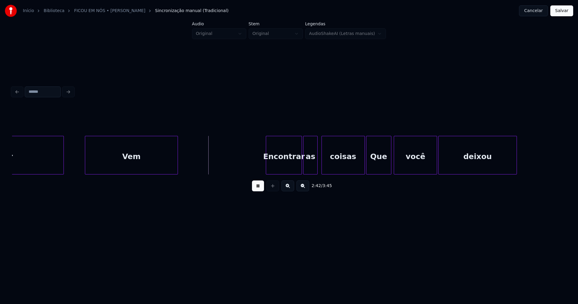
scroll to position [0, 9599]
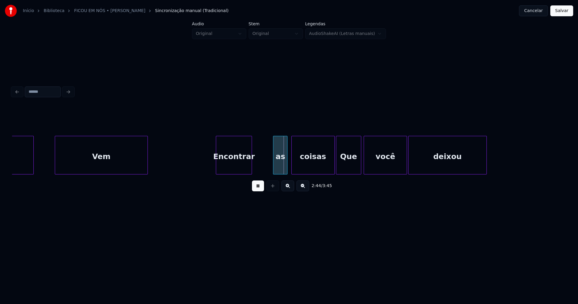
click at [236, 165] on div "Encontrar" at bounding box center [233, 156] width 35 height 41
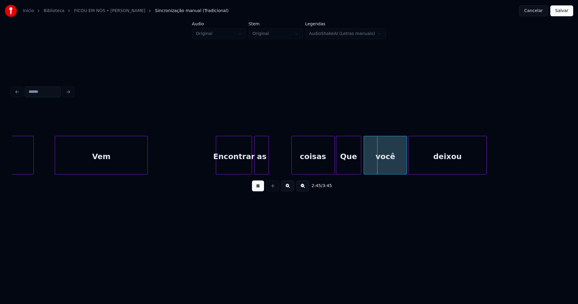
click at [261, 165] on div "as" at bounding box center [261, 156] width 14 height 41
click at [294, 168] on div "coisas" at bounding box center [294, 156] width 43 height 41
click at [333, 168] on div "Que" at bounding box center [331, 156] width 25 height 41
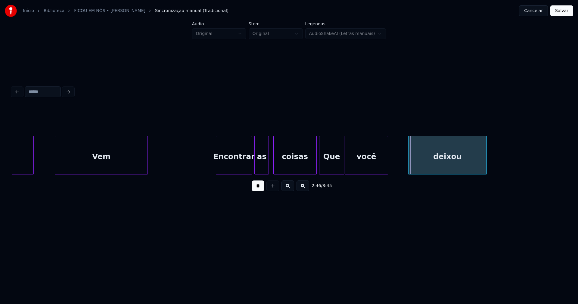
click at [372, 167] on div "você" at bounding box center [366, 156] width 43 height 41
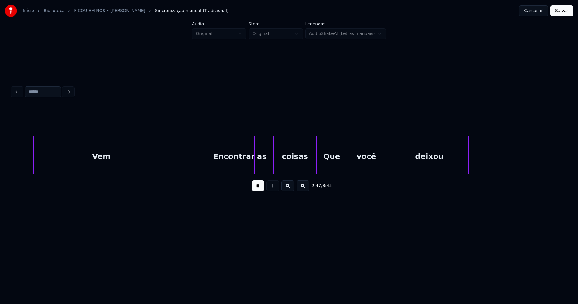
click at [405, 163] on div "deixou" at bounding box center [429, 156] width 78 height 41
click at [309, 166] on div at bounding box center [309, 155] width 2 height 38
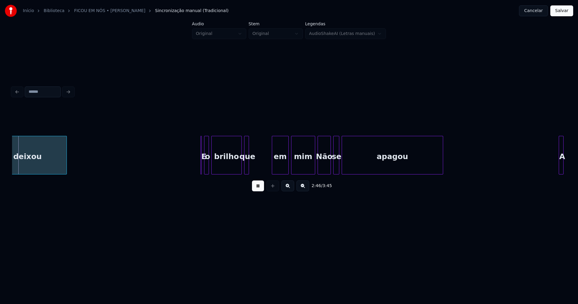
scroll to position [0, 10003]
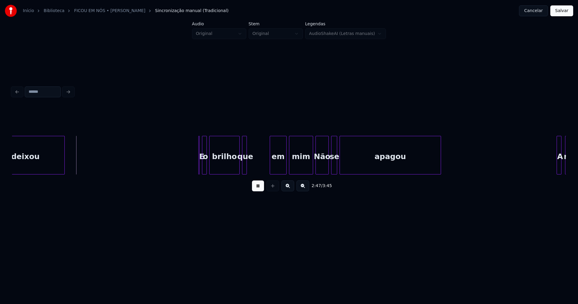
click at [259, 190] on button at bounding box center [258, 185] width 12 height 11
click at [201, 169] on div at bounding box center [200, 155] width 2 height 38
click at [194, 163] on div at bounding box center [195, 155] width 2 height 38
click at [199, 162] on div at bounding box center [200, 155] width 2 height 38
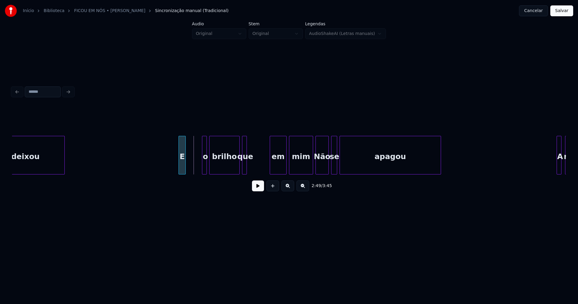
click at [182, 171] on div "E" at bounding box center [182, 156] width 7 height 41
click at [256, 190] on button at bounding box center [258, 185] width 12 height 11
click at [256, 189] on button at bounding box center [258, 185] width 12 height 11
click at [203, 161] on div at bounding box center [203, 155] width 2 height 38
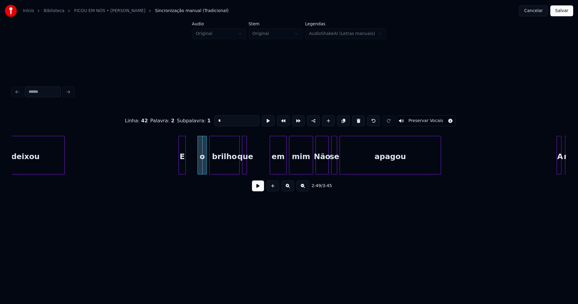
click at [198, 163] on div at bounding box center [199, 155] width 2 height 38
click at [199, 165] on div "o" at bounding box center [198, 156] width 9 height 41
click at [191, 162] on div at bounding box center [191, 155] width 2 height 38
click at [217, 168] on div "brilho" at bounding box center [219, 156] width 29 height 41
drag, startPoint x: 153, startPoint y: 159, endPoint x: 199, endPoint y: 169, distance: 48.0
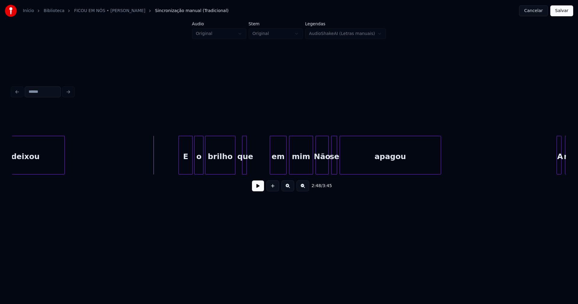
click at [260, 188] on button at bounding box center [258, 185] width 12 height 11
drag, startPoint x: 159, startPoint y: 156, endPoint x: 226, endPoint y: 172, distance: 69.0
click at [258, 187] on button at bounding box center [258, 185] width 12 height 11
click at [185, 169] on div at bounding box center [185, 155] width 2 height 38
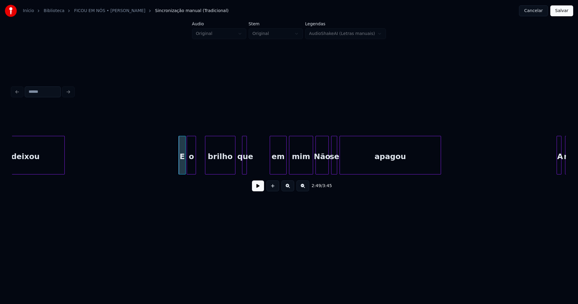
click at [193, 168] on div "o" at bounding box center [191, 156] width 9 height 41
click at [192, 167] on div at bounding box center [192, 155] width 2 height 38
click at [204, 168] on div "brilho" at bounding box center [209, 156] width 29 height 41
click at [218, 166] on div at bounding box center [219, 155] width 2 height 38
click at [233, 165] on div at bounding box center [234, 155] width 2 height 38
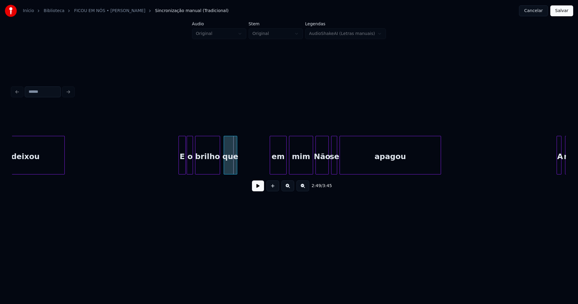
click at [231, 168] on div "que" at bounding box center [230, 156] width 13 height 41
click at [256, 189] on button at bounding box center [258, 185] width 12 height 11
click at [254, 189] on button at bounding box center [258, 185] width 12 height 11
click at [249, 174] on div "E o brilho que em mim Não se apagou A nossa deixou" at bounding box center [289, 155] width 554 height 39
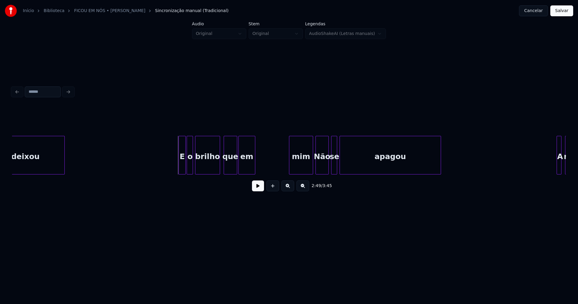
click at [261, 189] on button at bounding box center [258, 185] width 12 height 11
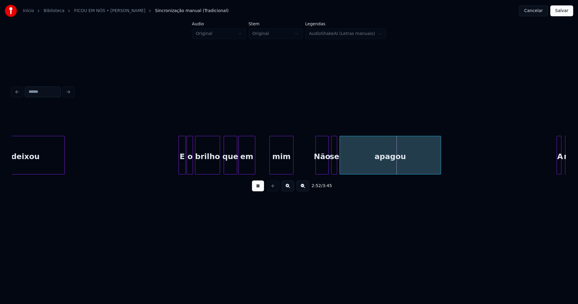
click at [280, 173] on div "E o brilho que em mim Não se apagou A nossa deixou" at bounding box center [289, 155] width 554 height 39
click at [264, 162] on div at bounding box center [265, 155] width 2 height 38
click at [304, 170] on div "Não" at bounding box center [304, 156] width 13 height 41
click at [316, 171] on div at bounding box center [317, 155] width 2 height 38
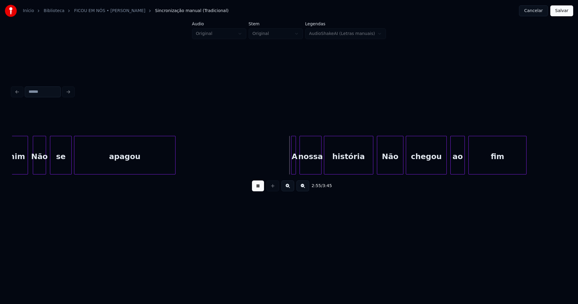
scroll to position [0, 10283]
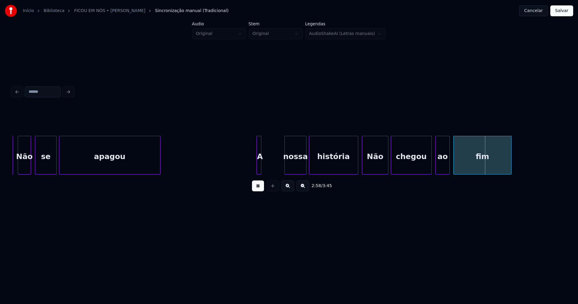
click at [256, 169] on div "A" at bounding box center [258, 155] width 5 height 39
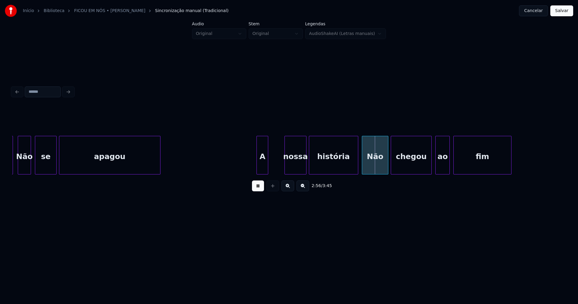
click at [267, 162] on div at bounding box center [267, 155] width 2 height 38
click at [279, 168] on div "nossa" at bounding box center [279, 156] width 21 height 41
click at [312, 166] on div "história" at bounding box center [324, 156] width 49 height 41
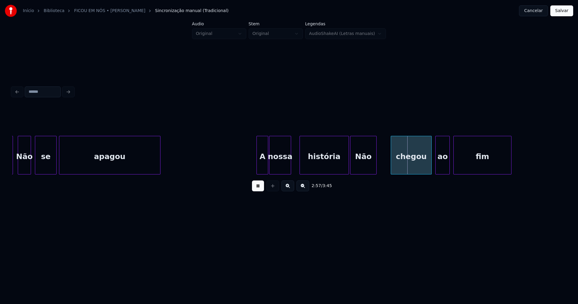
click at [362, 167] on div "Não" at bounding box center [363, 156] width 26 height 41
click at [369, 166] on div at bounding box center [369, 155] width 2 height 38
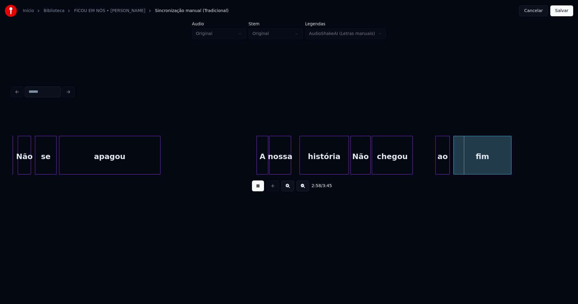
click at [386, 166] on div "chegou" at bounding box center [392, 156] width 40 height 41
click at [420, 168] on div "ao" at bounding box center [421, 156] width 14 height 41
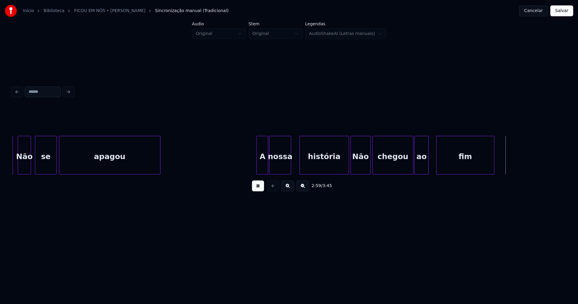
click at [447, 168] on div "fim" at bounding box center [464, 156] width 57 height 41
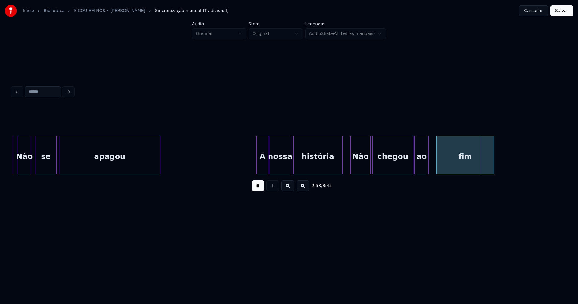
click at [316, 167] on div "história" at bounding box center [317, 156] width 49 height 41
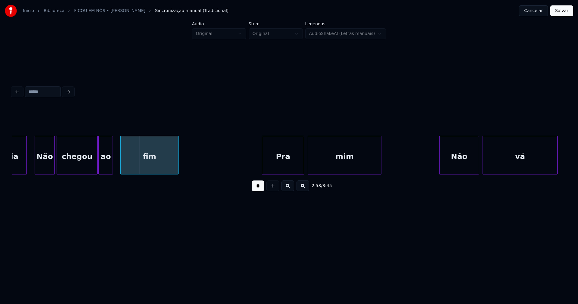
scroll to position [0, 10674]
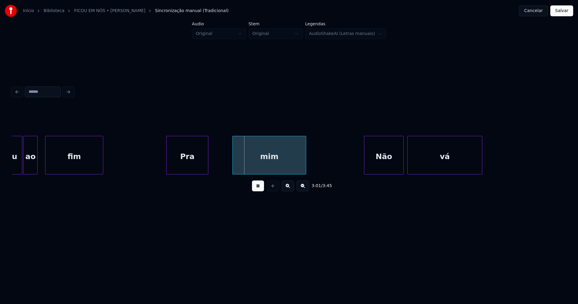
click at [190, 168] on div "Pra" at bounding box center [187, 156] width 42 height 41
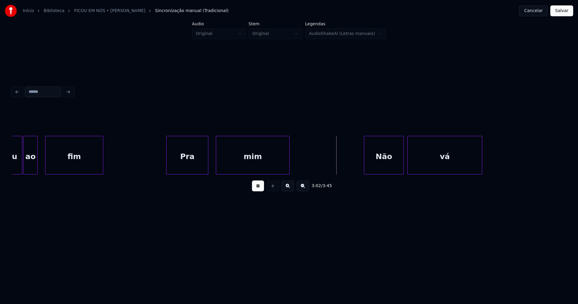
click at [226, 166] on div "mim" at bounding box center [252, 156] width 73 height 41
click at [236, 168] on div "mim" at bounding box center [250, 156] width 73 height 41
click at [352, 170] on div "Não" at bounding box center [353, 156] width 39 height 41
click at [380, 162] on div at bounding box center [380, 155] width 2 height 38
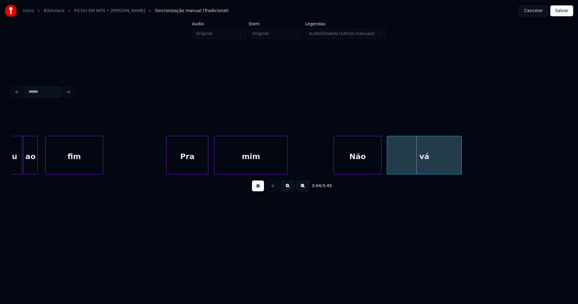
click at [394, 165] on div "vá" at bounding box center [424, 156] width 74 height 41
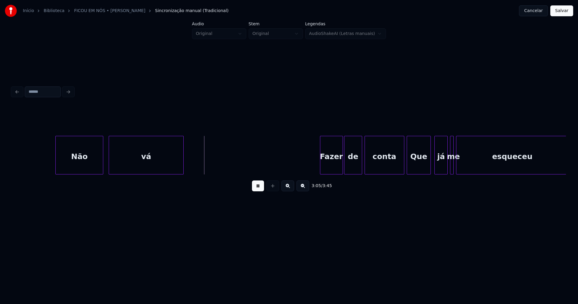
scroll to position [0, 10982]
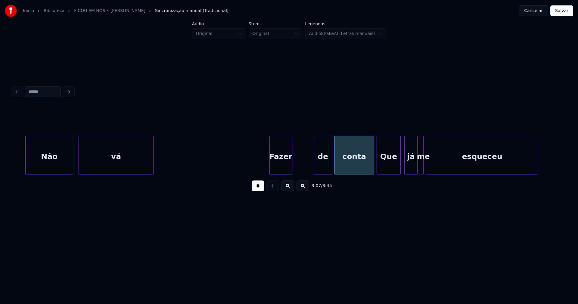
click at [281, 169] on div "Fazer" at bounding box center [281, 156] width 22 height 41
click at [304, 171] on div "de" at bounding box center [302, 156] width 17 height 41
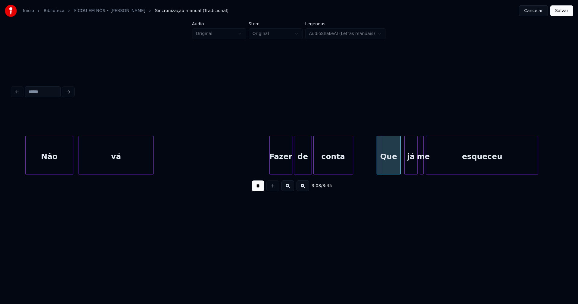
click at [328, 170] on div "conta" at bounding box center [332, 156] width 39 height 41
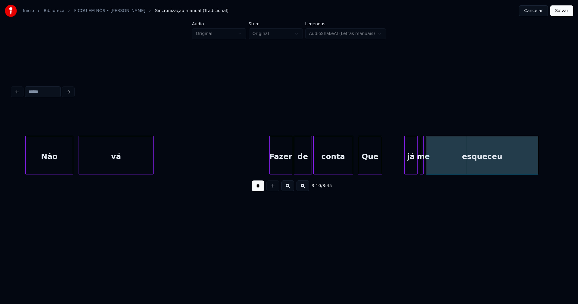
click at [369, 170] on div "Que" at bounding box center [369, 156] width 23 height 41
click at [392, 170] on div "já" at bounding box center [390, 156] width 13 height 41
drag, startPoint x: 419, startPoint y: 164, endPoint x: 415, endPoint y: 165, distance: 4.0
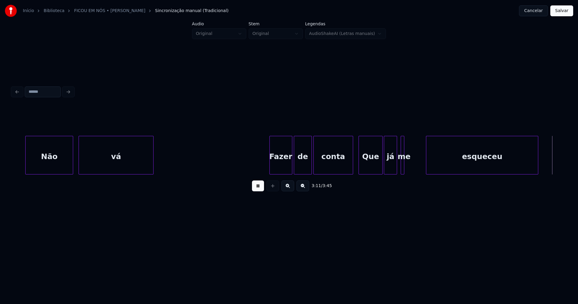
click at [400, 168] on div "me" at bounding box center [402, 155] width 4 height 39
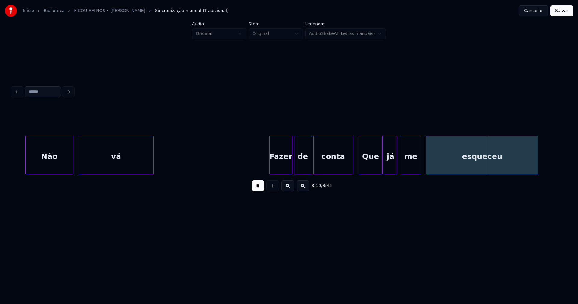
click at [419, 162] on div at bounding box center [419, 155] width 2 height 38
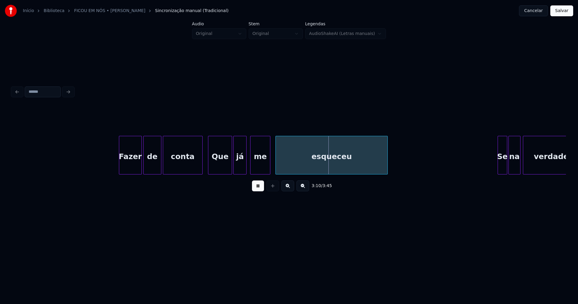
scroll to position [0, 11163]
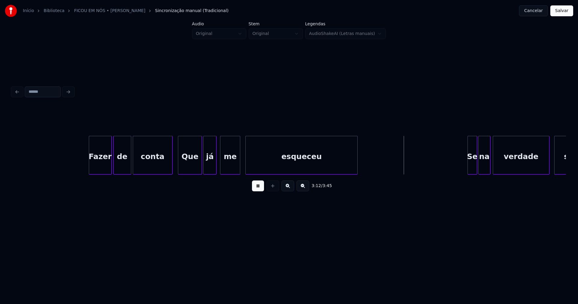
click at [341, 164] on div at bounding box center [342, 155] width 2 height 38
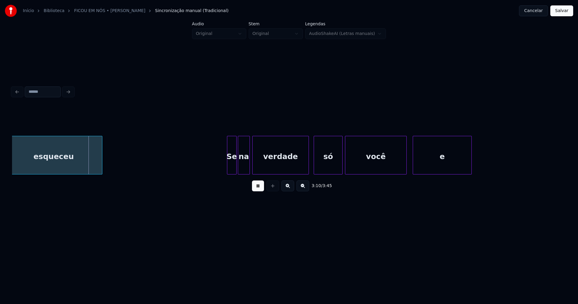
scroll to position [0, 11411]
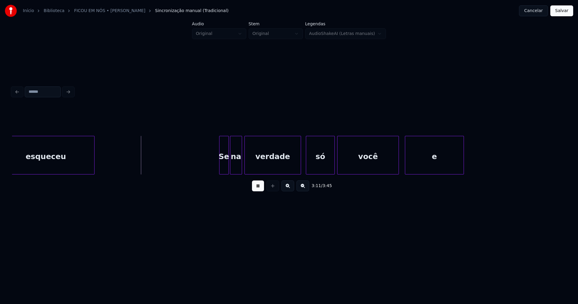
click at [227, 164] on div at bounding box center [228, 155] width 2 height 38
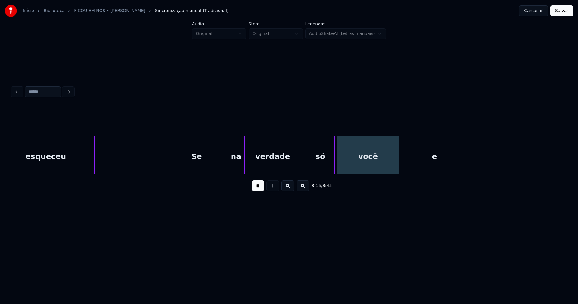
click at [198, 172] on div "esqueceu Se na verdade só você e" at bounding box center [289, 155] width 554 height 39
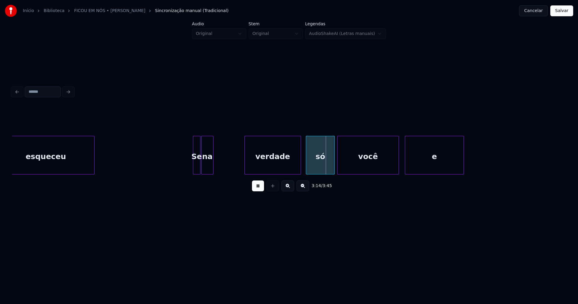
click at [208, 173] on div "esqueceu Se na verdade só você e" at bounding box center [289, 155] width 554 height 39
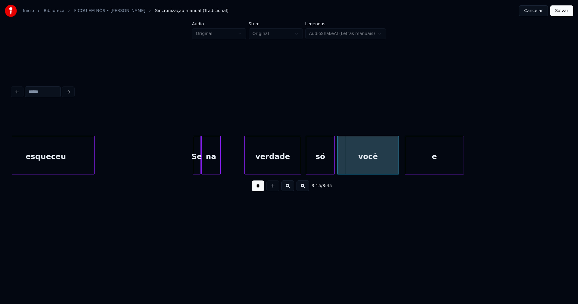
click at [220, 161] on div at bounding box center [219, 155] width 2 height 38
click at [239, 170] on div "verdade" at bounding box center [251, 156] width 56 height 41
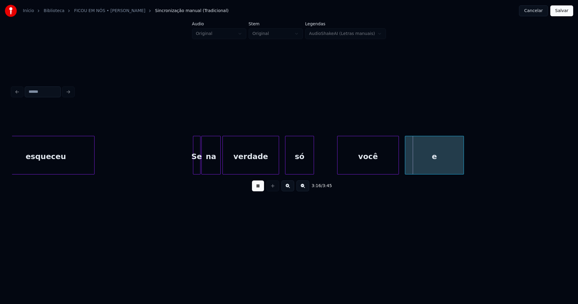
click at [298, 170] on div "só" at bounding box center [299, 156] width 28 height 41
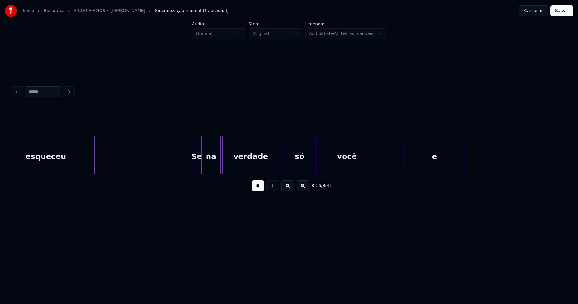
click at [344, 174] on div "esqueceu Se na verdade só você e" at bounding box center [289, 155] width 554 height 39
click at [259, 190] on button at bounding box center [258, 185] width 12 height 11
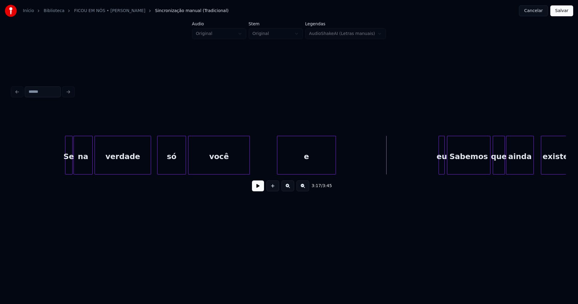
scroll to position [0, 11584]
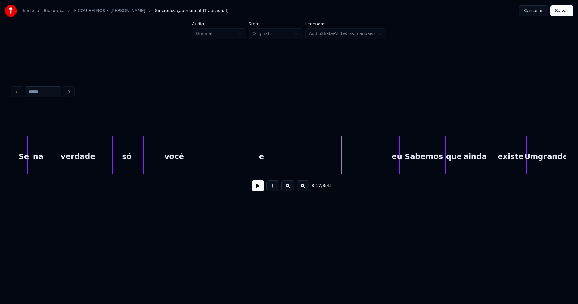
click at [261, 189] on button at bounding box center [258, 185] width 12 height 11
click at [189, 168] on div at bounding box center [190, 155] width 2 height 38
click at [178, 166] on div at bounding box center [178, 155] width 2 height 38
click at [209, 168] on div "e" at bounding box center [212, 156] width 58 height 41
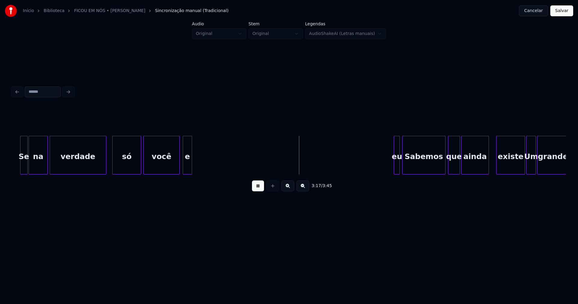
click at [190, 169] on div at bounding box center [191, 155] width 2 height 38
click at [297, 169] on div at bounding box center [298, 155] width 2 height 38
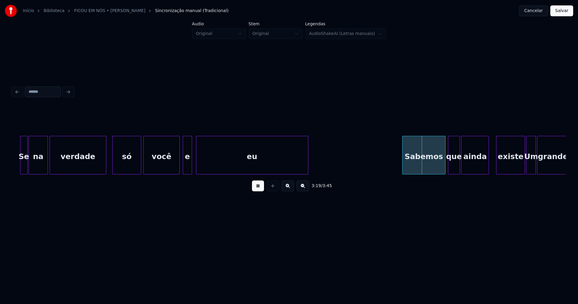
click at [264, 166] on div "eu" at bounding box center [252, 156] width 112 height 41
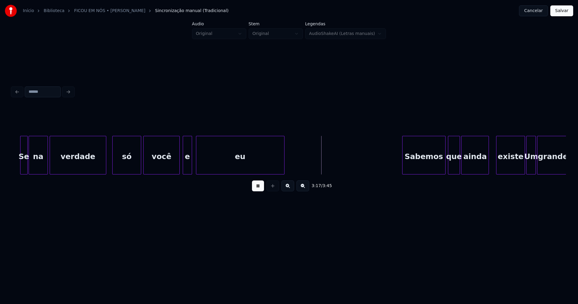
click at [283, 165] on div at bounding box center [283, 155] width 2 height 38
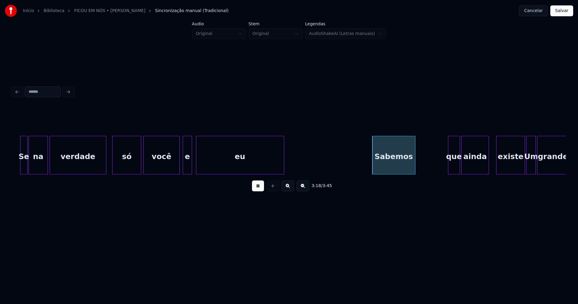
click at [392, 166] on div "Sabemos" at bounding box center [393, 156] width 43 height 41
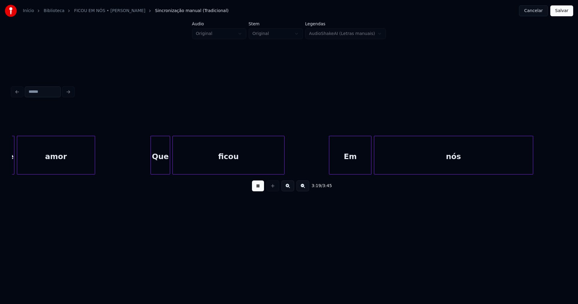
scroll to position [0, 11987]
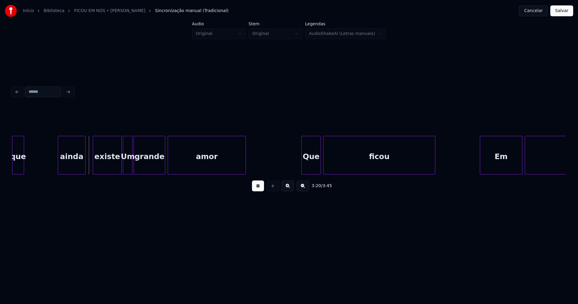
drag, startPoint x: 261, startPoint y: 189, endPoint x: 278, endPoint y: 184, distance: 17.4
click at [261, 189] on button at bounding box center [258, 185] width 12 height 11
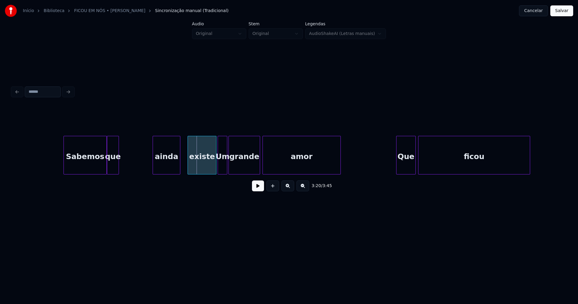
scroll to position [0, 11802]
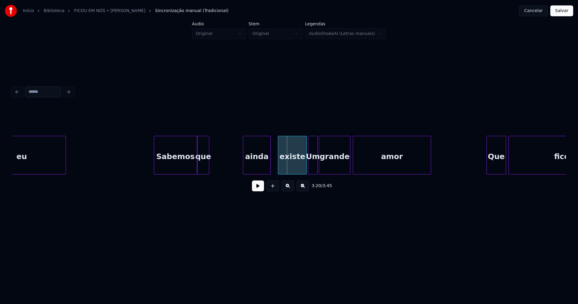
click at [255, 190] on button at bounding box center [258, 185] width 12 height 11
click at [254, 190] on button at bounding box center [258, 185] width 12 height 11
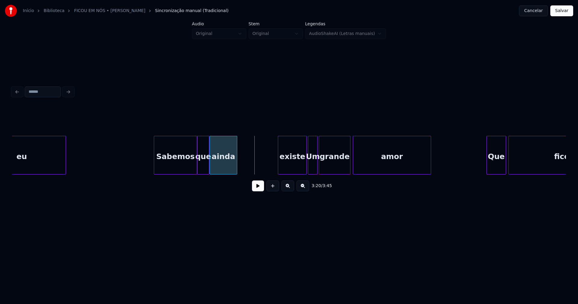
click at [225, 167] on div "ainda" at bounding box center [223, 156] width 27 height 41
click at [230, 166] on div at bounding box center [231, 155] width 2 height 38
click at [250, 170] on div "existe" at bounding box center [248, 156] width 28 height 41
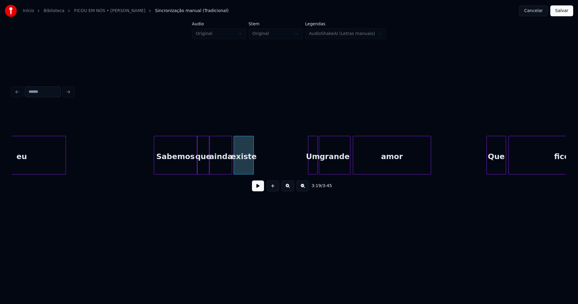
click at [252, 169] on div at bounding box center [252, 155] width 2 height 38
click at [262, 173] on div "grande amor Que ficou que ainda existe Um Sabemos eu" at bounding box center [289, 155] width 554 height 39
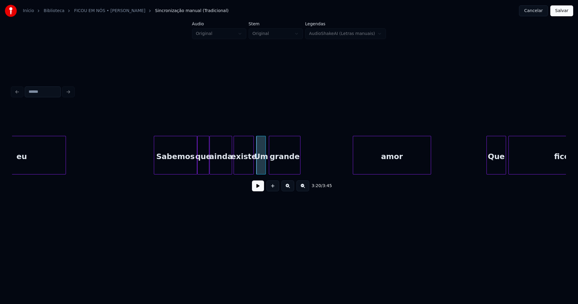
click at [285, 168] on div "grande" at bounding box center [284, 156] width 31 height 41
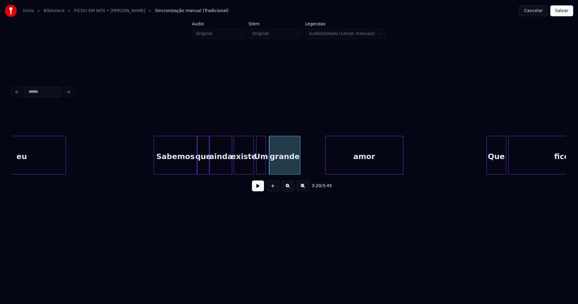
click at [337, 169] on div "amor" at bounding box center [364, 156] width 78 height 41
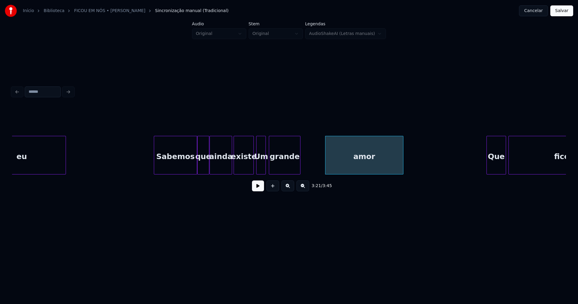
drag, startPoint x: 144, startPoint y: 162, endPoint x: 239, endPoint y: 189, distance: 98.6
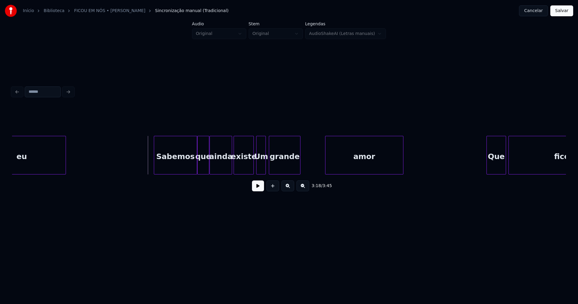
click at [255, 190] on button at bounding box center [258, 185] width 12 height 11
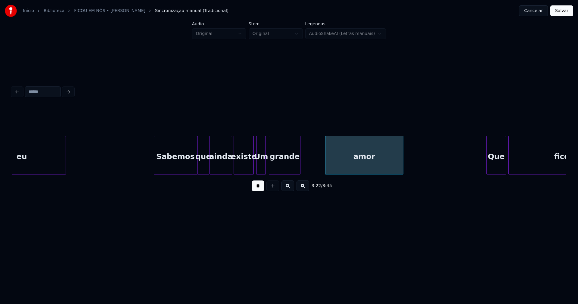
drag, startPoint x: 261, startPoint y: 190, endPoint x: 301, endPoint y: 172, distance: 43.6
click at [261, 189] on button at bounding box center [258, 185] width 12 height 11
click at [315, 168] on div "grande" at bounding box center [308, 156] width 31 height 41
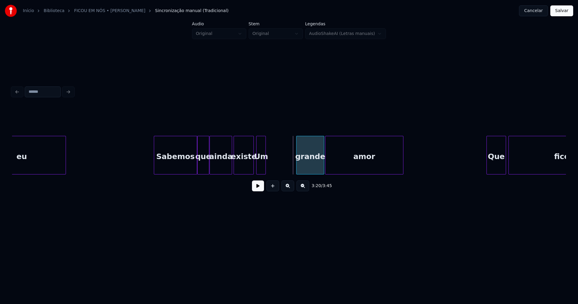
click at [297, 168] on div at bounding box center [297, 155] width 2 height 38
click at [288, 168] on div "Um" at bounding box center [288, 156] width 9 height 41
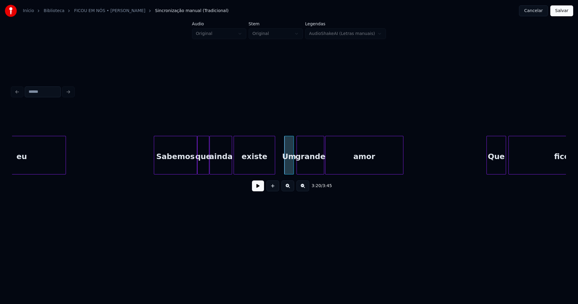
click at [275, 164] on div at bounding box center [274, 155] width 2 height 38
click at [254, 191] on button at bounding box center [258, 185] width 12 height 11
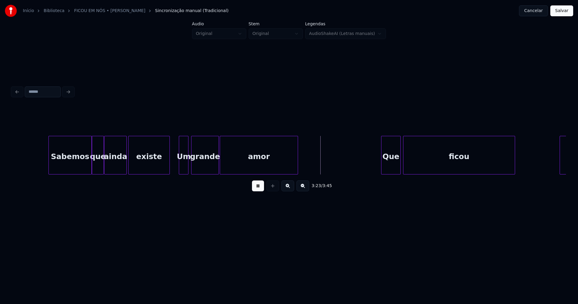
scroll to position [0, 11914]
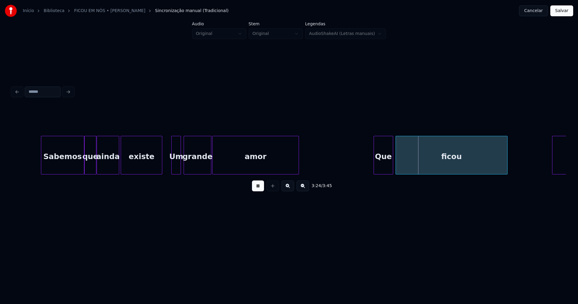
click at [298, 158] on div at bounding box center [298, 155] width 2 height 38
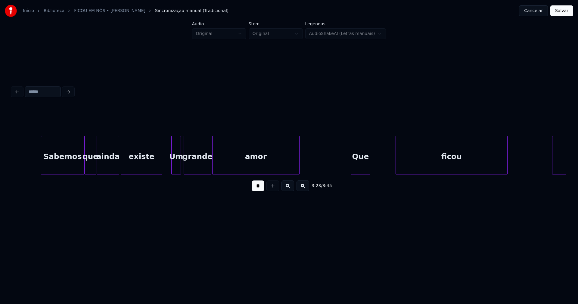
click at [359, 170] on div "Que" at bounding box center [360, 156] width 19 height 41
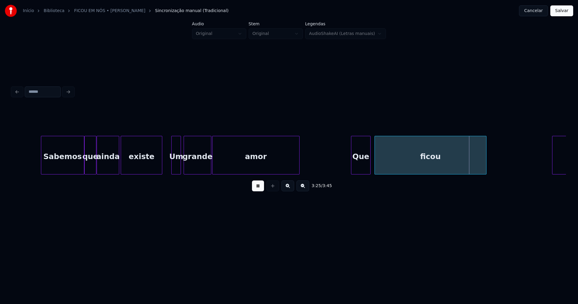
click at [387, 170] on div "ficou" at bounding box center [431, 156] width 112 height 41
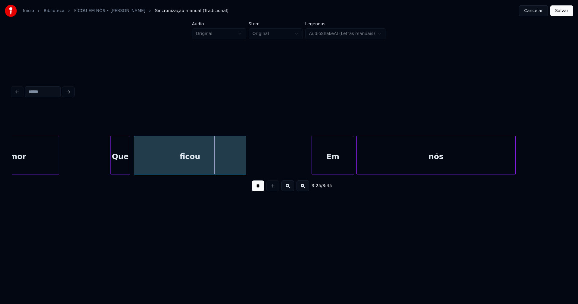
scroll to position [0, 12193]
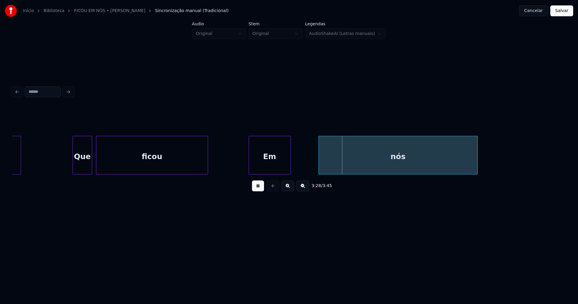
click at [270, 166] on div "Em" at bounding box center [270, 156] width 42 height 41
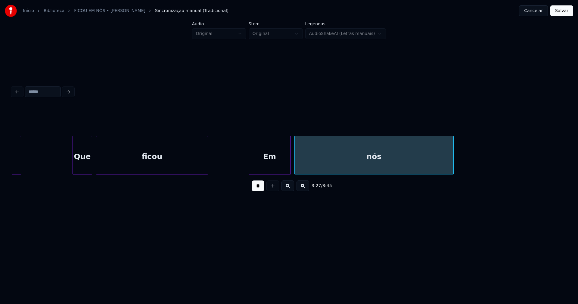
click at [328, 169] on div "nós" at bounding box center [374, 156] width 159 height 41
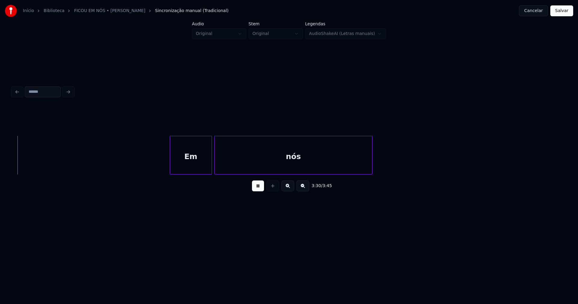
scroll to position [0, 12681]
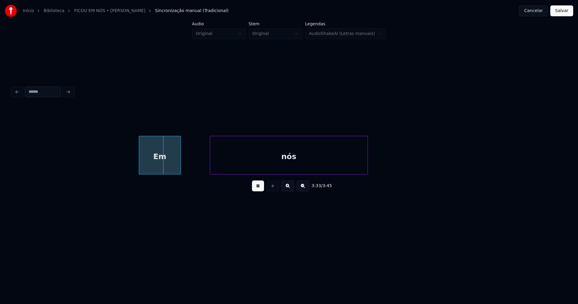
click at [157, 171] on div "Em" at bounding box center [160, 156] width 42 height 41
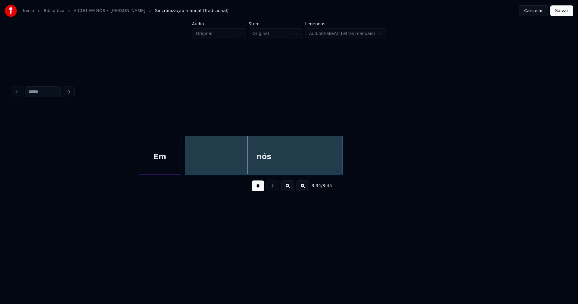
click at [196, 165] on div "nós" at bounding box center [263, 156] width 157 height 41
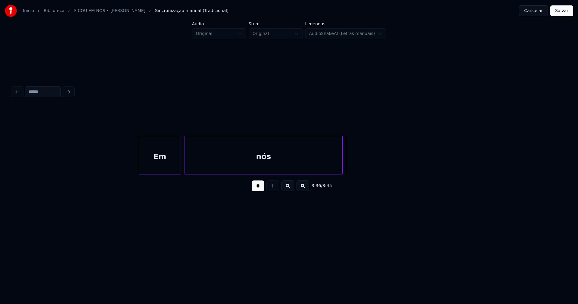
drag, startPoint x: 562, startPoint y: 13, endPoint x: 353, endPoint y: 45, distance: 211.1
click at [562, 13] on button "Salvar" at bounding box center [561, 10] width 23 height 11
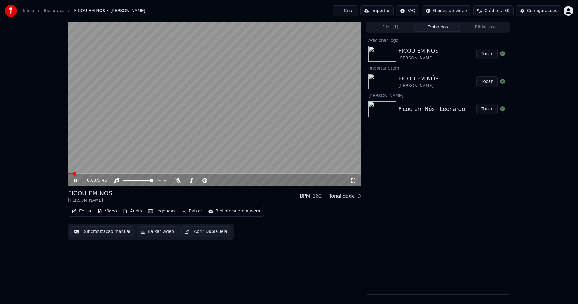
click at [134, 212] on button "Áudio" at bounding box center [132, 211] width 24 height 8
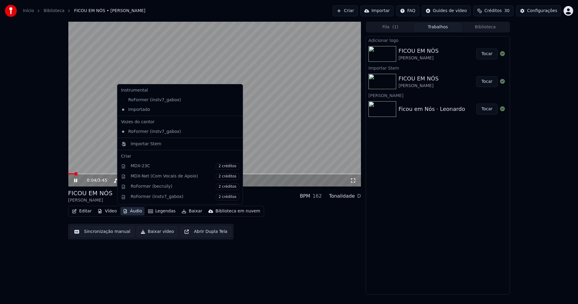
click at [292, 247] on div "0:04 / 3:45 FICOU EM NÓS Leonardo BPM 162 Tonalidade D Editar Vídeo Áudio Legen…" at bounding box center [214, 158] width 293 height 273
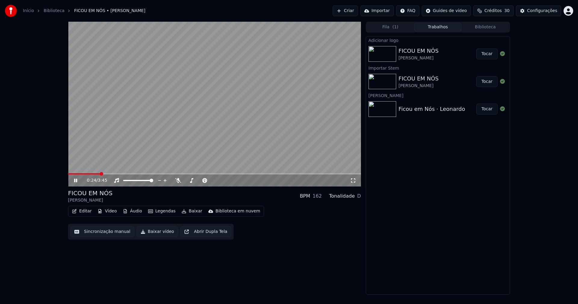
click at [351, 181] on icon at bounding box center [353, 180] width 4 height 4
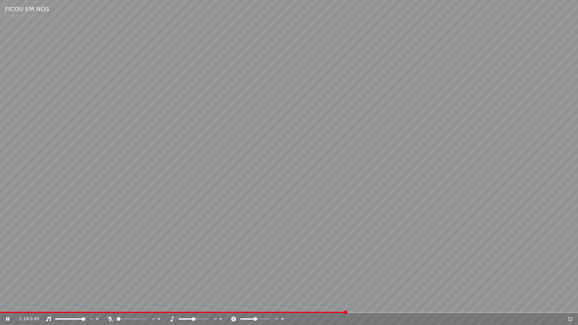
drag, startPoint x: 569, startPoint y: 319, endPoint x: 545, endPoint y: 250, distance: 73.0
click at [569, 303] on icon at bounding box center [570, 318] width 6 height 5
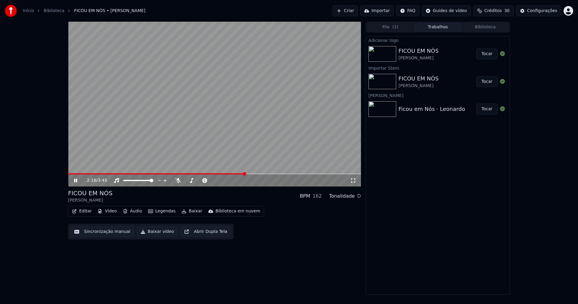
click at [76, 177] on div "2:16 / 3:45" at bounding box center [214, 180] width 288 height 6
click at [77, 179] on icon at bounding box center [80, 180] width 14 height 5
click at [159, 229] on button "Baixar vídeo" at bounding box center [157, 231] width 41 height 11
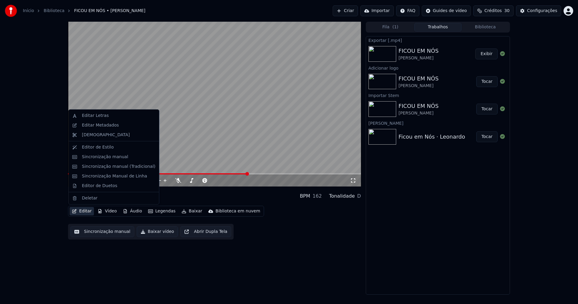
click at [86, 214] on button "Editar" at bounding box center [81, 211] width 24 height 8
click at [98, 124] on div "Editar Metadados" at bounding box center [100, 125] width 37 height 6
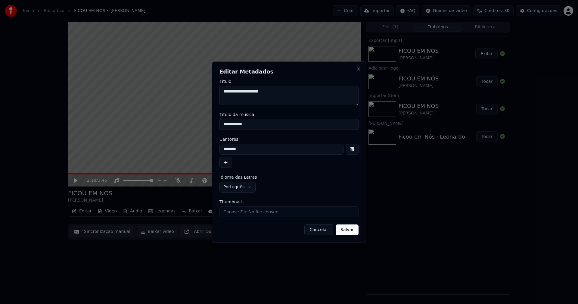
click at [238, 211] on input "Thumbnail" at bounding box center [288, 211] width 139 height 11
type input "**********"
click at [350, 230] on button "Salvar" at bounding box center [346, 229] width 23 height 11
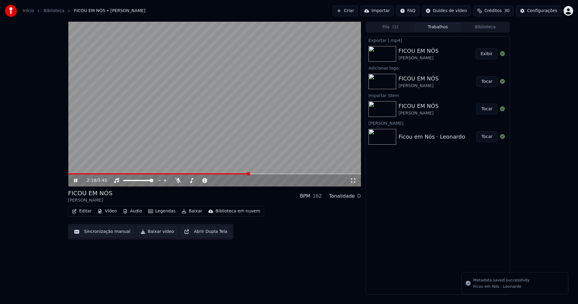
click at [75, 182] on icon at bounding box center [80, 180] width 14 height 5
click at [114, 211] on button "Vídeo" at bounding box center [107, 211] width 24 height 8
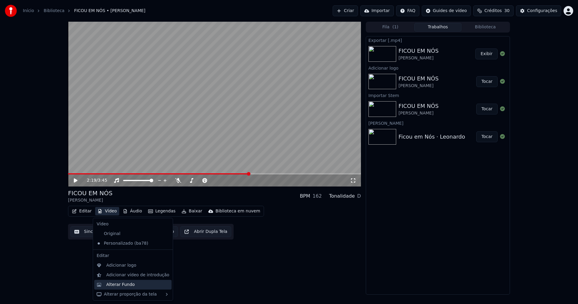
click at [120, 285] on div "Alterar Fundo" at bounding box center [120, 284] width 29 height 6
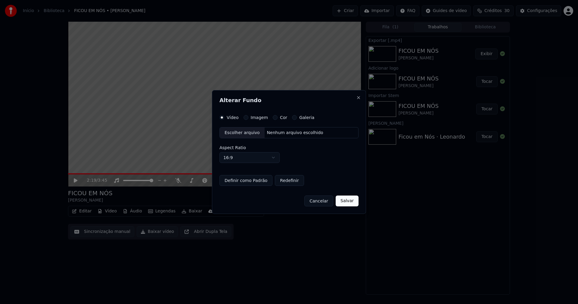
click at [240, 129] on div "Escolher arquivo" at bounding box center [242, 132] width 45 height 11
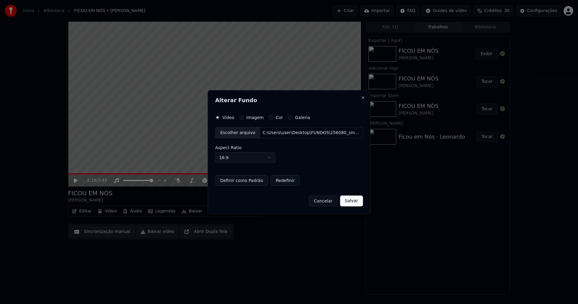
click at [344, 204] on button "Salvar" at bounding box center [351, 200] width 23 height 11
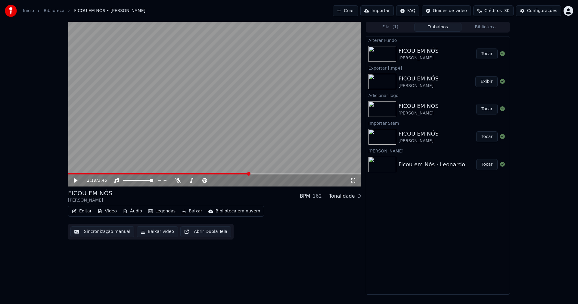
click at [488, 59] on button "Tocar" at bounding box center [486, 53] width 21 height 11
click at [74, 179] on icon at bounding box center [75, 180] width 3 height 4
click at [158, 235] on button "Baixar vídeo" at bounding box center [157, 231] width 41 height 11
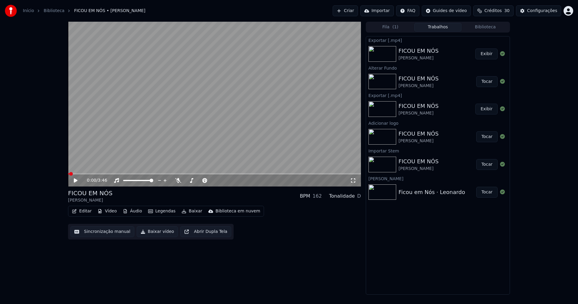
click at [109, 209] on button "Vídeo" at bounding box center [107, 211] width 24 height 8
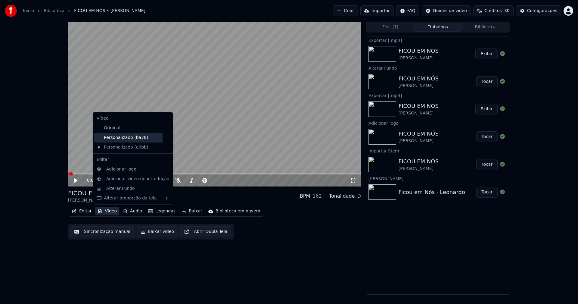
click at [124, 139] on div "Personalizado (ba78)" at bounding box center [128, 138] width 68 height 10
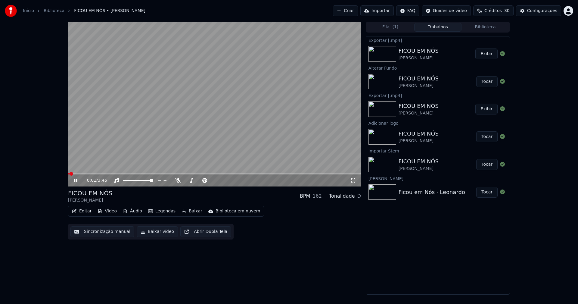
click at [354, 180] on icon at bounding box center [353, 180] width 6 height 5
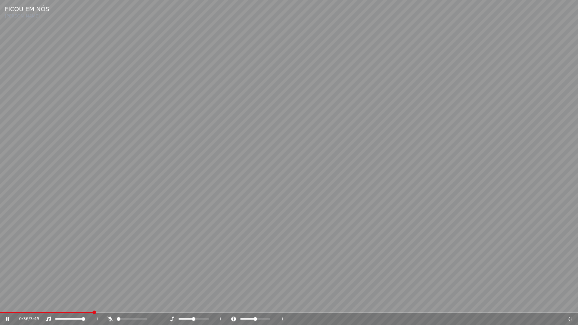
click at [569, 303] on icon at bounding box center [570, 318] width 6 height 5
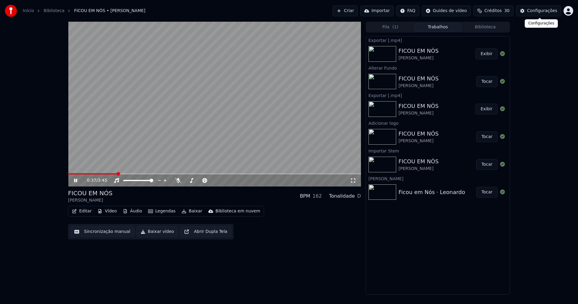
click at [540, 12] on div "Configurações" at bounding box center [542, 11] width 30 height 6
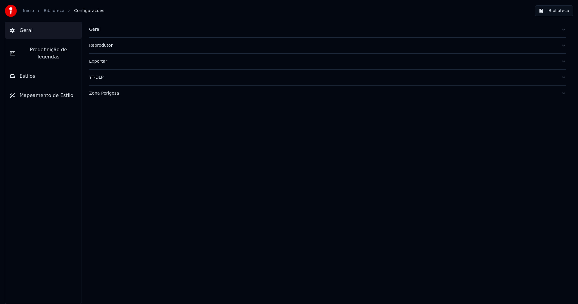
click at [28, 72] on span "Estilos" at bounding box center [28, 75] width 16 height 7
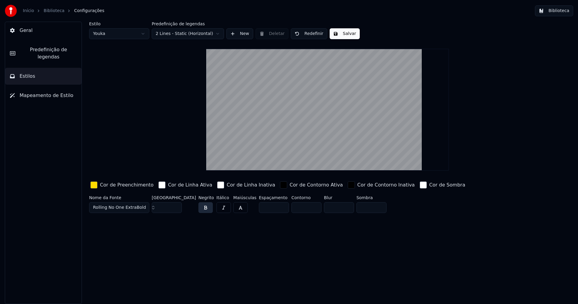
click at [47, 50] on span "Predefinição de legendas" at bounding box center [48, 53] width 57 height 14
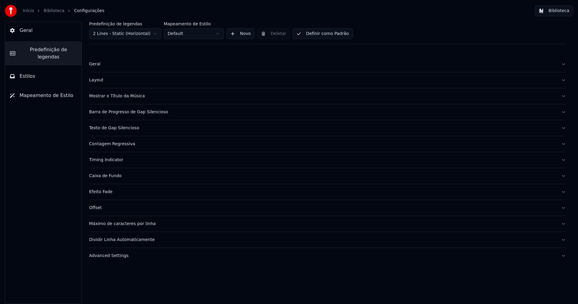
drag, startPoint x: 115, startPoint y: 258, endPoint x: 116, endPoint y: 254, distance: 4.9
click at [115, 258] on button "Advanced Settings" at bounding box center [327, 256] width 477 height 16
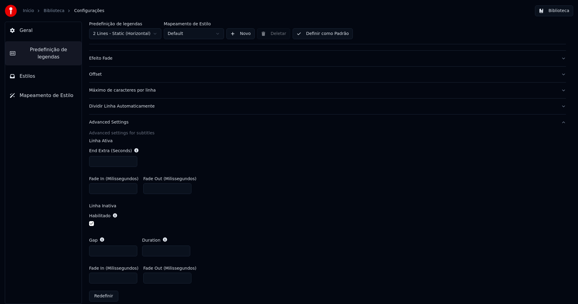
scroll to position [140, 0]
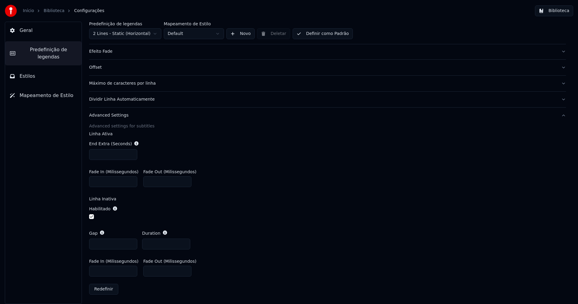
click at [97, 270] on input "***" at bounding box center [113, 270] width 48 height 11
type input "***"
click at [316, 222] on div "Habilitado" at bounding box center [327, 213] width 477 height 24
click at [566, 12] on button "Biblioteca" at bounding box center [554, 10] width 38 height 11
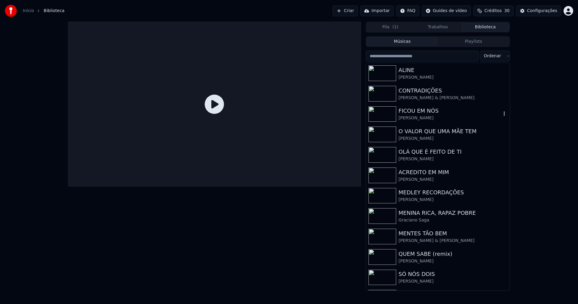
click at [420, 110] on div "FICOU EM NÓS" at bounding box center [449, 110] width 103 height 8
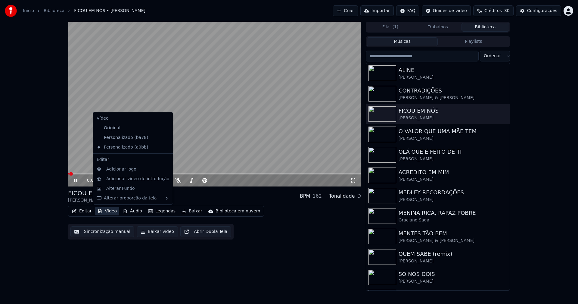
click at [107, 210] on button "Vídeo" at bounding box center [107, 211] width 24 height 8
click at [114, 136] on div "Personalizado (ba78)" at bounding box center [128, 138] width 68 height 10
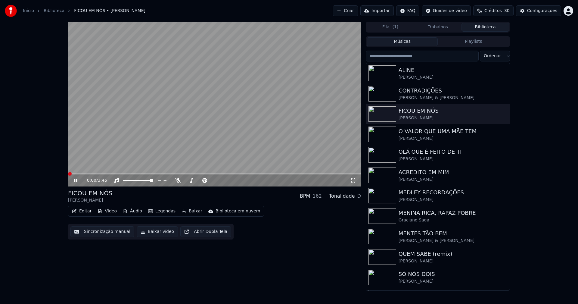
click at [351, 180] on icon at bounding box center [353, 180] width 6 height 5
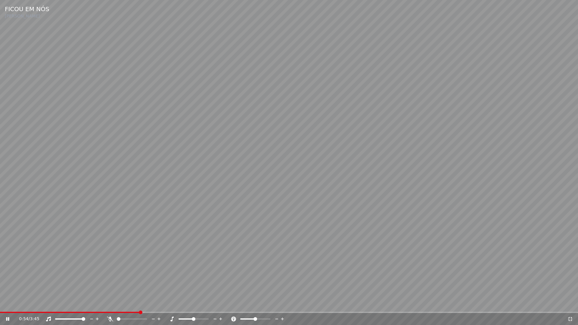
drag, startPoint x: 572, startPoint y: 319, endPoint x: 546, endPoint y: 143, distance: 177.8
click at [572, 303] on icon at bounding box center [570, 318] width 6 height 5
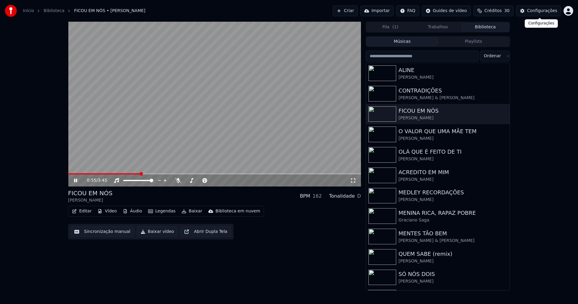
drag, startPoint x: 538, startPoint y: 7, endPoint x: 531, endPoint y: 11, distance: 8.2
click at [531, 11] on button "Configurações" at bounding box center [538, 10] width 45 height 11
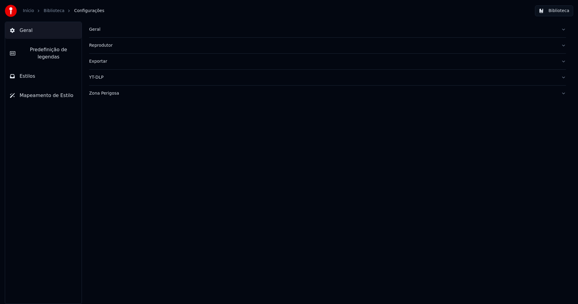
click at [61, 53] on span "Predefinição de legendas" at bounding box center [48, 53] width 57 height 14
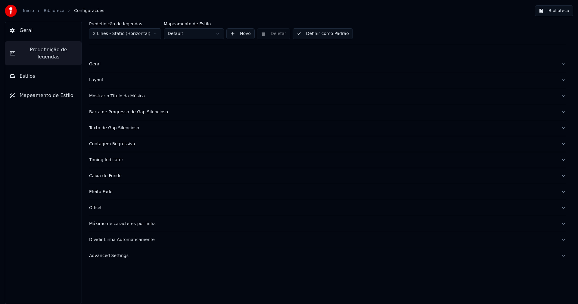
click at [112, 258] on div "Advanced Settings" at bounding box center [322, 255] width 467 height 6
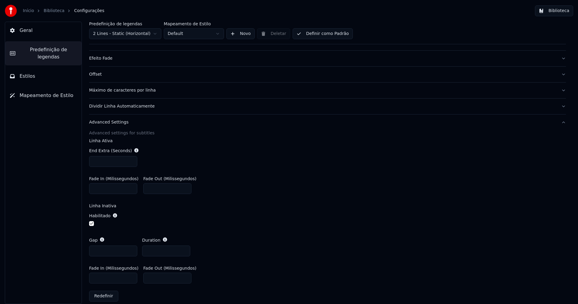
scroll to position [140, 0]
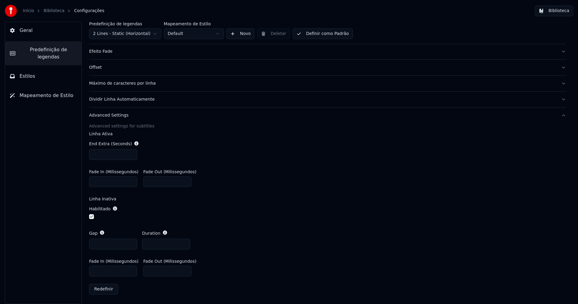
drag, startPoint x: 103, startPoint y: 270, endPoint x: 46, endPoint y: 269, distance: 56.9
click at [46, 269] on div "Geral Predefinição de legendas Estilos Mapeamento de Estilo Predefinição de leg…" at bounding box center [289, 163] width 578 height 282
type input "***"
click at [268, 230] on div "Gap *** Duration ***" at bounding box center [327, 239] width 477 height 29
click at [555, 11] on button "Biblioteca" at bounding box center [554, 10] width 38 height 11
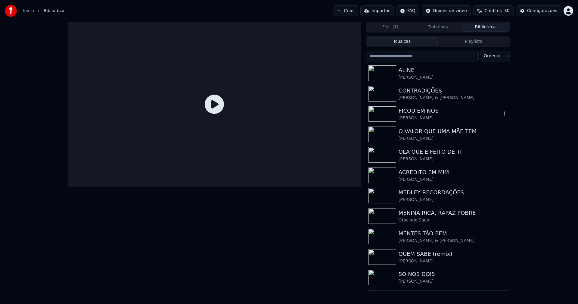
click at [415, 115] on div "[PERSON_NAME]" at bounding box center [449, 118] width 103 height 6
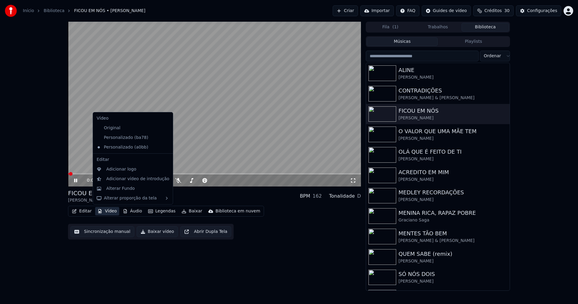
click at [106, 211] on button "Vídeo" at bounding box center [107, 211] width 24 height 8
click at [122, 137] on div "Personalizado (ba78)" at bounding box center [128, 138] width 68 height 10
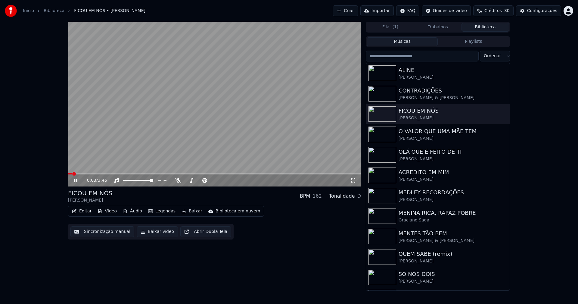
click at [350, 180] on icon at bounding box center [353, 180] width 6 height 5
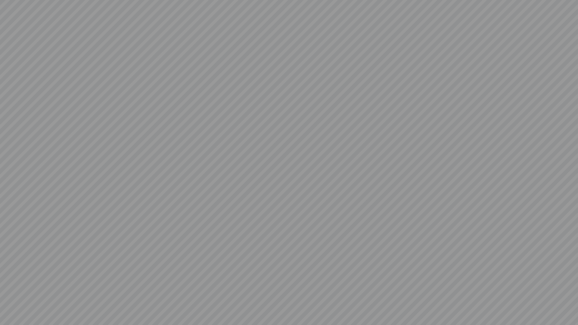
click at [568, 303] on video at bounding box center [289, 162] width 578 height 325
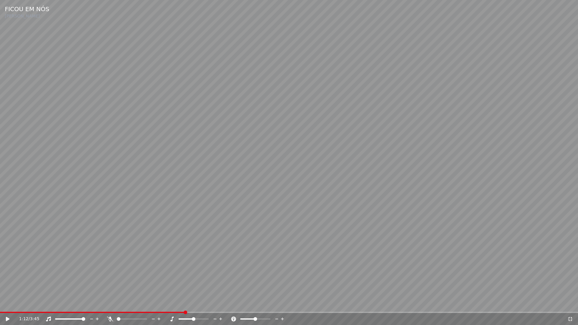
drag, startPoint x: 570, startPoint y: 319, endPoint x: 407, endPoint y: 251, distance: 176.5
click at [571, 303] on icon at bounding box center [570, 318] width 6 height 5
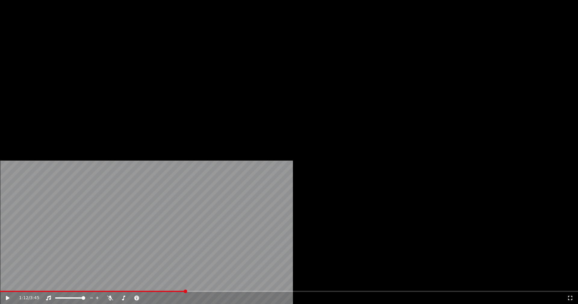
click at [86, 51] on button "Editar" at bounding box center [81, 46] width 24 height 8
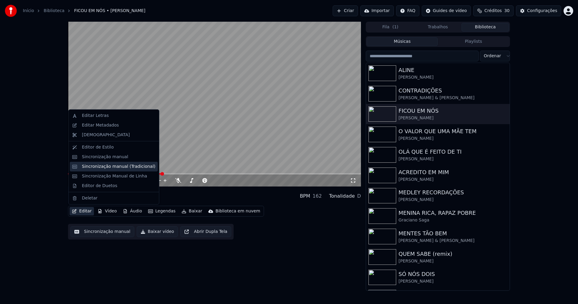
click at [113, 168] on div "Sincronização manual (Tradicional)" at bounding box center [118, 166] width 73 height 6
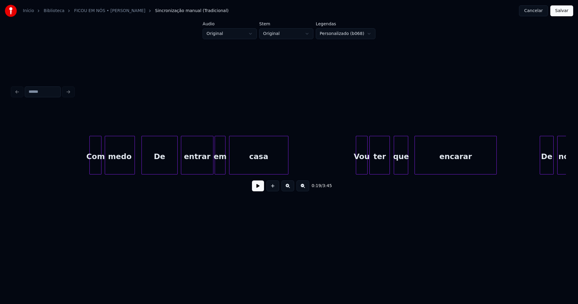
scroll to position [0, 1541]
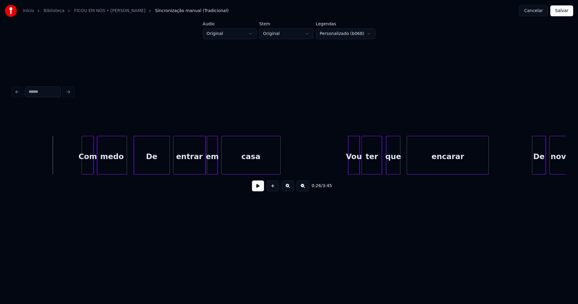
click at [256, 187] on button at bounding box center [258, 185] width 12 height 11
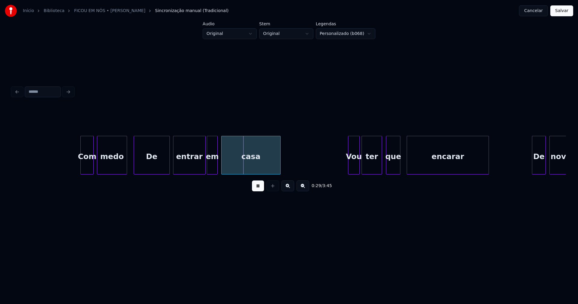
click at [82, 165] on div at bounding box center [82, 155] width 2 height 38
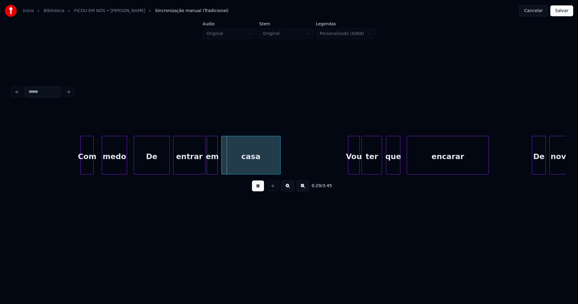
click at [102, 157] on div at bounding box center [103, 155] width 2 height 38
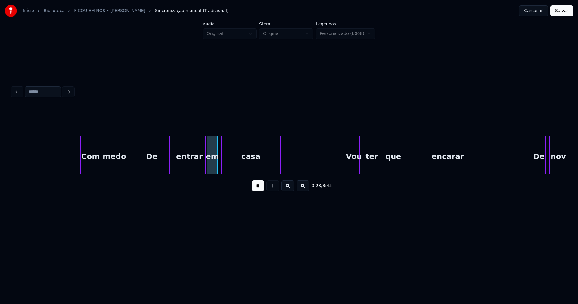
click at [99, 159] on div at bounding box center [99, 155] width 2 height 38
click at [134, 163] on div at bounding box center [135, 155] width 2 height 38
click at [565, 13] on button "Salvar" at bounding box center [561, 10] width 23 height 11
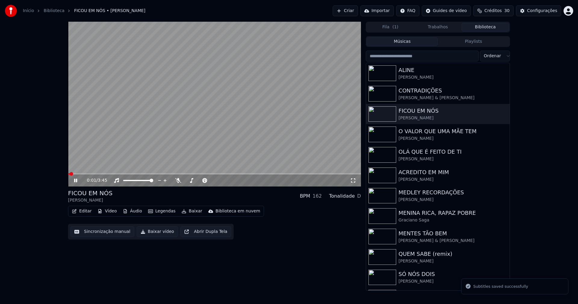
click at [352, 179] on icon at bounding box center [353, 180] width 6 height 5
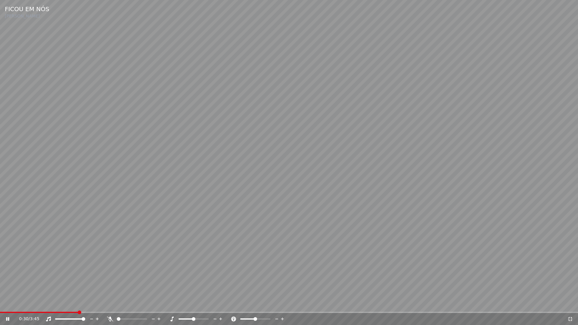
click at [571, 303] on icon at bounding box center [570, 319] width 4 height 4
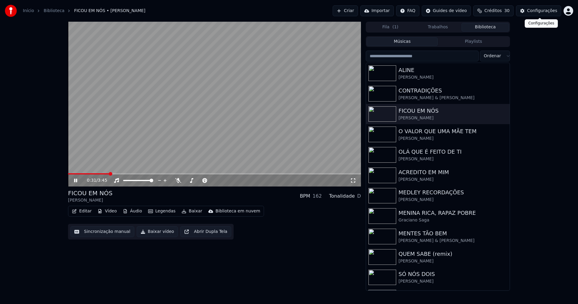
drag, startPoint x: 538, startPoint y: 11, endPoint x: 530, endPoint y: 10, distance: 7.8
click at [530, 10] on div "Configurações" at bounding box center [542, 11] width 30 height 6
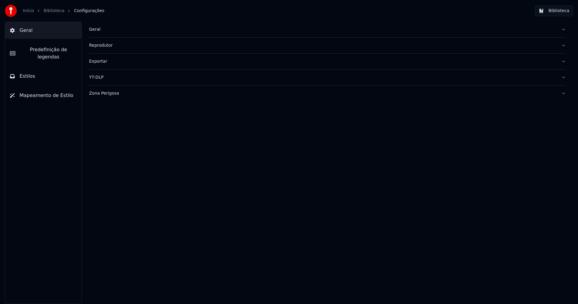
drag, startPoint x: 31, startPoint y: 50, endPoint x: 81, endPoint y: 80, distance: 58.4
click at [31, 50] on span "Predefinição de legendas" at bounding box center [48, 53] width 57 height 14
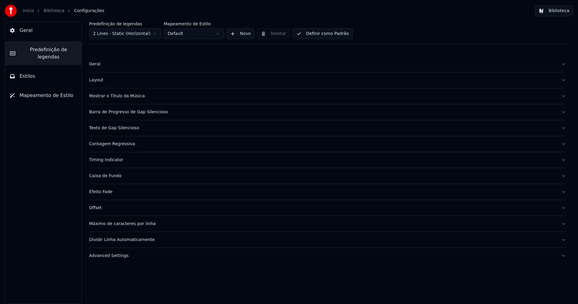
click at [118, 256] on div "Advanced Settings" at bounding box center [322, 255] width 467 height 6
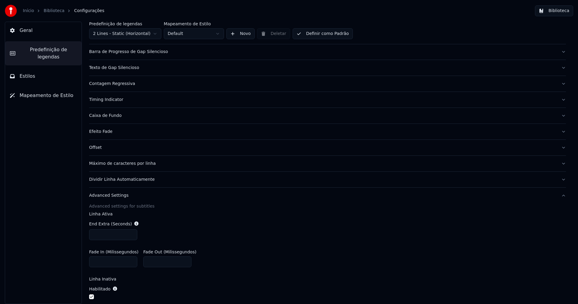
type input "***"
click at [131, 236] on input "***" at bounding box center [113, 234] width 48 height 11
click at [238, 224] on div "End Extra (Seconds) ***" at bounding box center [327, 230] width 477 height 29
click at [558, 10] on button "Biblioteca" at bounding box center [554, 10] width 38 height 11
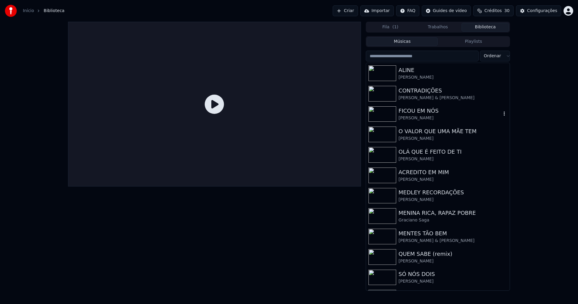
click at [419, 109] on div "FICOU EM NÓS" at bounding box center [449, 110] width 103 height 8
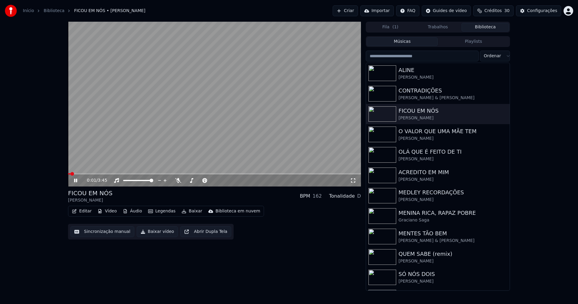
drag, startPoint x: 352, startPoint y: 180, endPoint x: 360, endPoint y: 197, distance: 18.8
click at [353, 181] on icon at bounding box center [353, 180] width 6 height 5
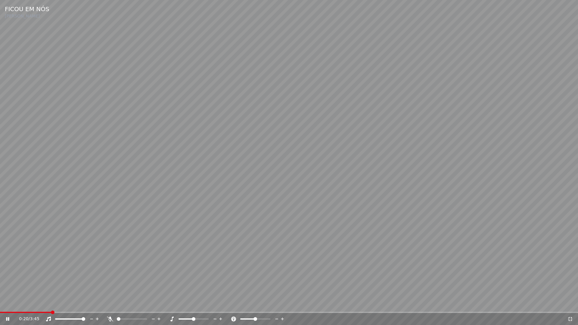
click at [51, 303] on span at bounding box center [25, 312] width 51 height 1
click at [568, 303] on icon at bounding box center [570, 319] width 4 height 4
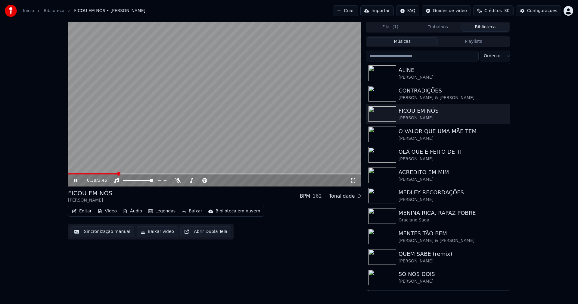
click at [76, 181] on icon at bounding box center [80, 180] width 14 height 5
click at [156, 231] on button "Baixar vídeo" at bounding box center [157, 231] width 41 height 11
